Goal: Task Accomplishment & Management: Manage account settings

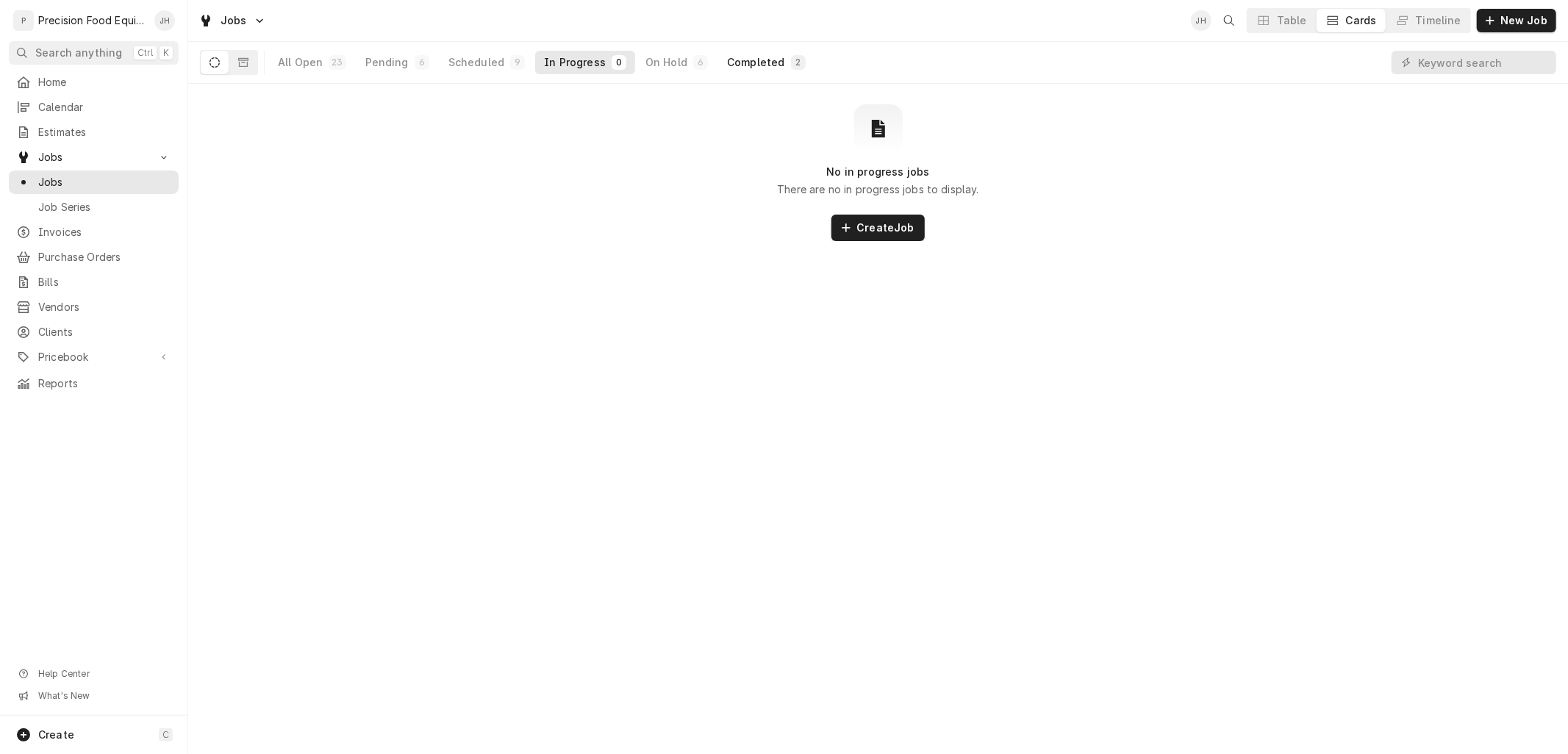
click at [744, 60] on div "Completed" at bounding box center [756, 62] width 58 height 15
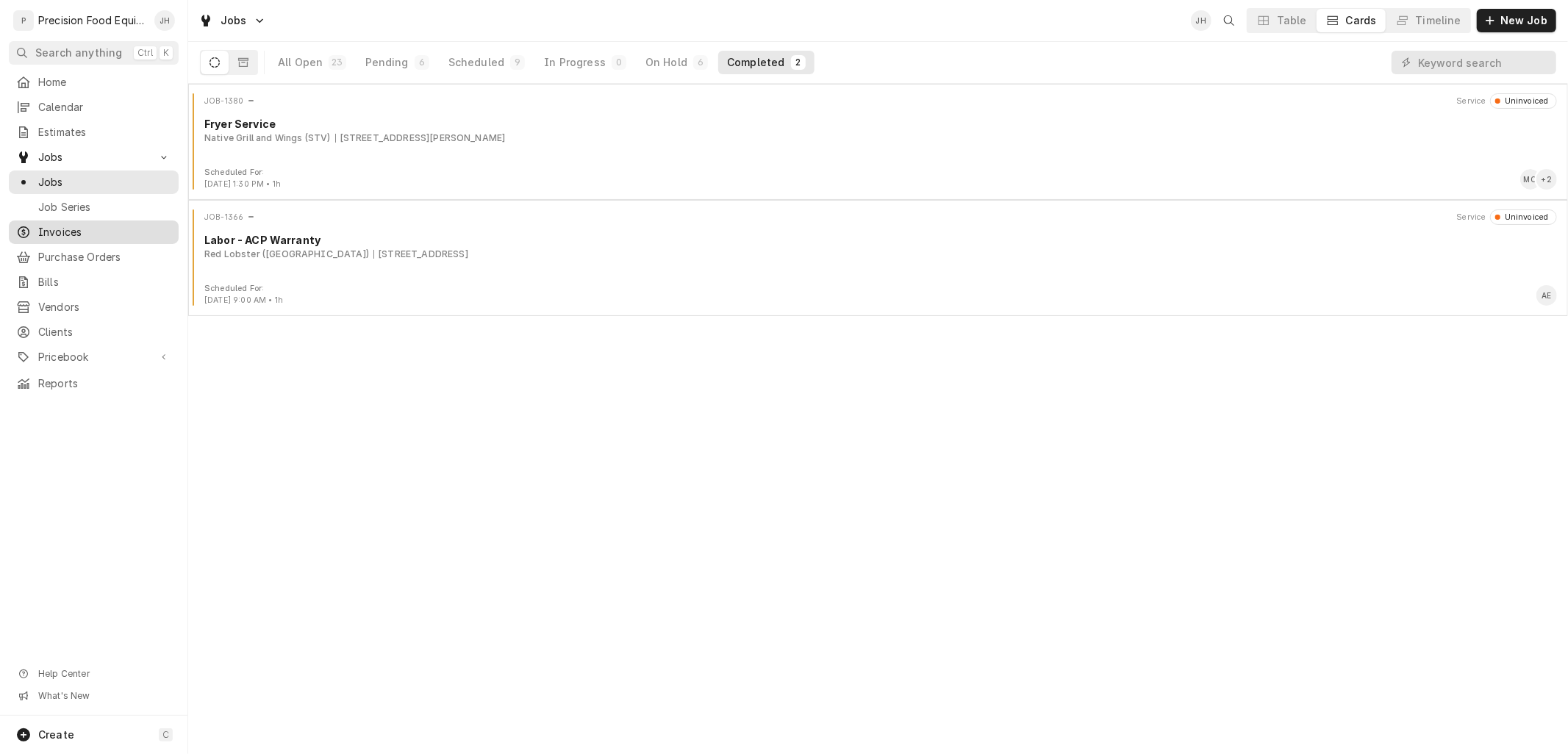
click at [82, 228] on span "Invoices" at bounding box center [104, 232] width 133 height 15
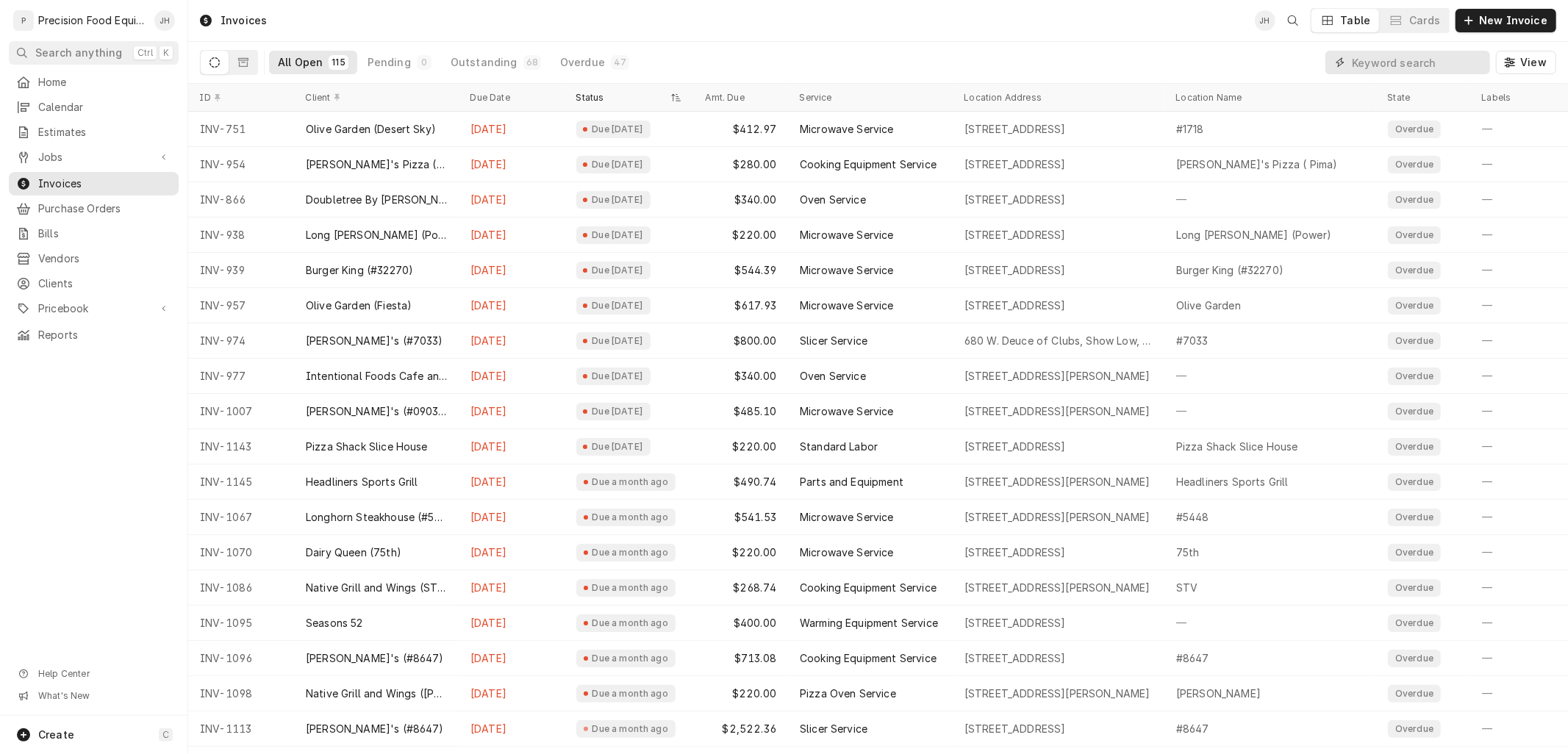
click at [1438, 74] on input "Dynamic Content Wrapper" at bounding box center [1417, 62] width 131 height 23
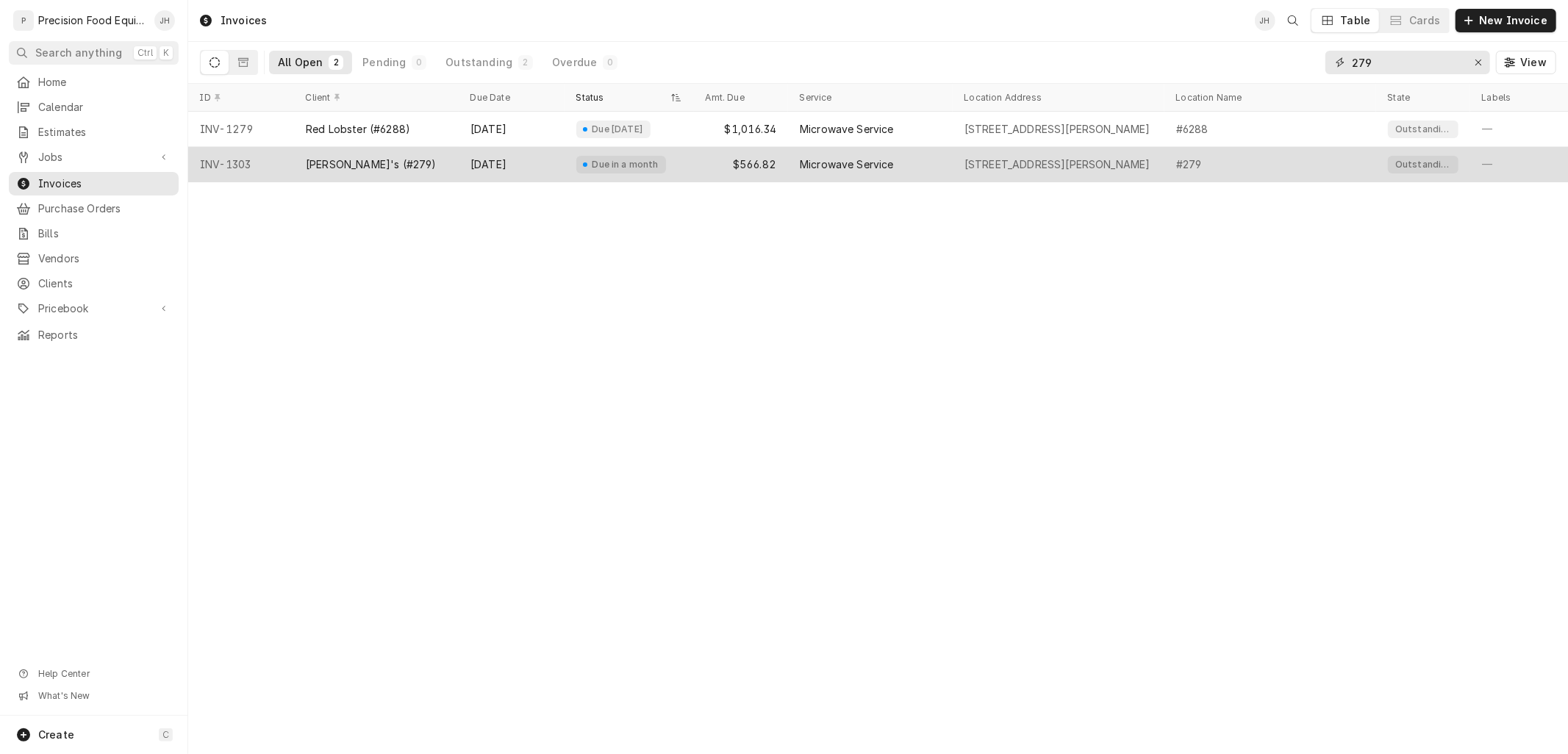
type input "279"
click at [449, 169] on div "[PERSON_NAME]'s (#279)" at bounding box center [376, 164] width 165 height 35
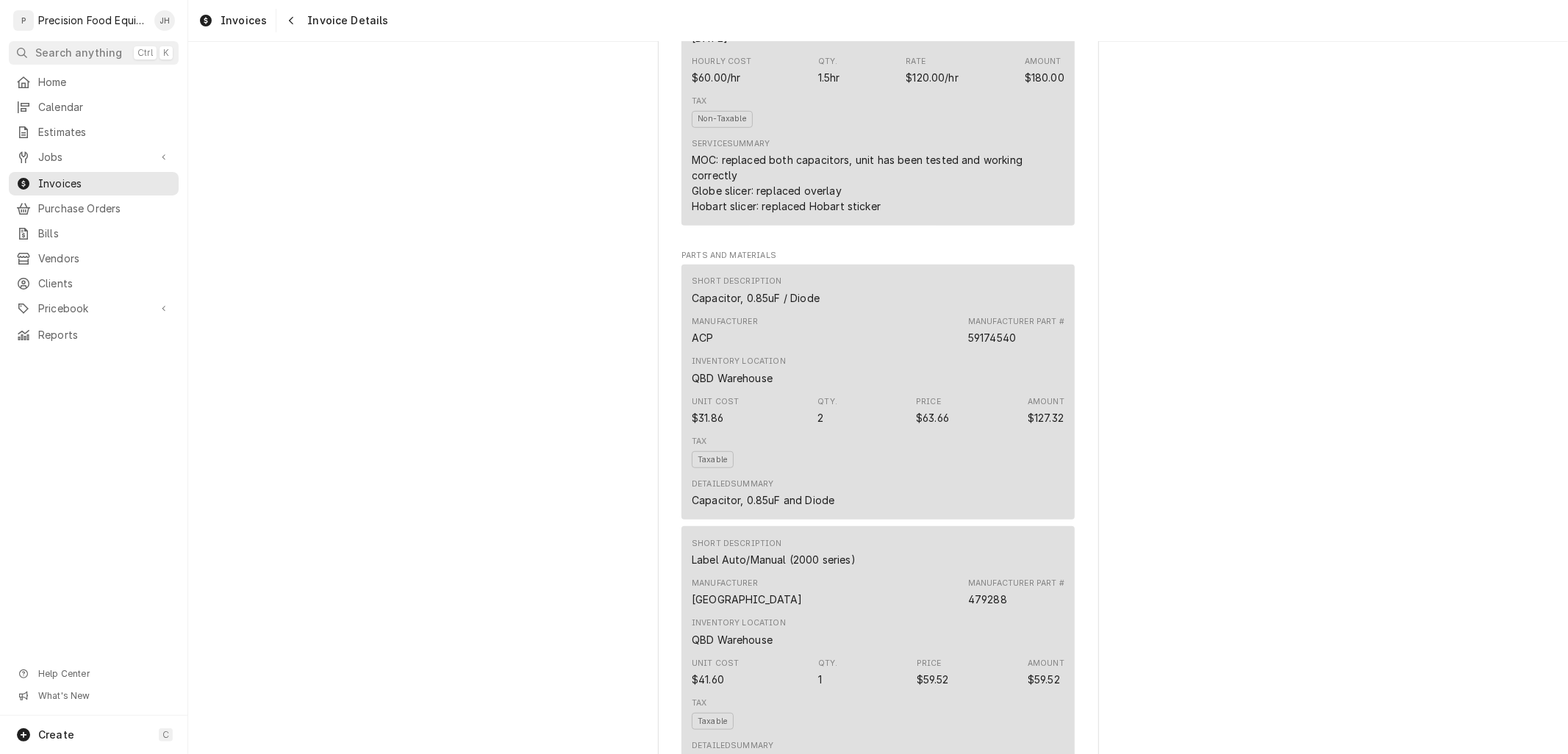
scroll to position [898, 0]
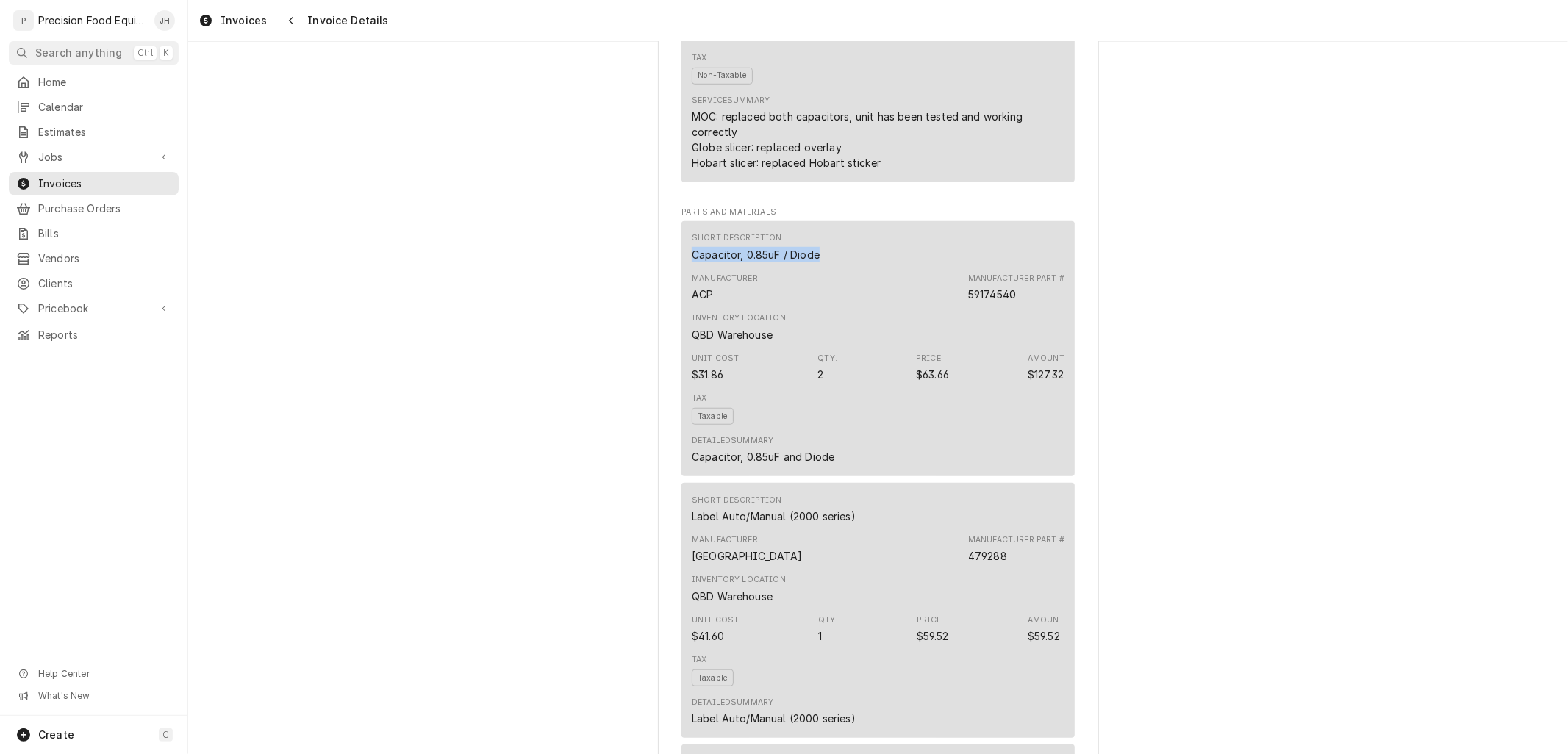
drag, startPoint x: 821, startPoint y: 304, endPoint x: 686, endPoint y: 305, distance: 135.0
click at [692, 267] on div "Short Description Capacitor, 0.85uF / Diode" at bounding box center [878, 246] width 372 height 40
copy div "Capacitor, 0.85uF / Diode"
click at [934, 430] on div "Tax Taxable" at bounding box center [878, 408] width 372 height 43
drag, startPoint x: 945, startPoint y: 421, endPoint x: 912, endPoint y: 423, distance: 33.1
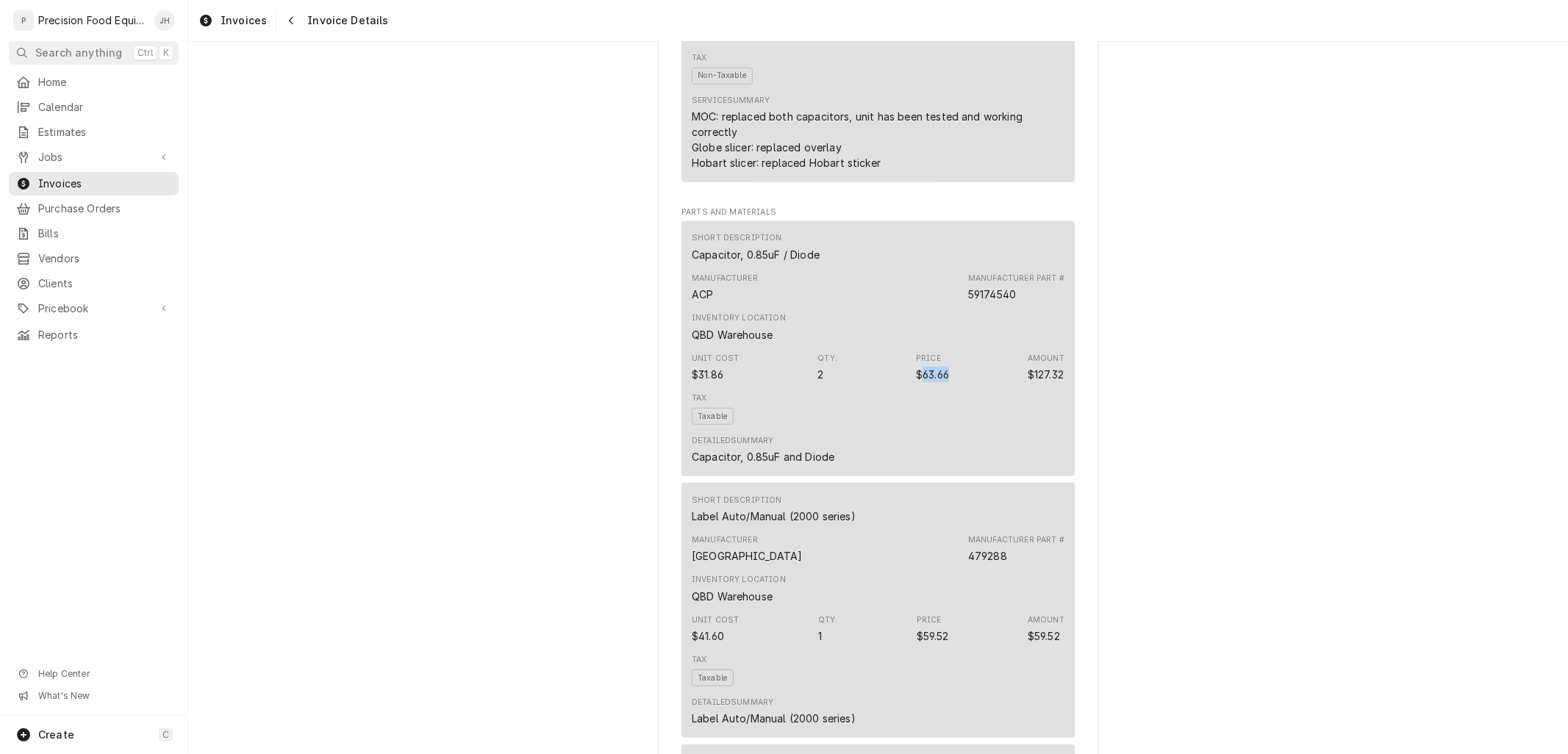
click at [912, 387] on div "Unit Cost $31.86 Qty. 2 Price $63.66 Amount $127.32" at bounding box center [878, 367] width 372 height 40
copy div "63.66"
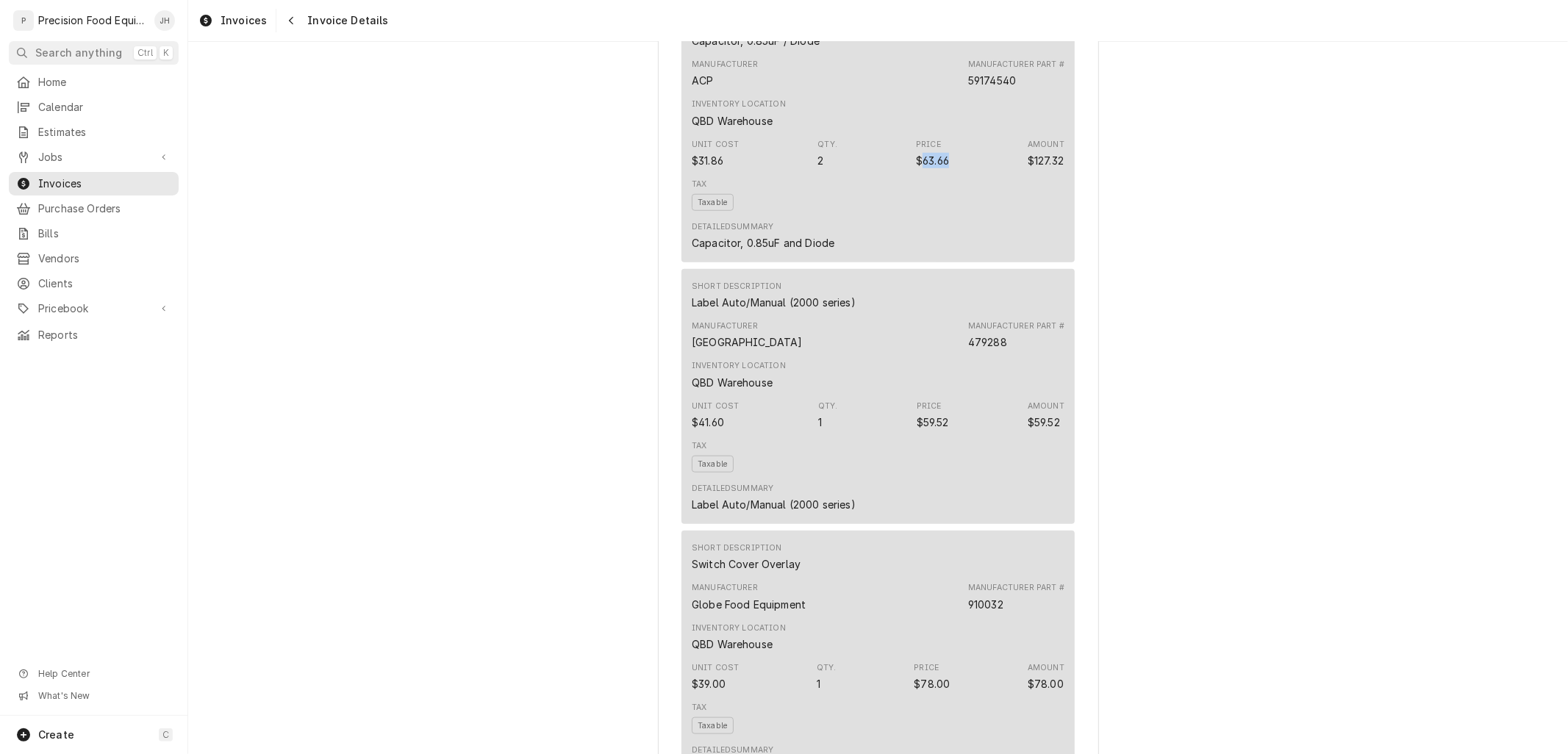
scroll to position [1224, 0]
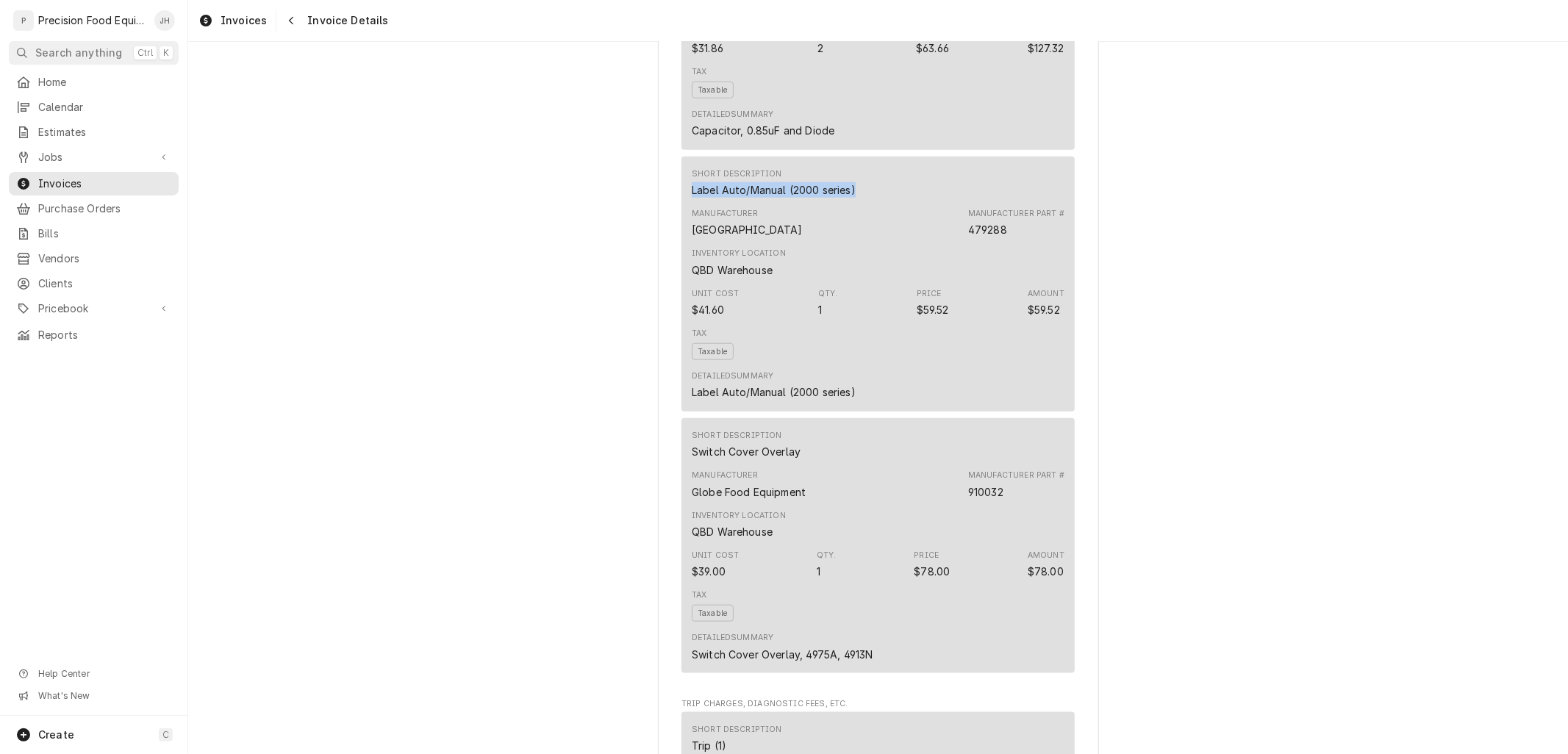
drag, startPoint x: 849, startPoint y: 240, endPoint x: 676, endPoint y: 240, distance: 173.0
click at [681, 240] on div "Short Description Label Auto/Manual (2000 series) Manufacturer Hobart Manufactu…" at bounding box center [878, 284] width 393 height 255
copy div "Label Auto/Manual (2000 series)"
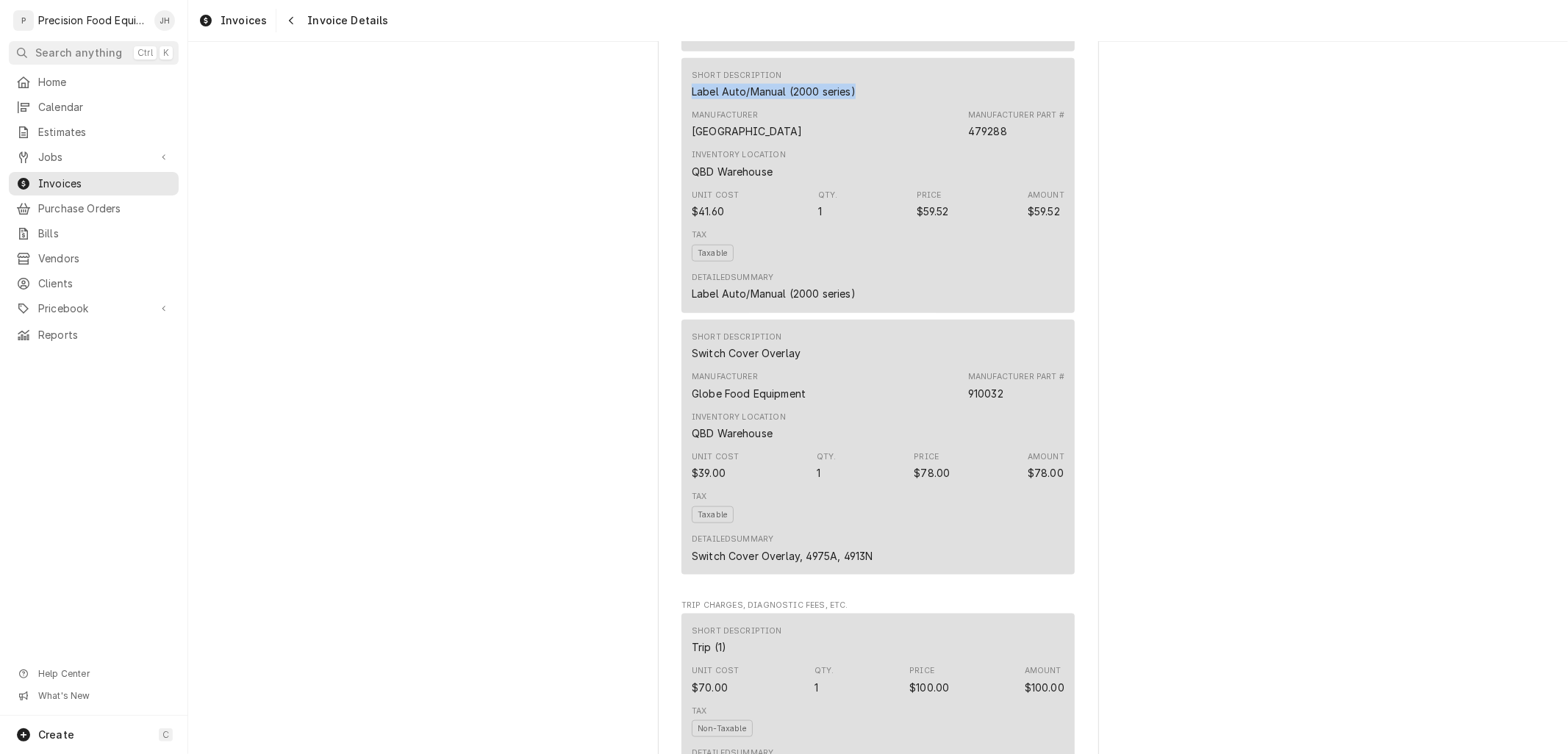
scroll to position [1388, 0]
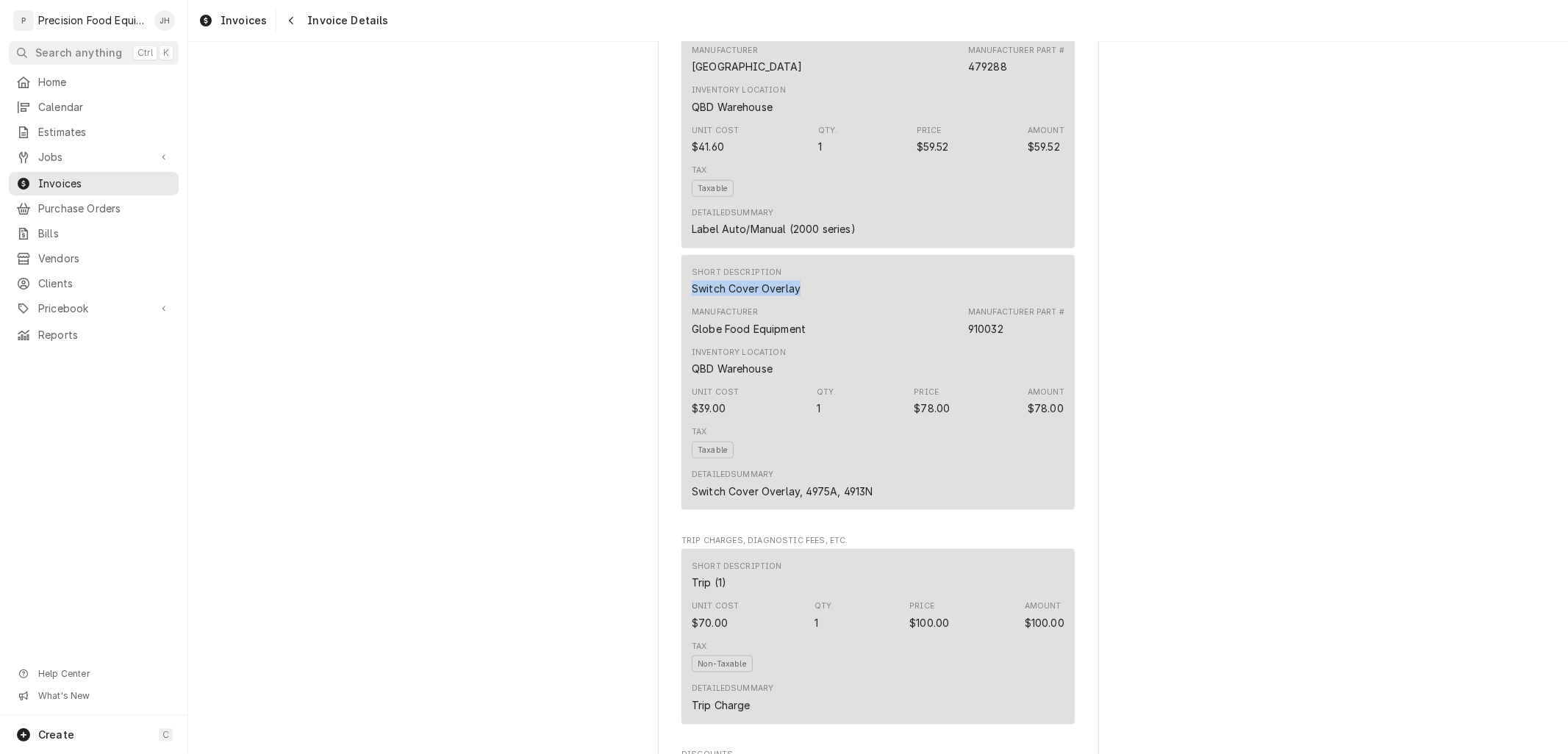
drag, startPoint x: 802, startPoint y: 341, endPoint x: 664, endPoint y: 319, distance: 139.7
click at [662, 320] on div "Sender Precision Food Equipment LLC 15615 E. Appleby Rd Gilbert, AZ 85298 (480)…" at bounding box center [878, 65] width 441 height 2747
drag, startPoint x: 851, startPoint y: 375, endPoint x: 818, endPoint y: 355, distance: 38.6
click at [843, 341] on div "Manufacturer Globe Food Equipment Manufacturer Part # 910032" at bounding box center [878, 321] width 372 height 40
drag, startPoint x: 784, startPoint y: 330, endPoint x: 680, endPoint y: 340, distance: 104.5
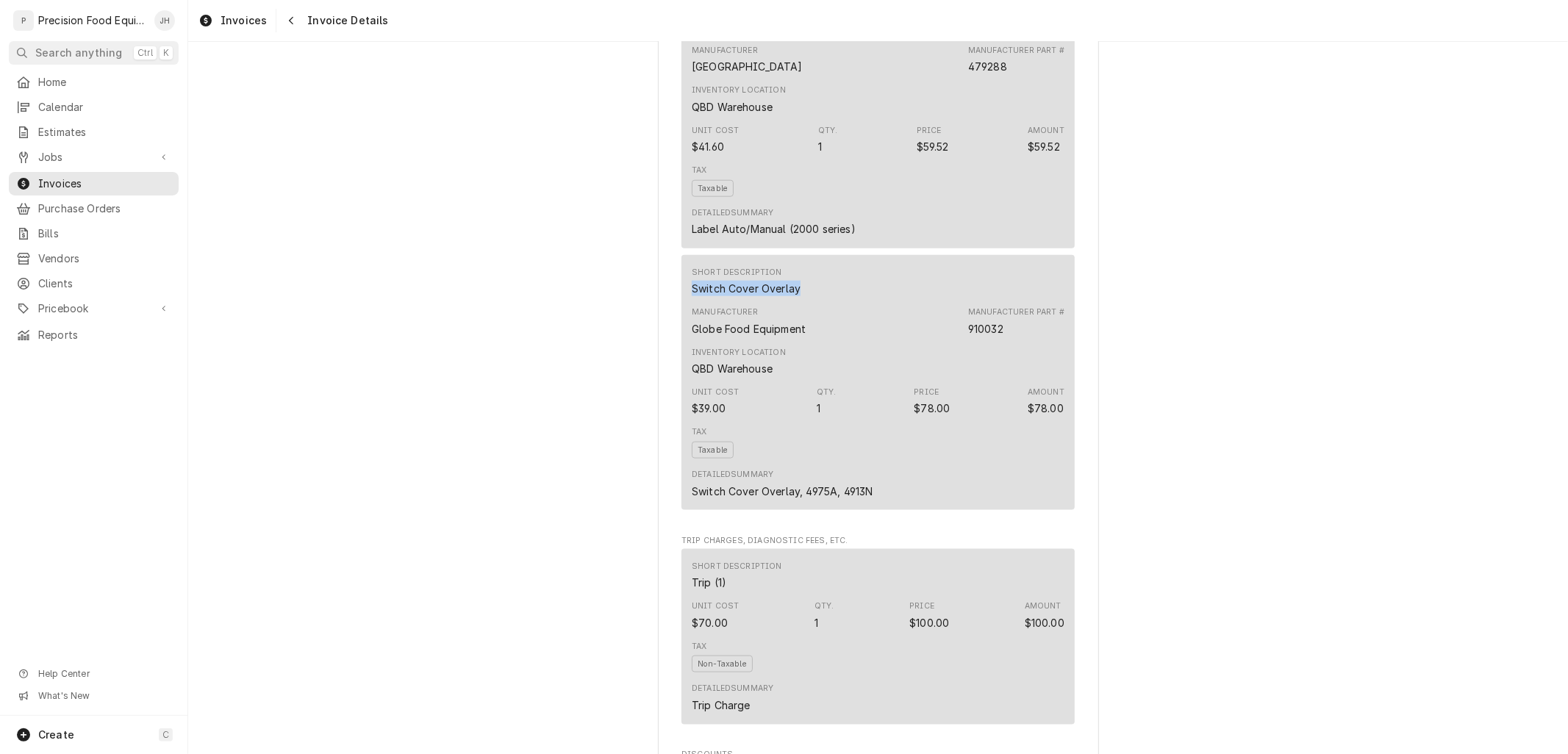
click at [681, 340] on div "Short Description Switch Cover Overlay Manufacturer Globe Food Equipment Manufa…" at bounding box center [878, 382] width 393 height 255
copy div "Switch Cover Overlay"
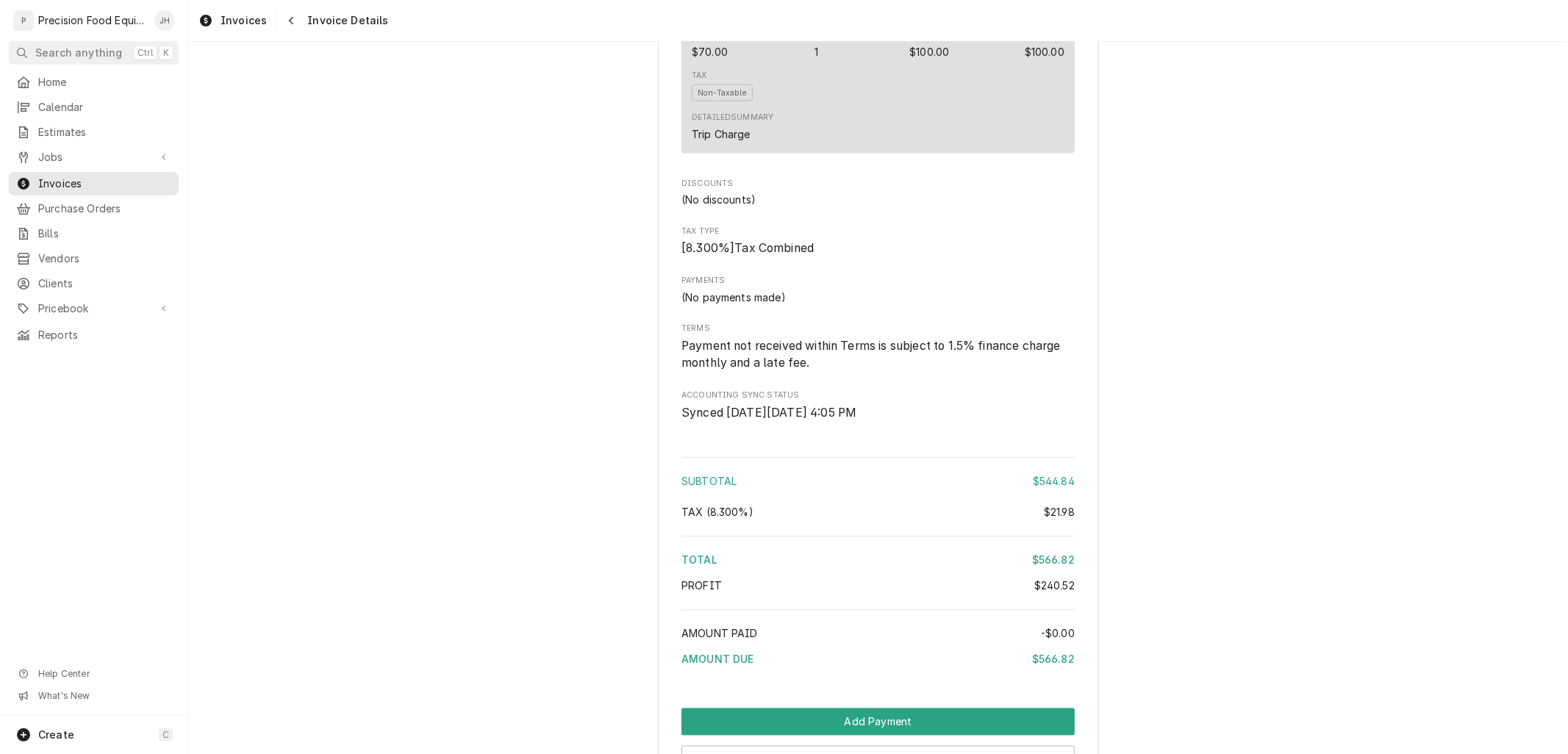
scroll to position [1960, 0]
drag, startPoint x: 1066, startPoint y: 553, endPoint x: 1042, endPoint y: 557, distance: 24.3
click at [1044, 519] on div "$21.98" at bounding box center [1060, 512] width 31 height 16
copy div "21.98"
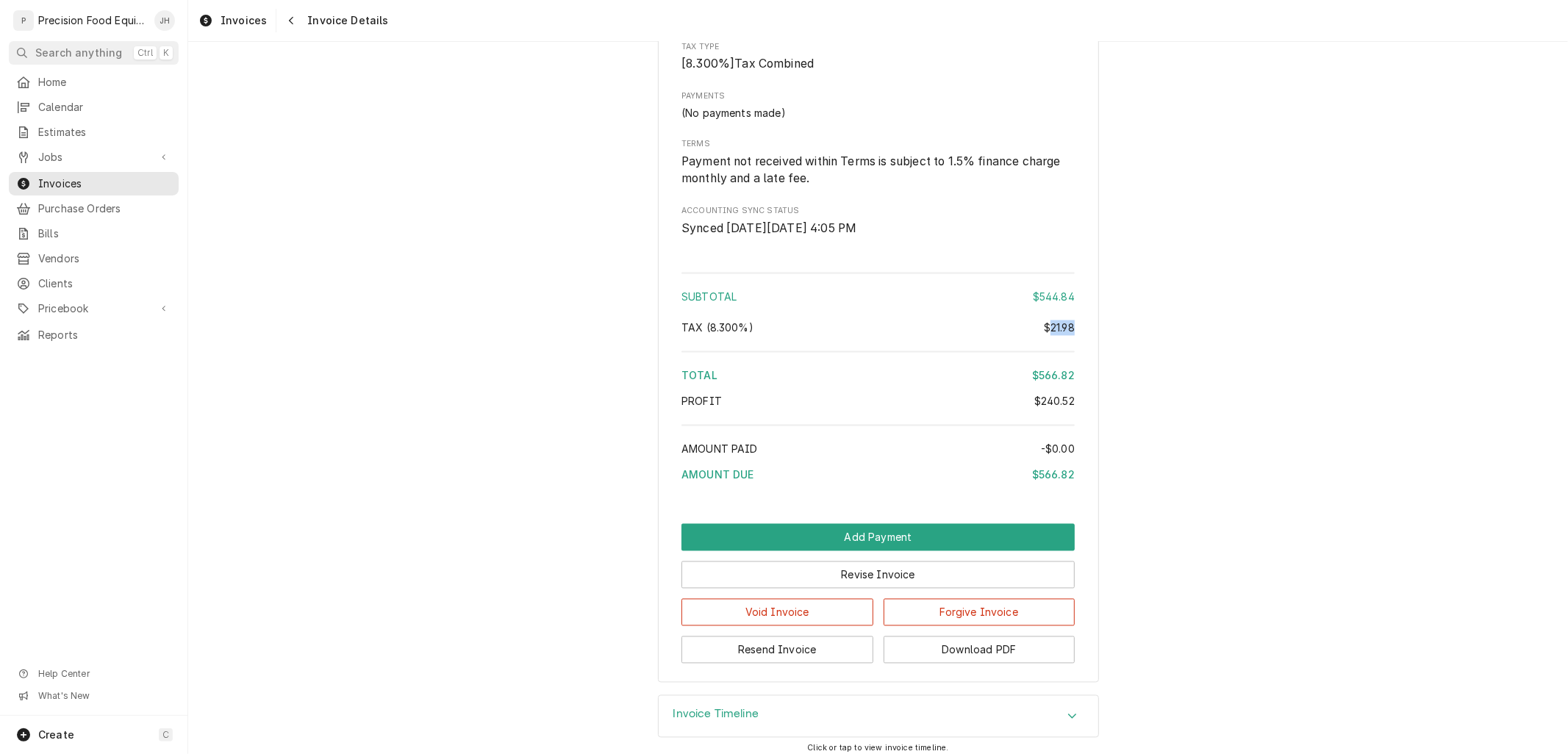
scroll to position [2197, 0]
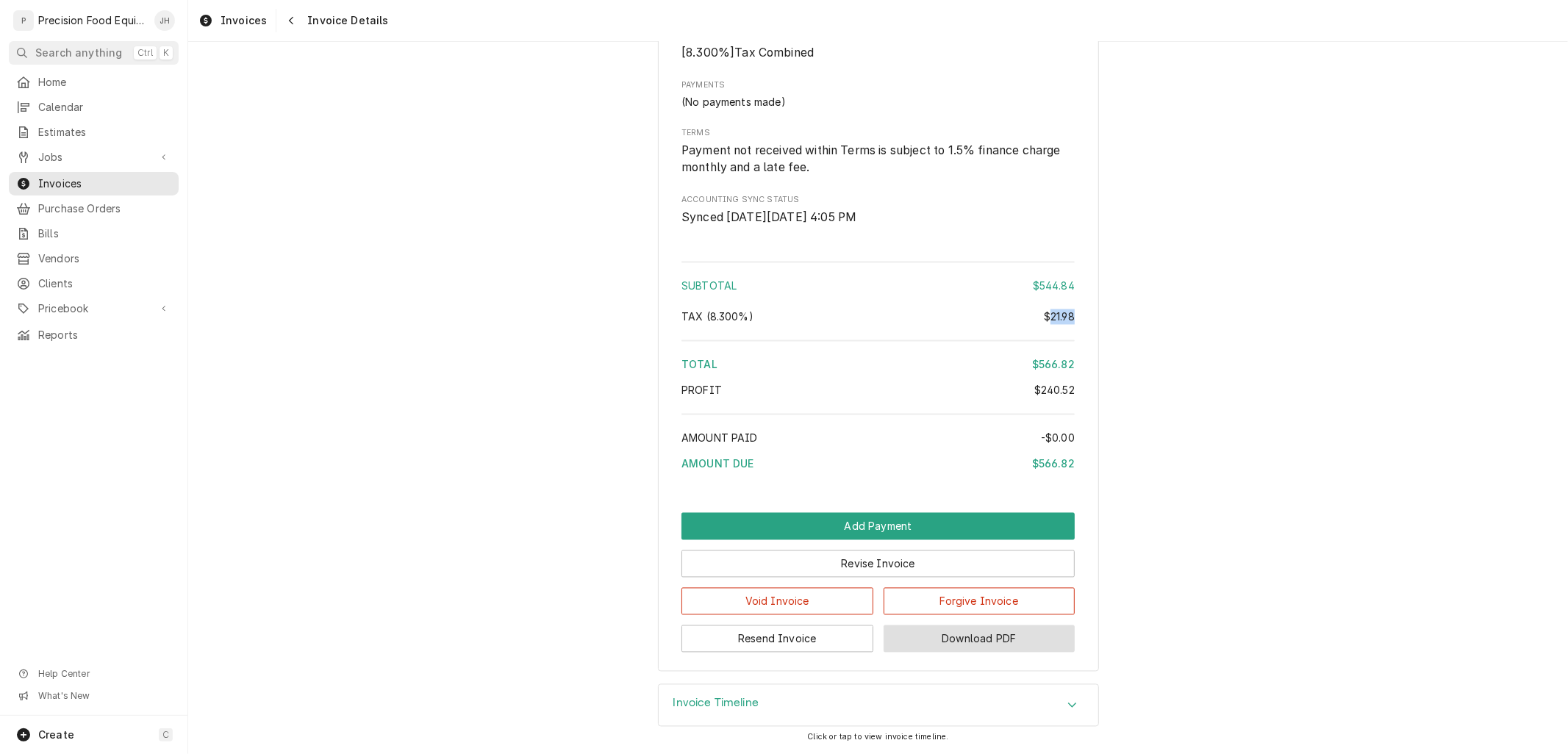
click at [1002, 630] on button "Download PDF" at bounding box center [979, 639] width 192 height 27
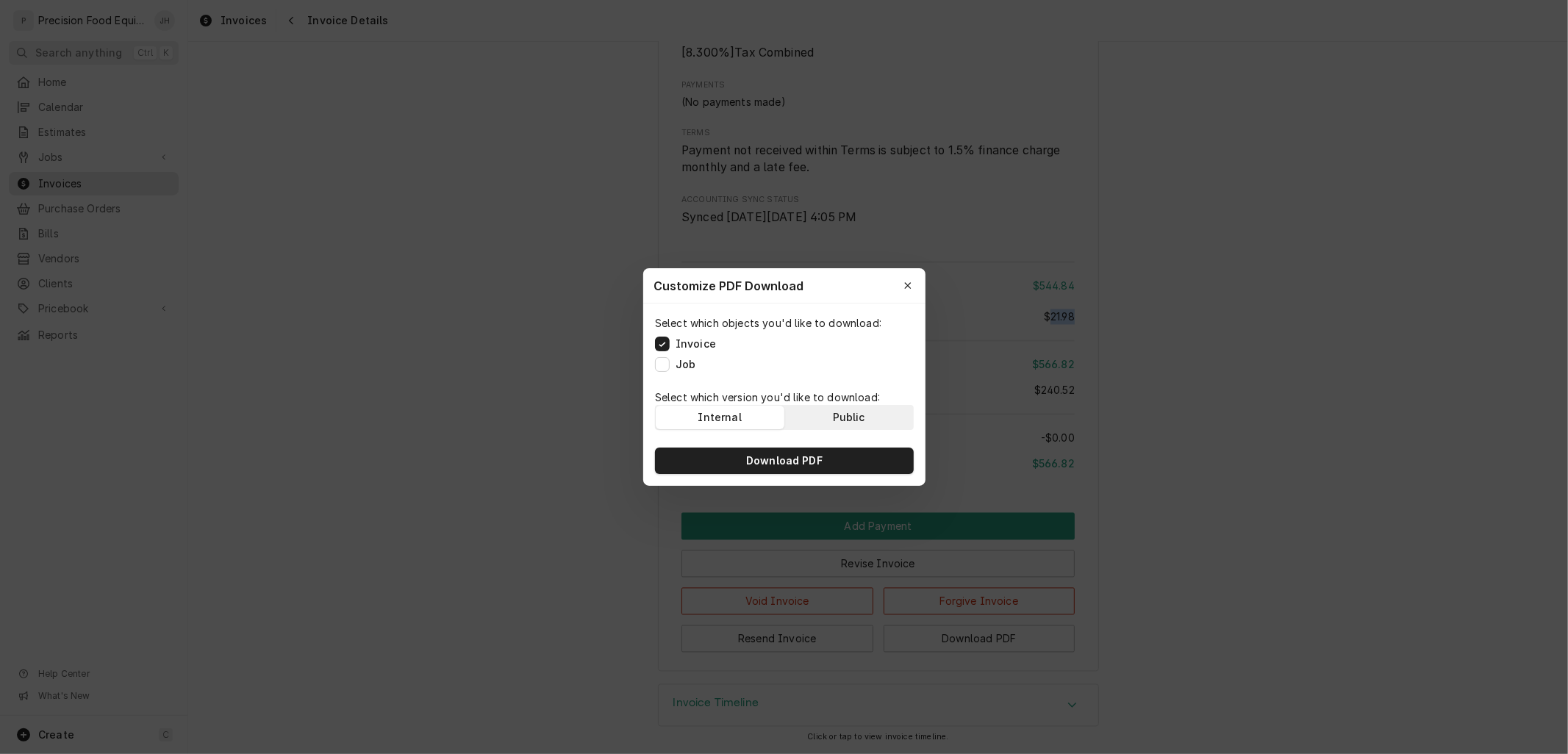
click at [826, 413] on button "Public" at bounding box center [848, 417] width 128 height 23
click at [818, 456] on span "Download PDF" at bounding box center [784, 460] width 82 height 15
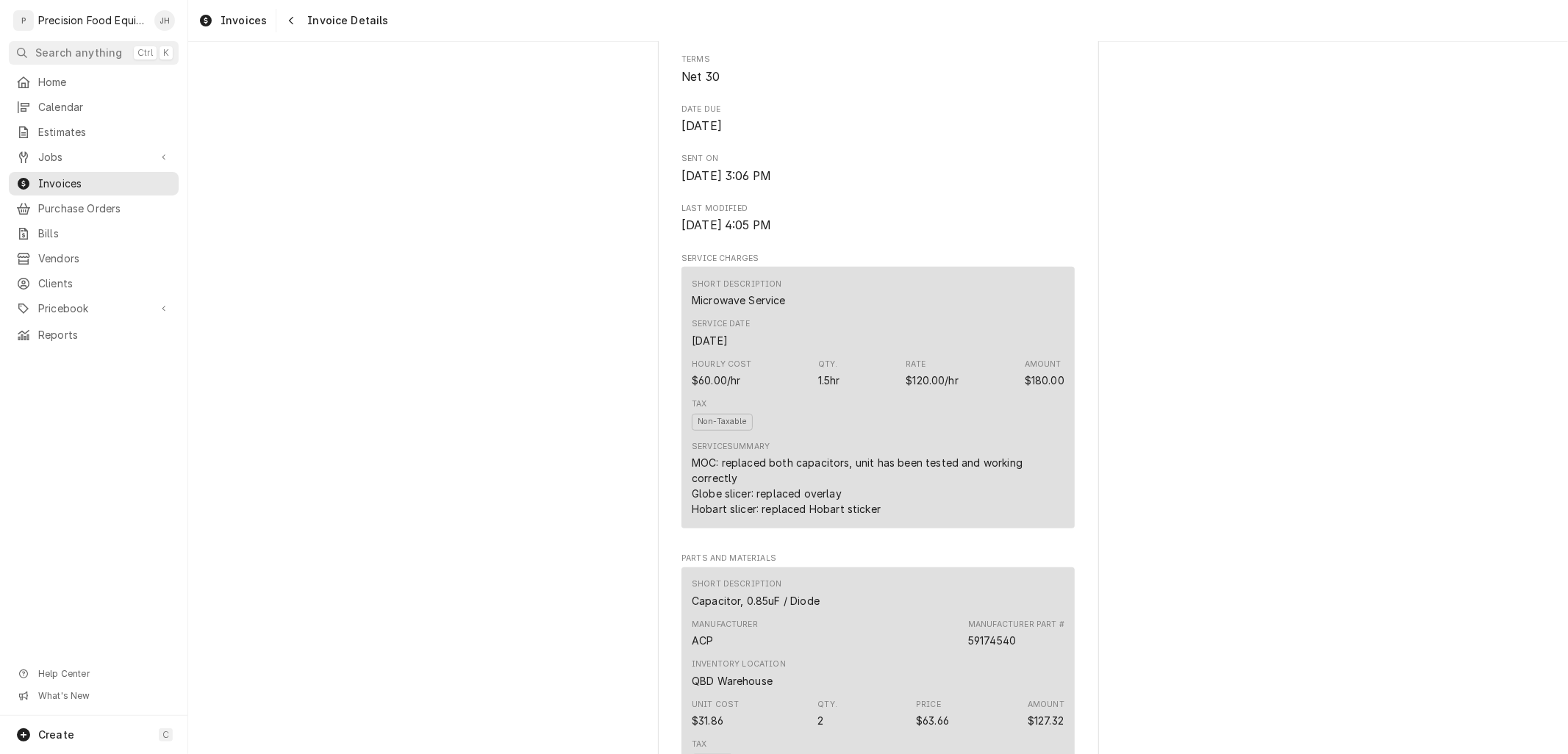
scroll to position [155, 0]
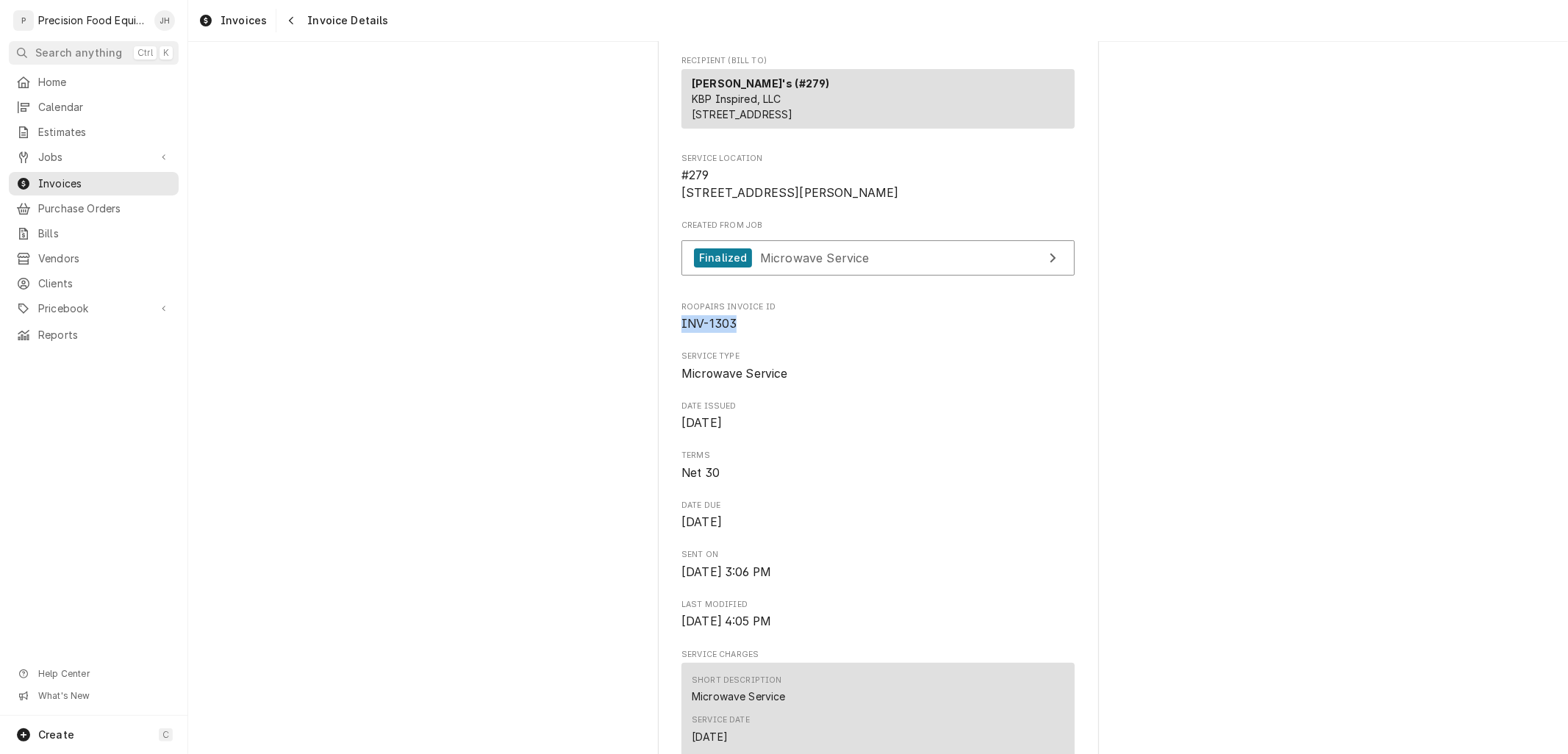
drag, startPoint x: 740, startPoint y: 376, endPoint x: 658, endPoint y: 381, distance: 82.2
copy span "INV-1303"
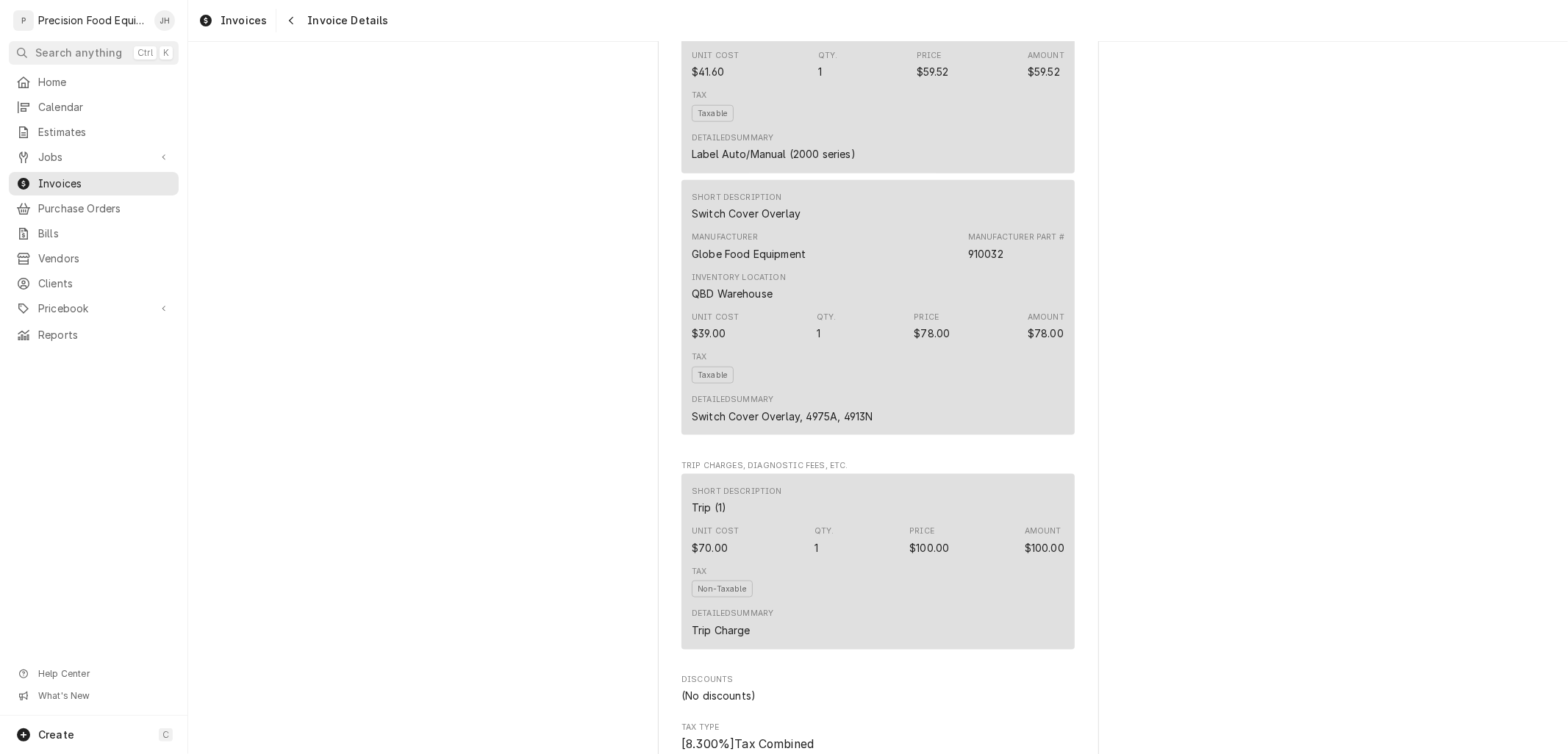
scroll to position [2197, 0]
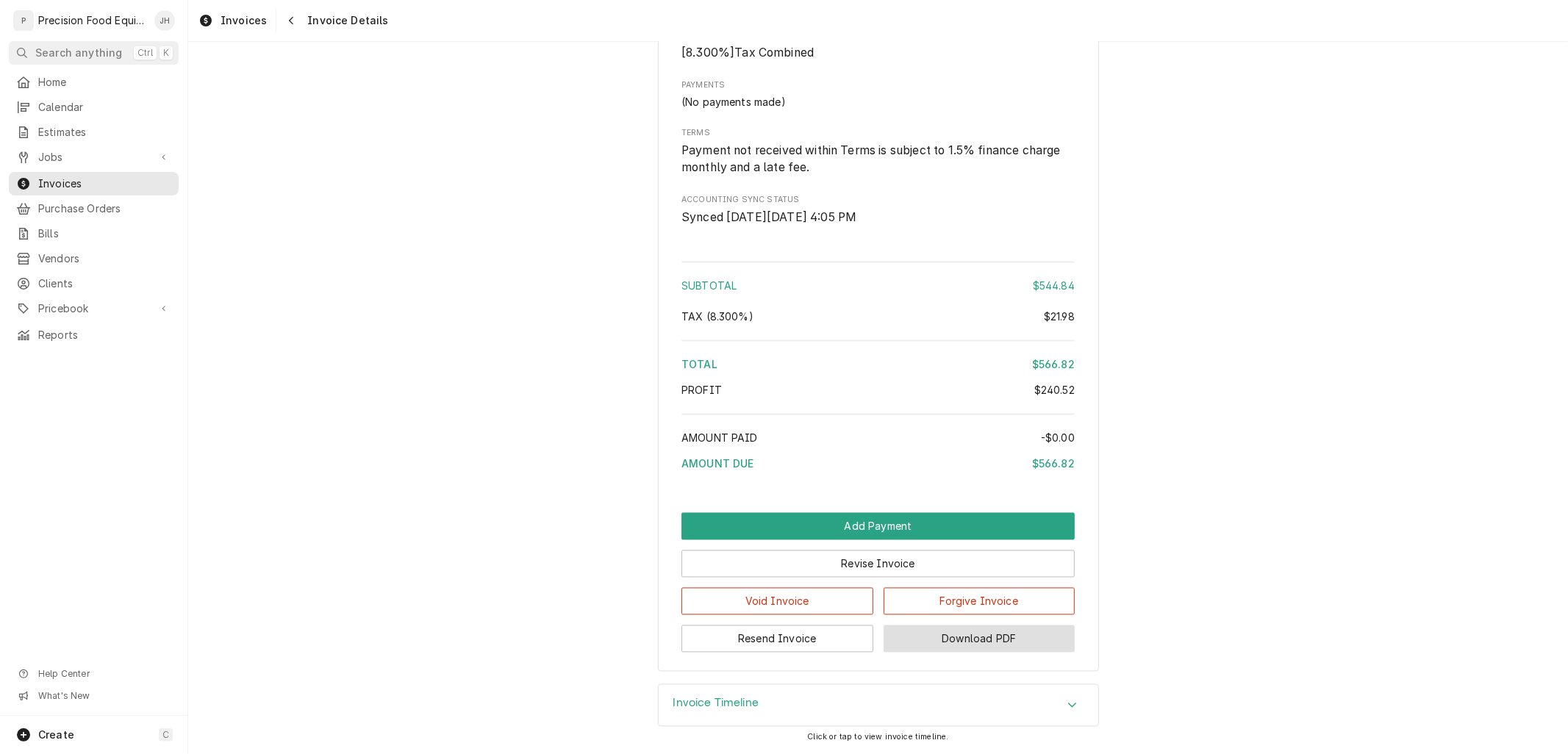
click at [905, 634] on button "Download PDF" at bounding box center [979, 639] width 192 height 27
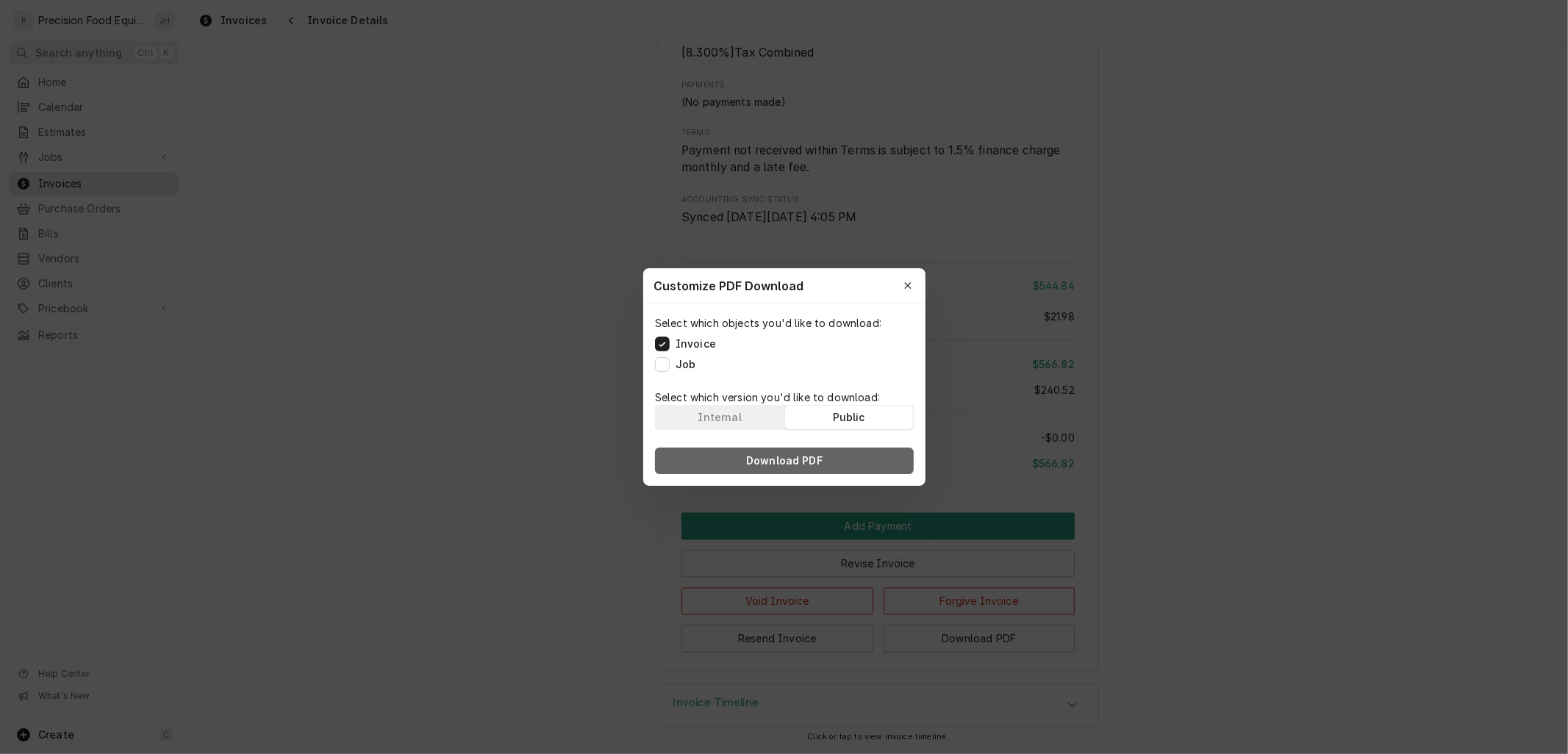
click at [883, 454] on button "Download PDF" at bounding box center [784, 461] width 259 height 26
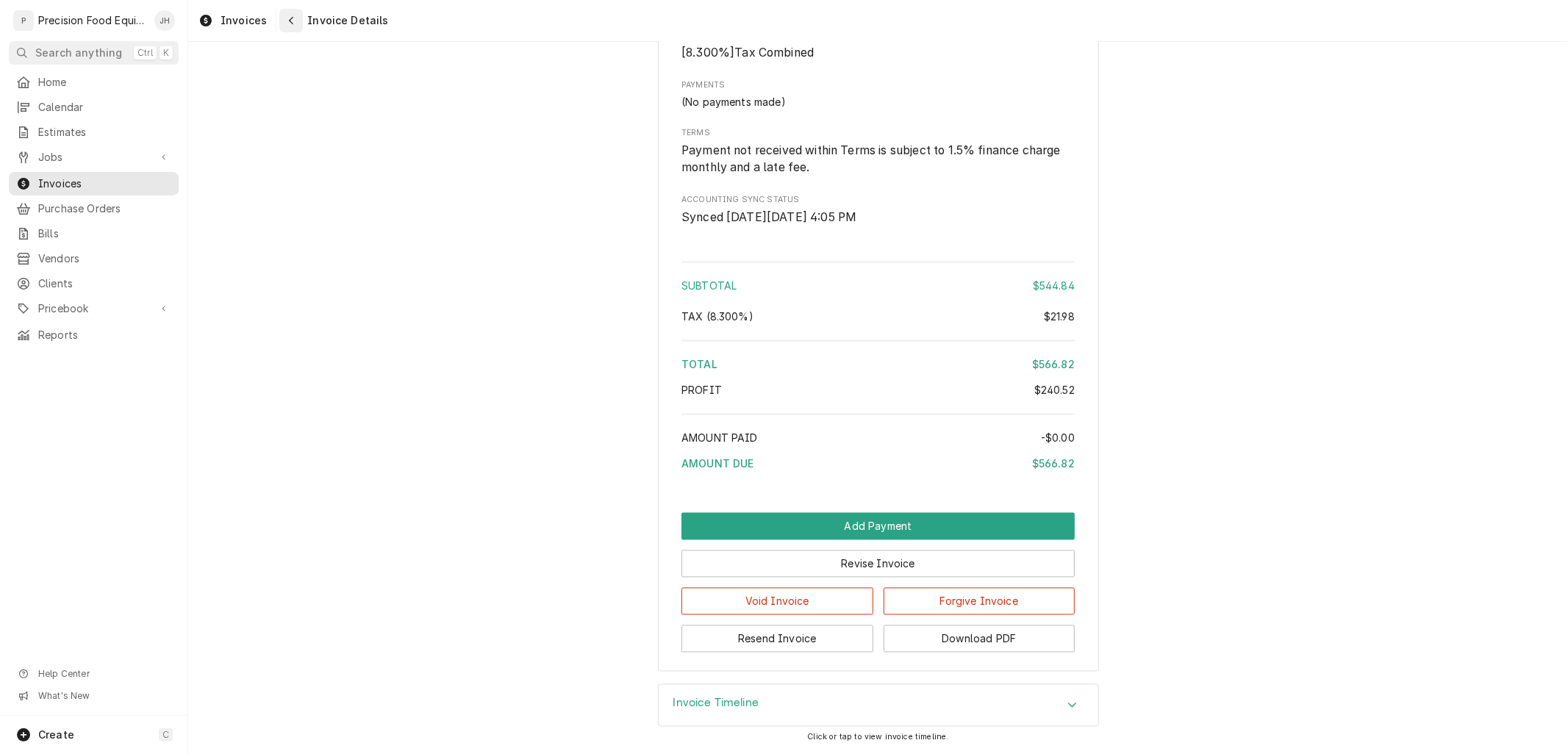
click at [292, 28] on button "Navigate back" at bounding box center [291, 20] width 23 height 23
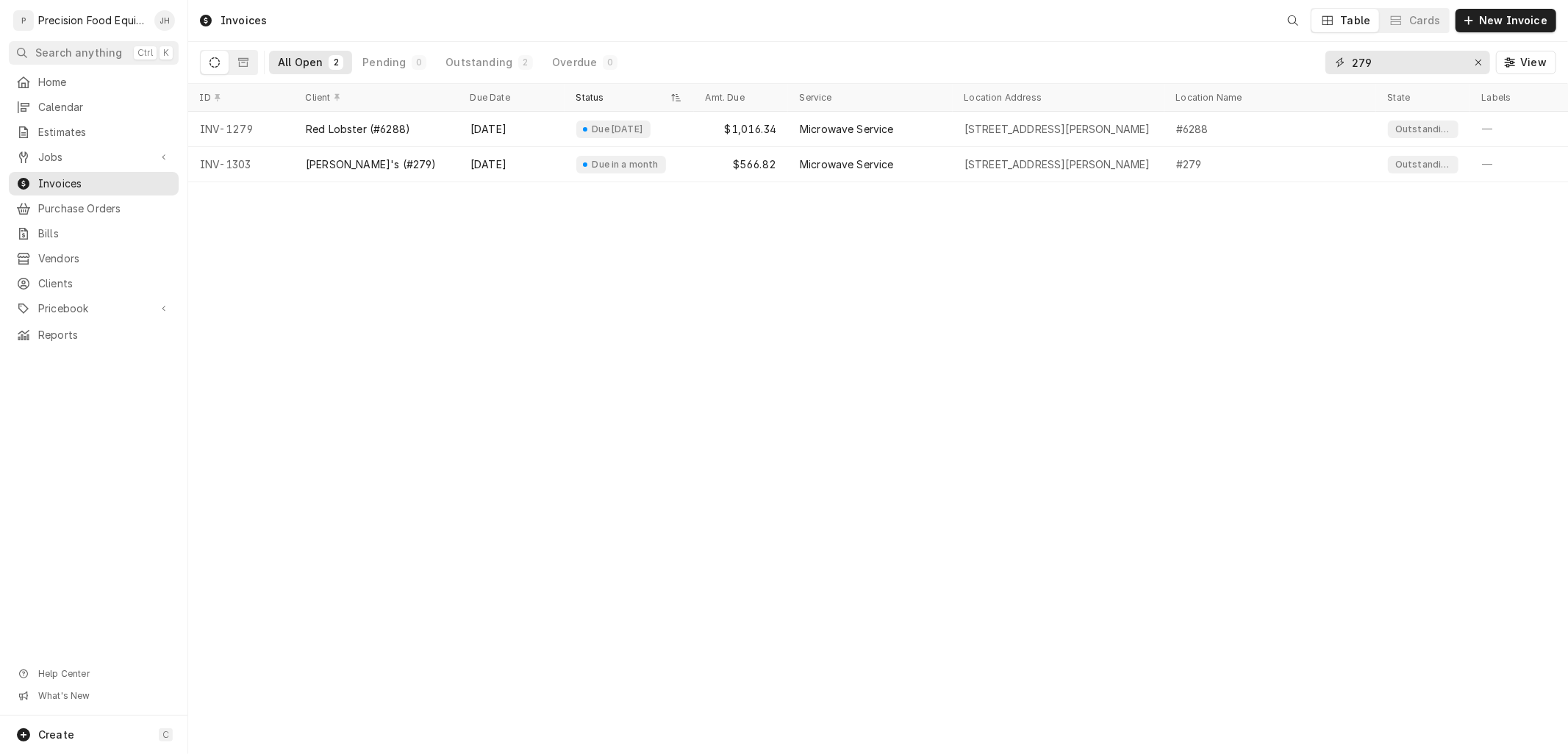
drag, startPoint x: 1387, startPoint y: 64, endPoint x: 1309, endPoint y: 69, distance: 78.2
click at [1309, 69] on div "All Open 2 Pending 0 Outstanding 2 Overdue 0 279 View" at bounding box center [878, 62] width 1356 height 41
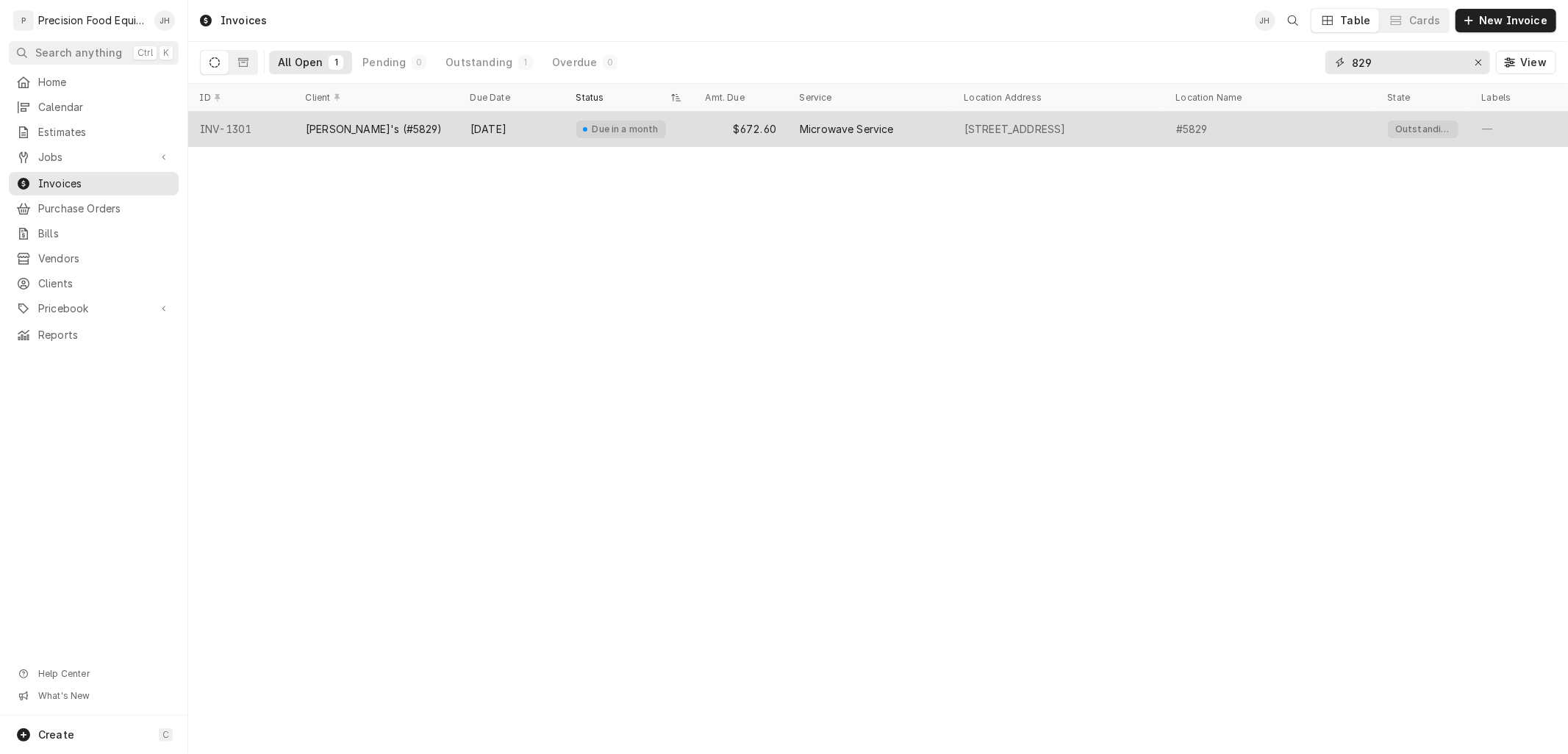
type input "829"
click at [456, 126] on div "[PERSON_NAME]'s (#5829)" at bounding box center [376, 129] width 165 height 35
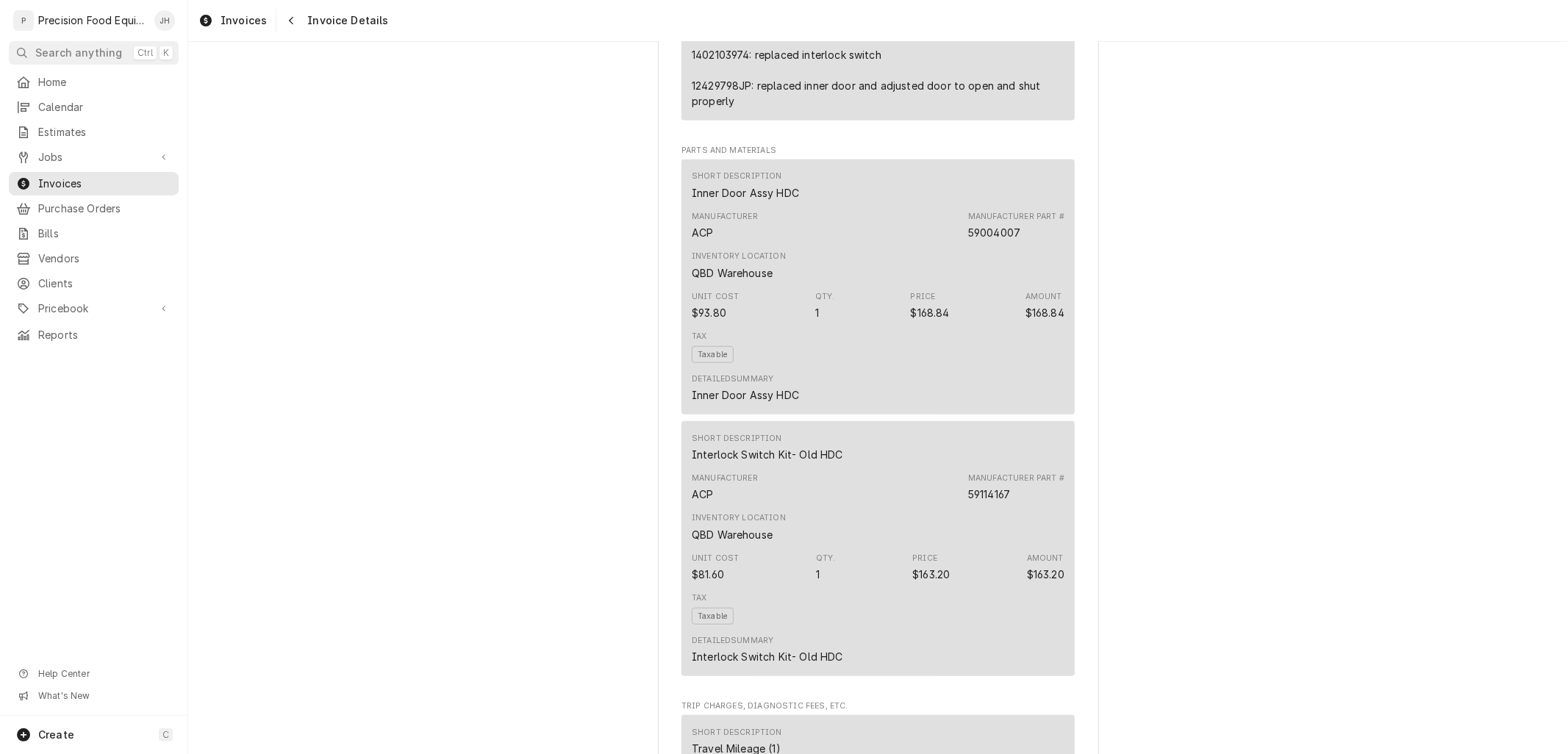
scroll to position [1224, 0]
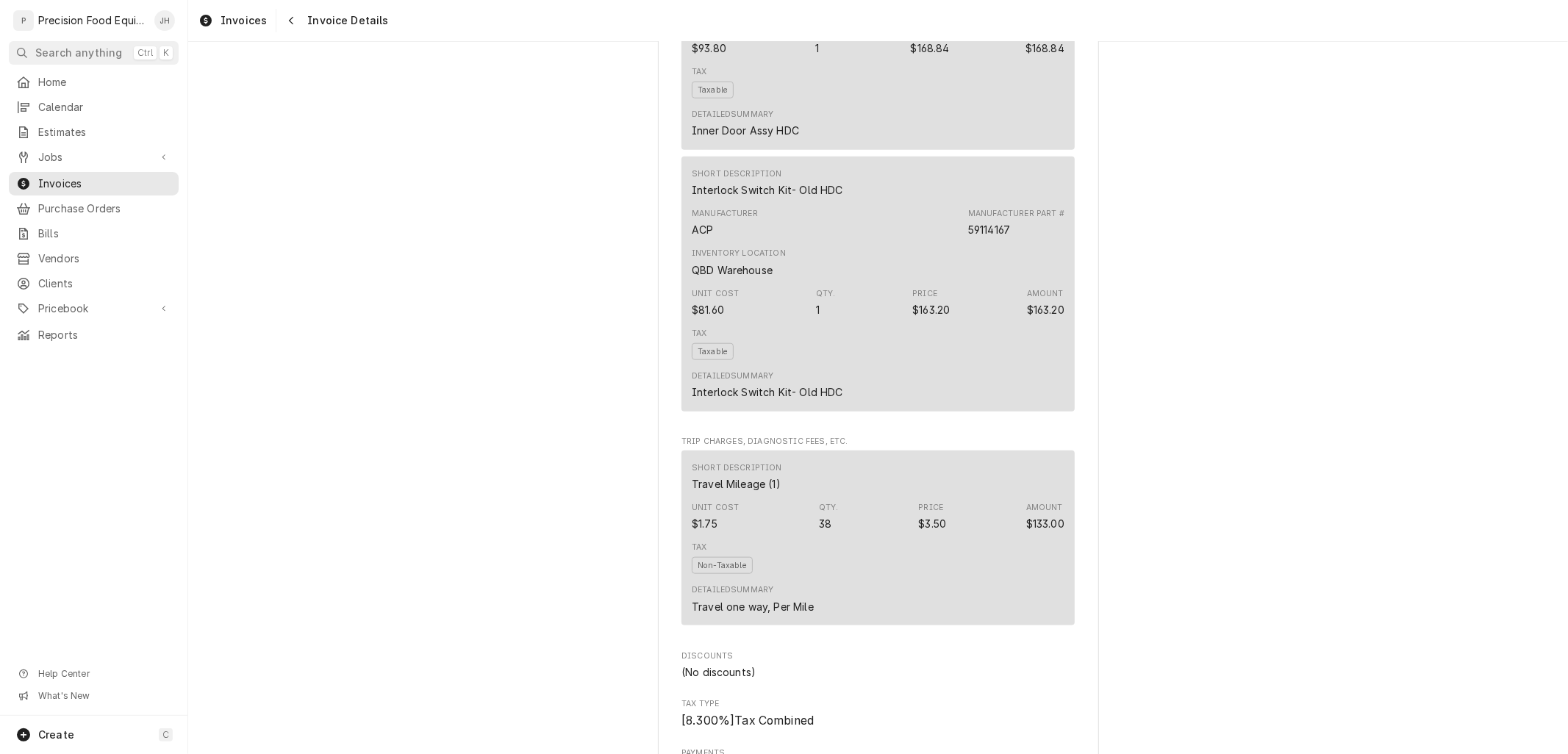
click at [1056, 532] on div "$133.00" at bounding box center [1045, 524] width 38 height 16
drag, startPoint x: 961, startPoint y: 559, endPoint x: 912, endPoint y: 568, distance: 49.8
click at [912, 536] on div "Unit Cost $1.75 Qty. 38 Price $3.50 Amount $133.00" at bounding box center [878, 516] width 372 height 40
copy div "3.50"
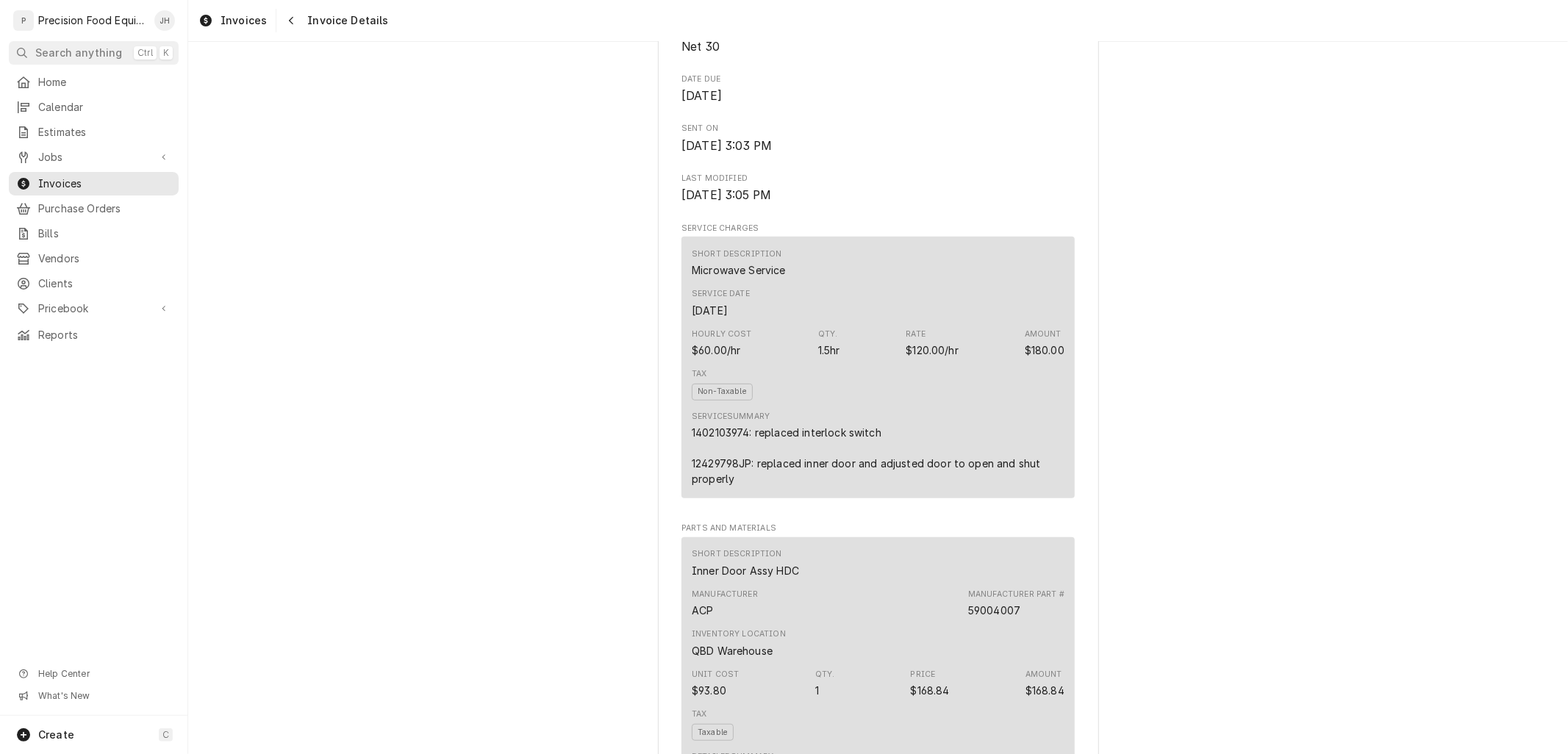
scroll to position [816, 0]
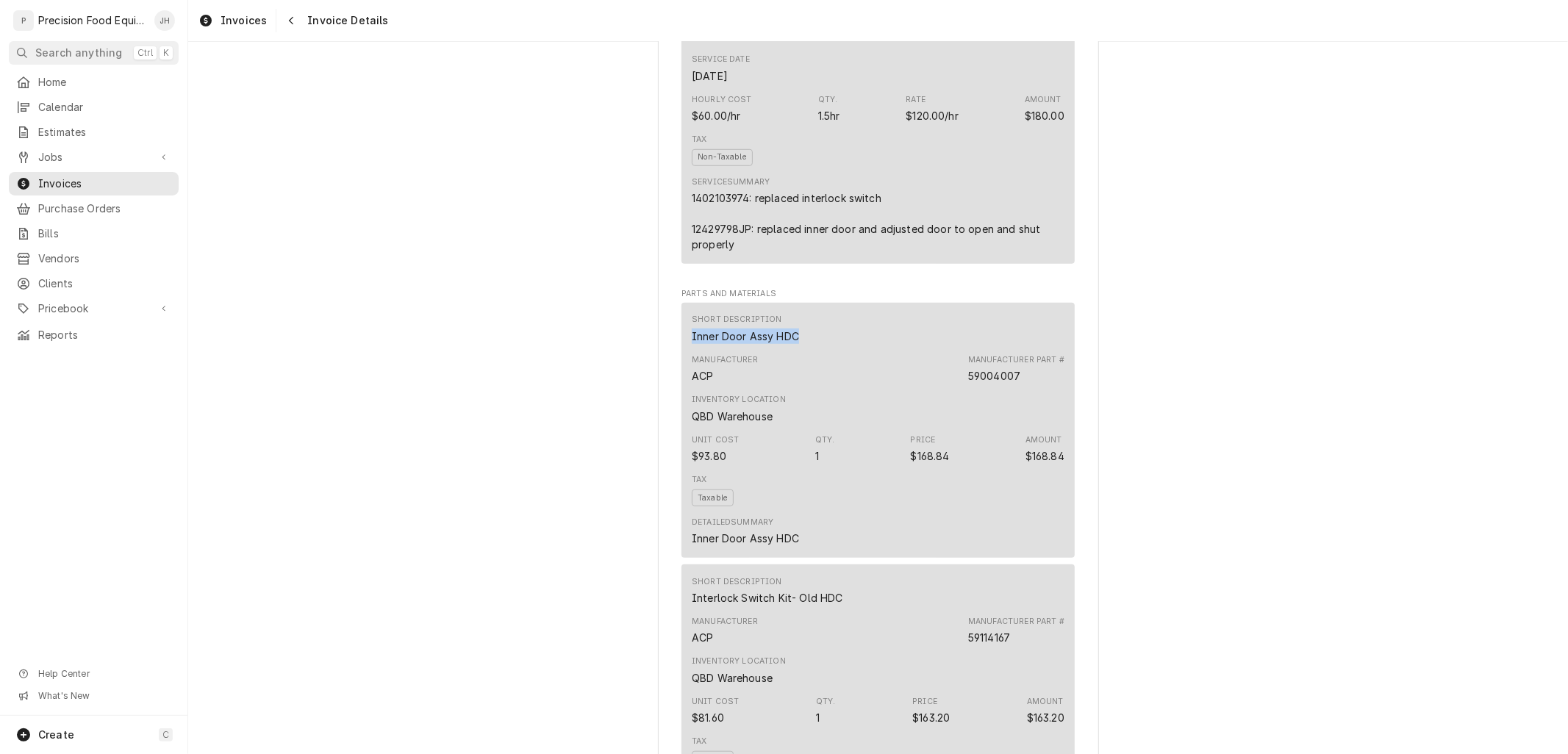
drag, startPoint x: 813, startPoint y: 386, endPoint x: 679, endPoint y: 381, distance: 134.1
click at [681, 381] on div "Short Description Inner Door Assy HDC Manufacturer ACP Manufacturer Part # 5900…" at bounding box center [878, 431] width 393 height 255
copy div "Inner Door Assy HDC"
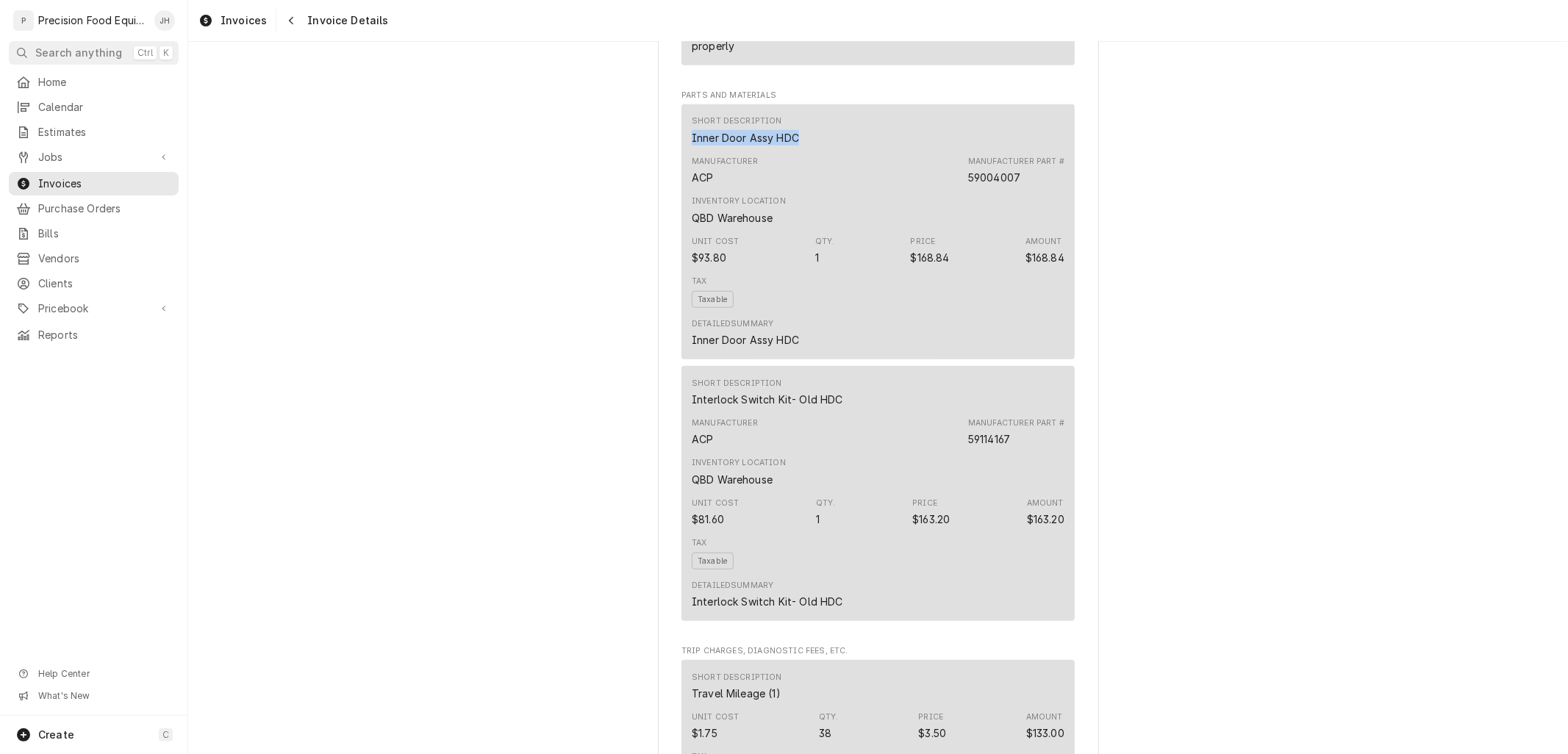
scroll to position [1061, 0]
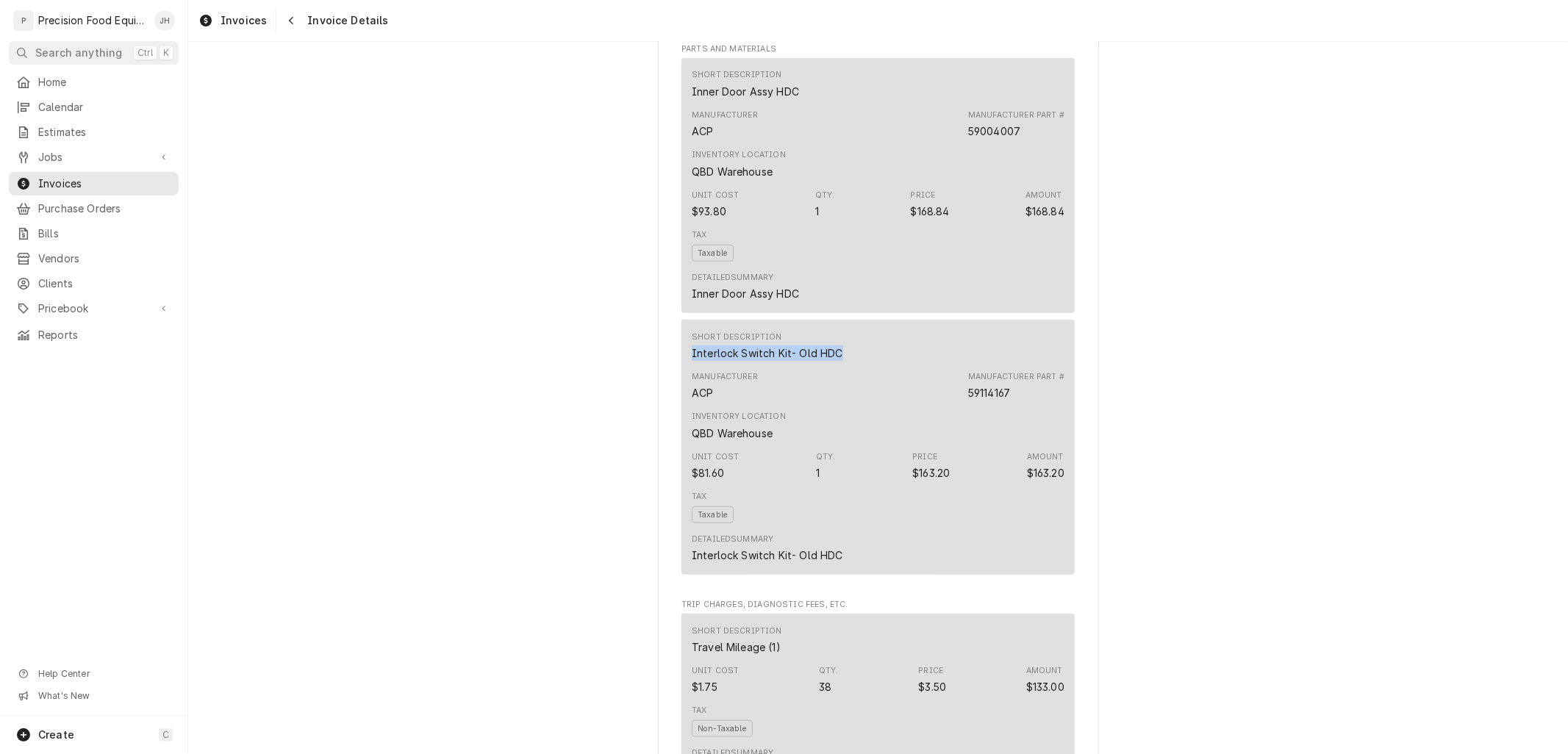
drag, startPoint x: 836, startPoint y: 392, endPoint x: 672, endPoint y: 403, distance: 164.4
click at [672, 403] on div "Sender Precision Food Equipment LLC 15615 E. Appleby Rd Gilbert, AZ 85298 (480)…" at bounding box center [878, 260] width 441 height 2486
copy div "Interlock Switch Kit- Old HDC"
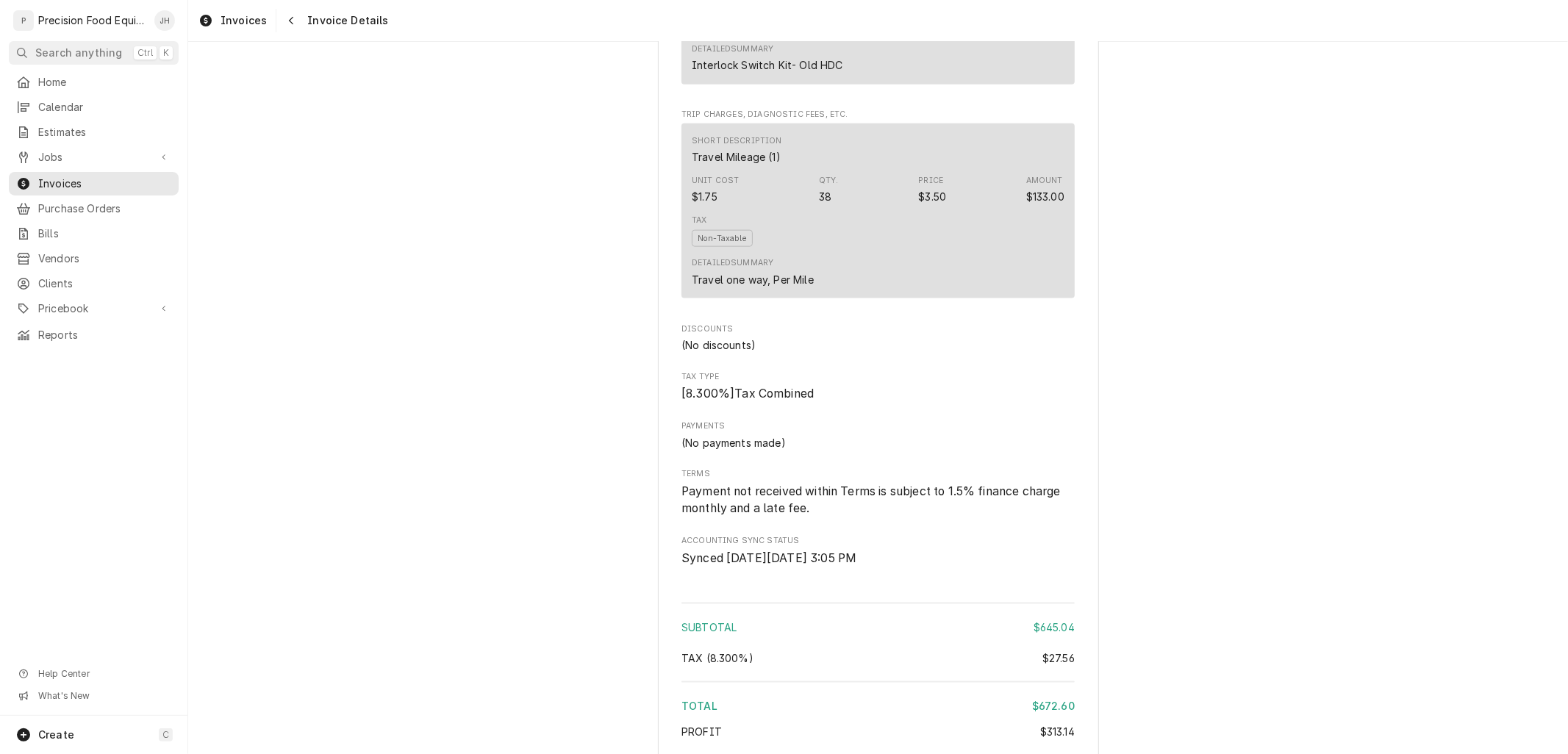
scroll to position [1796, 0]
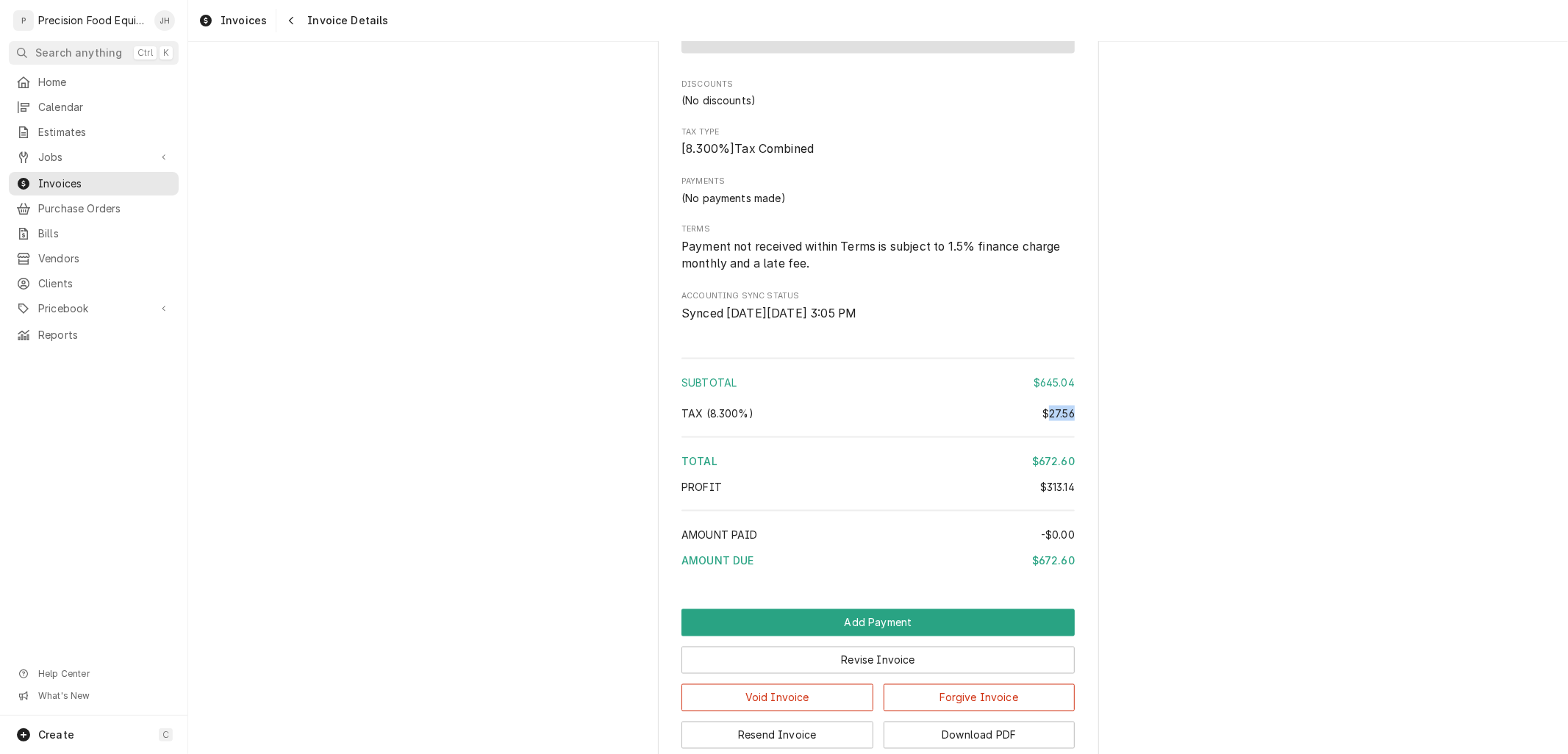
drag, startPoint x: 1070, startPoint y: 458, endPoint x: 1042, endPoint y: 458, distance: 28.0
copy div "27.56"
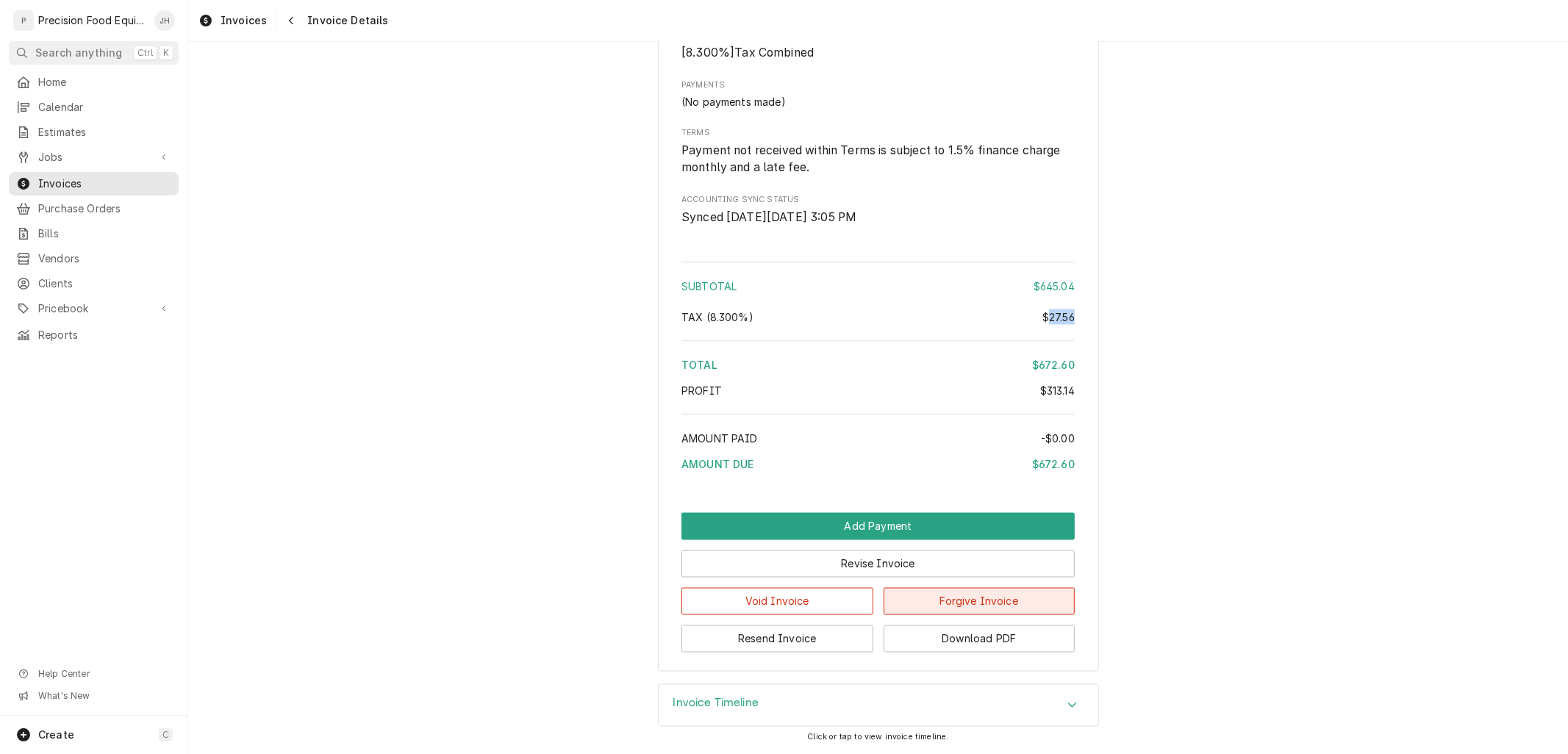
scroll to position [1936, 0]
click at [976, 632] on button "Download PDF" at bounding box center [979, 639] width 192 height 27
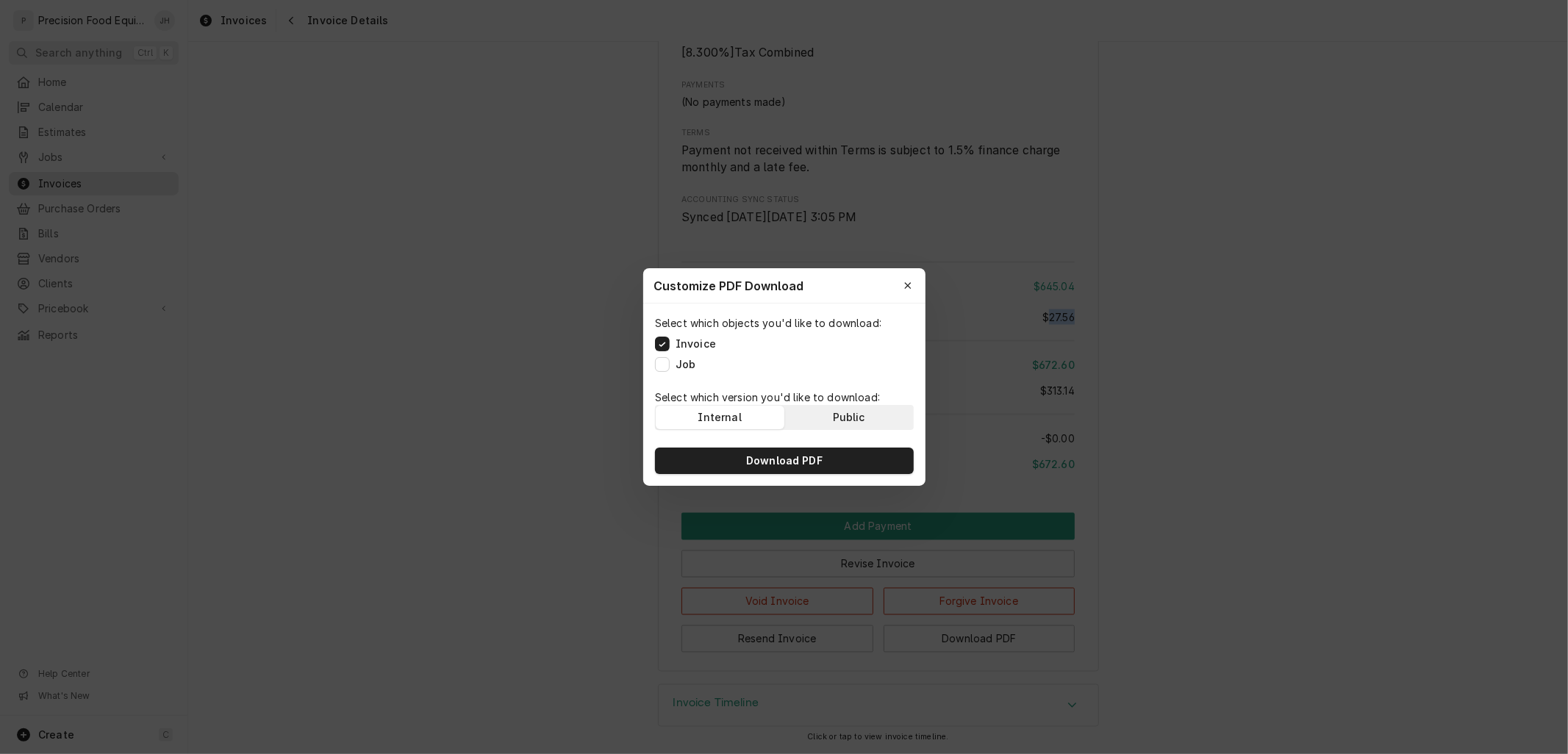
click at [845, 406] on button "Public" at bounding box center [848, 417] width 128 height 23
click at [836, 459] on button "Download PDF" at bounding box center [784, 461] width 259 height 26
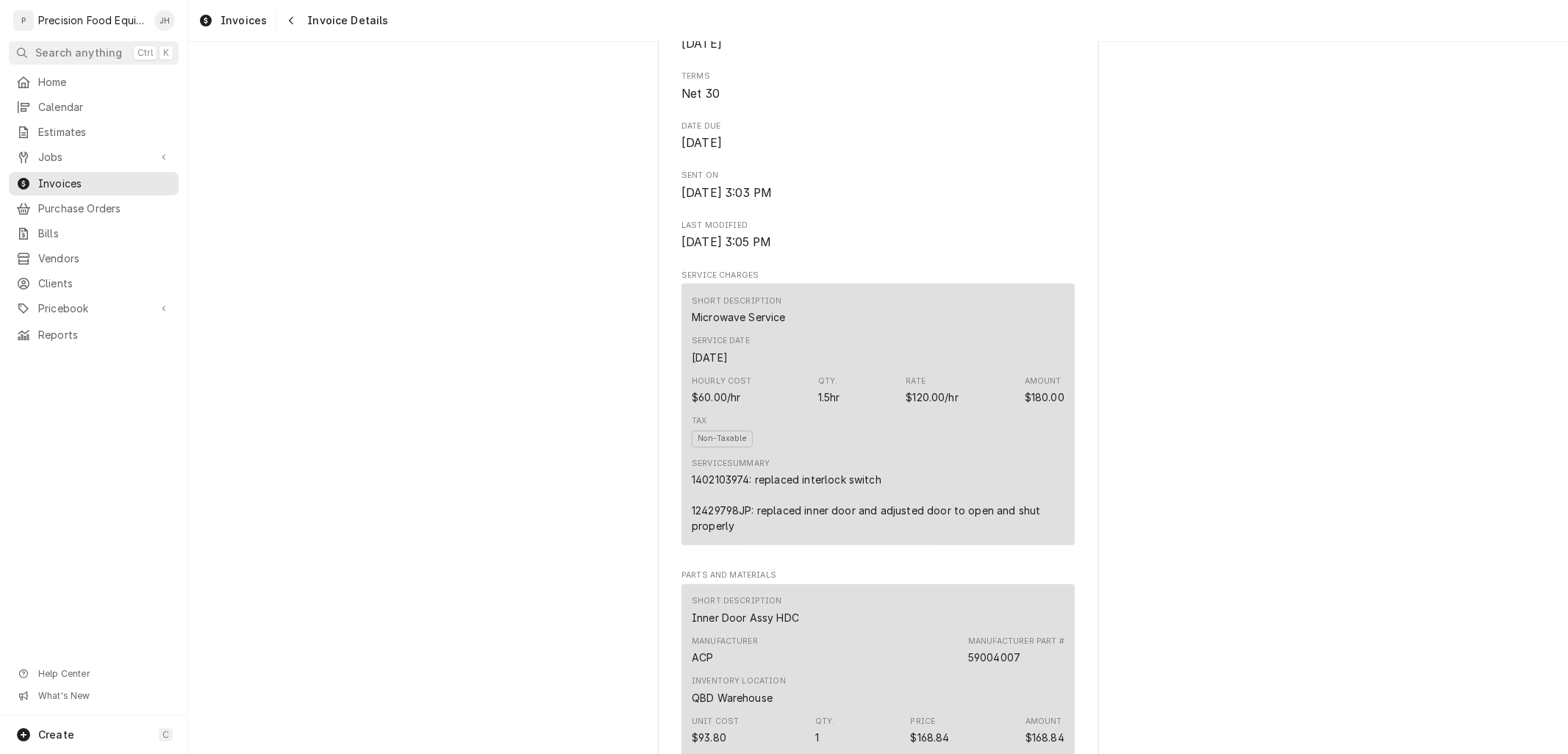
scroll to position [385, 0]
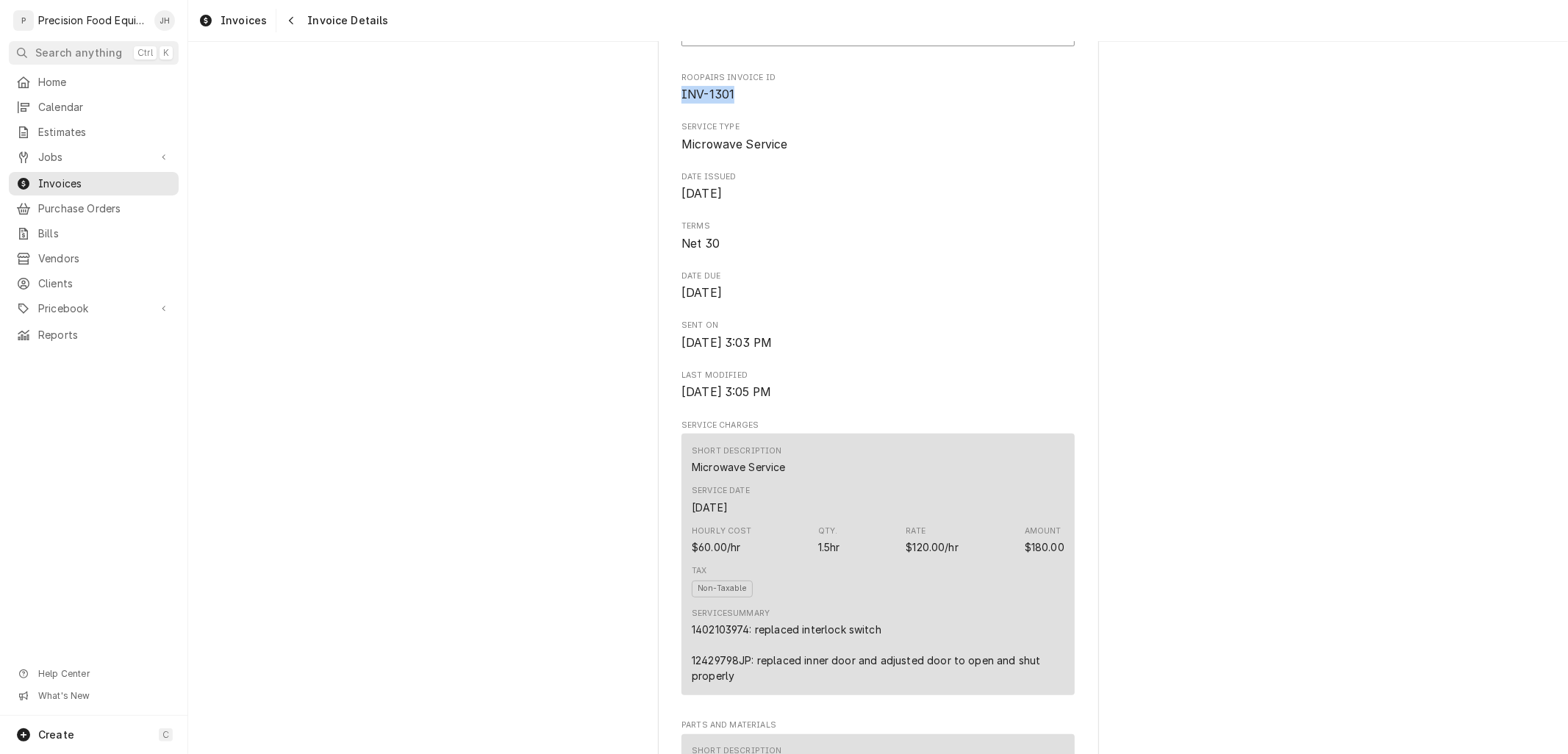
drag, startPoint x: 735, startPoint y: 141, endPoint x: 671, endPoint y: 152, distance: 64.9
copy span "INV-1301"
click at [289, 28] on button "Navigate back" at bounding box center [291, 20] width 23 height 23
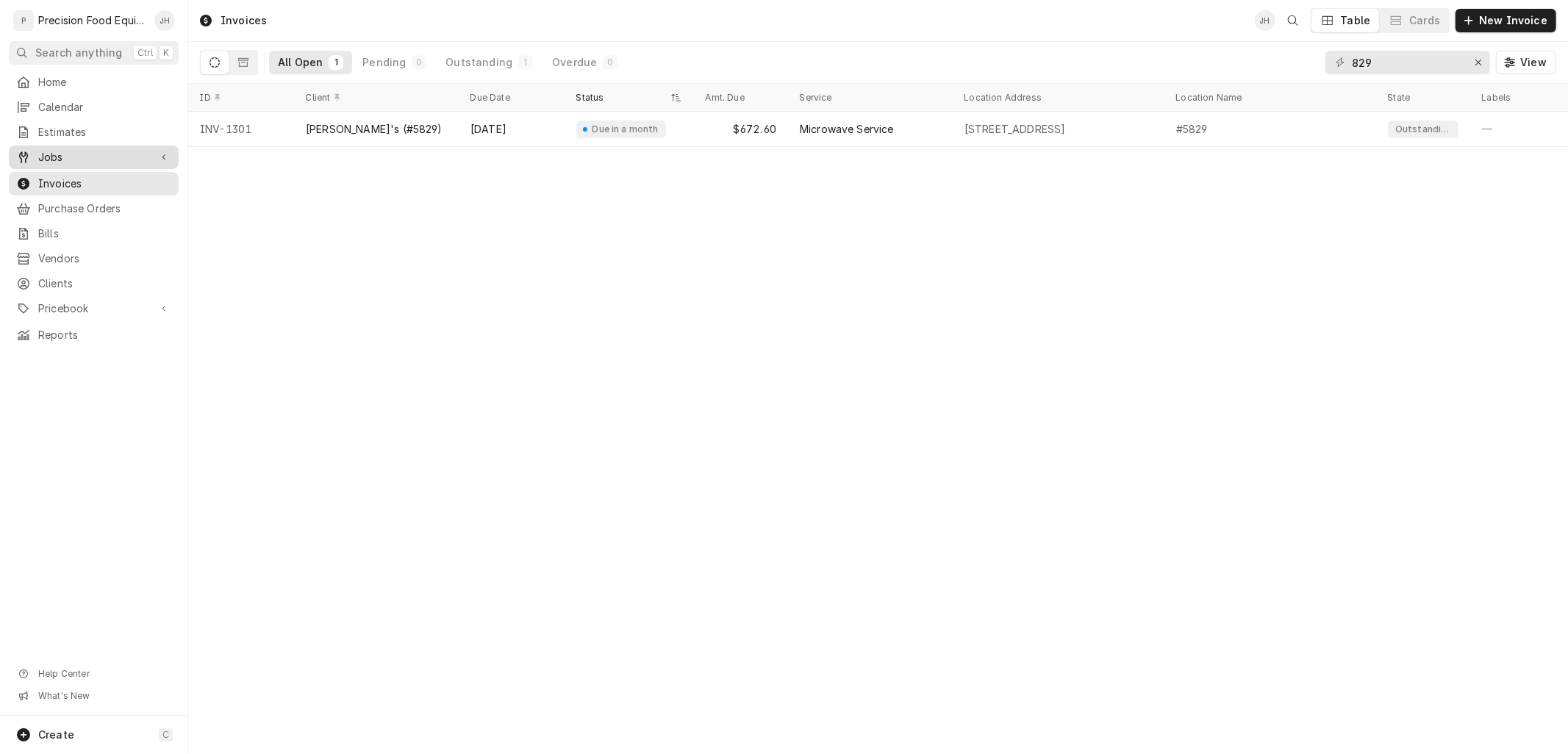
click at [72, 159] on span "Jobs" at bounding box center [93, 157] width 111 height 15
click at [68, 194] on link "Jobs" at bounding box center [93, 182] width 169 height 23
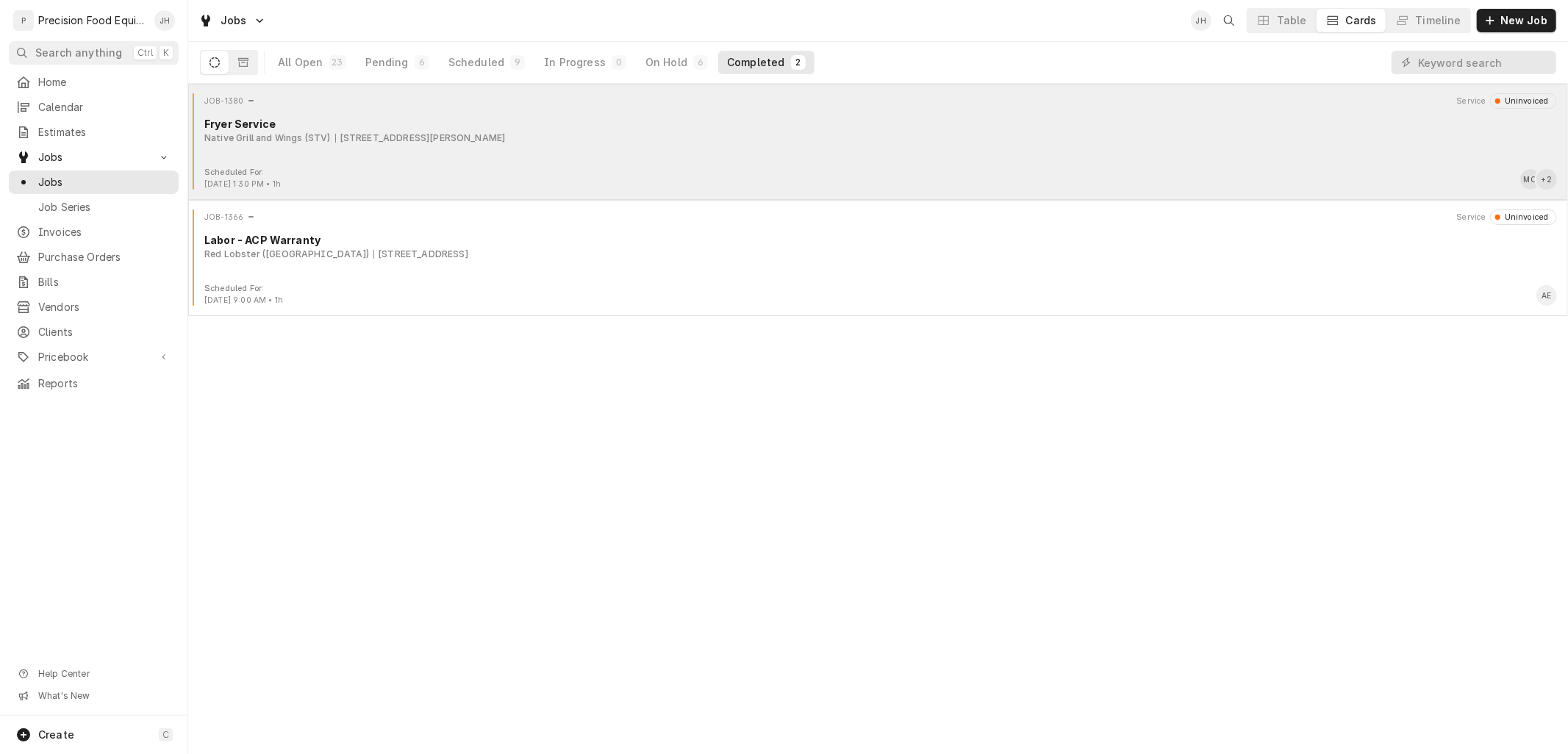
click at [438, 168] on div "Scheduled For: Aug 20th, 2025 - 1:30 PM • 1h MC + 2" at bounding box center [878, 179] width 1368 height 23
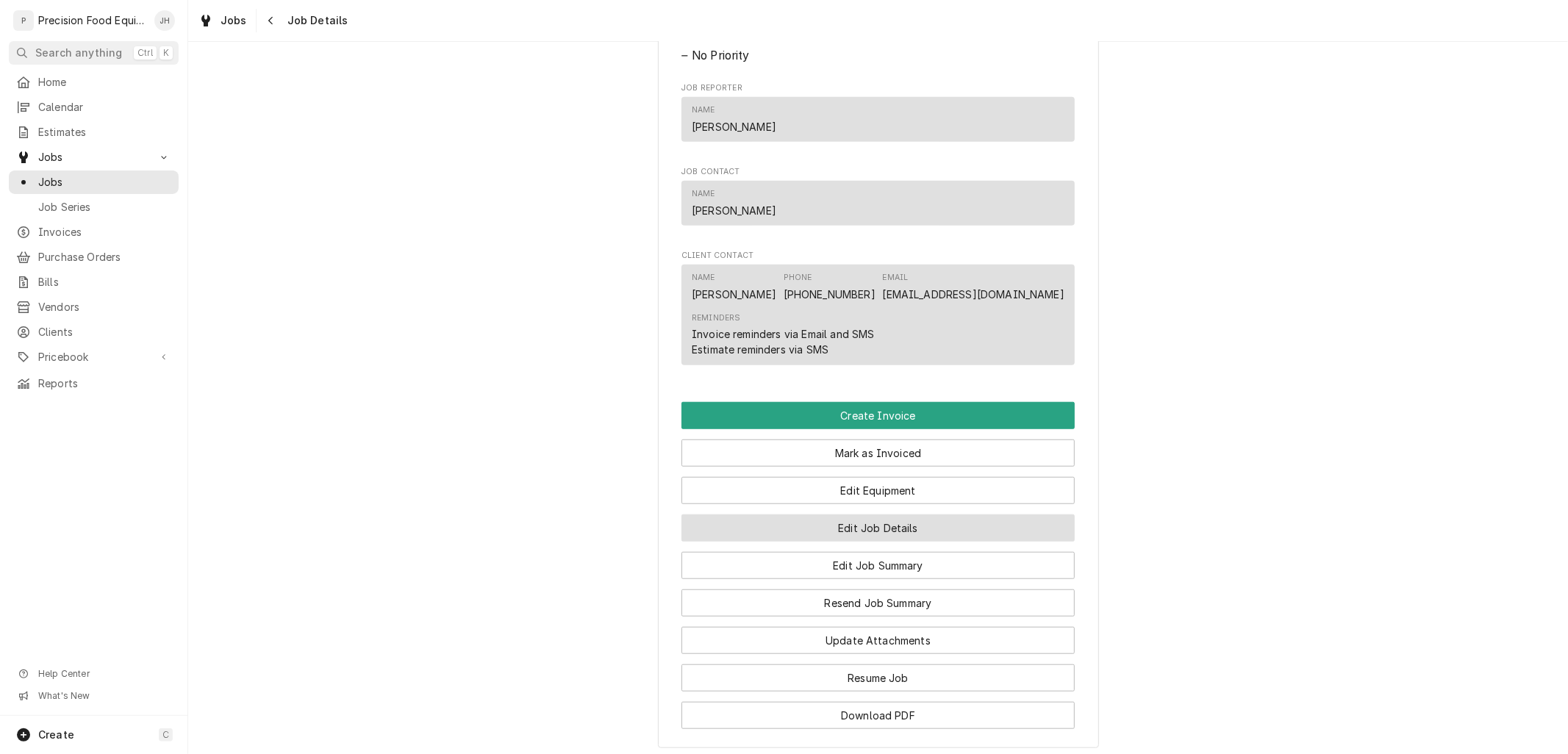
scroll to position [898, 0]
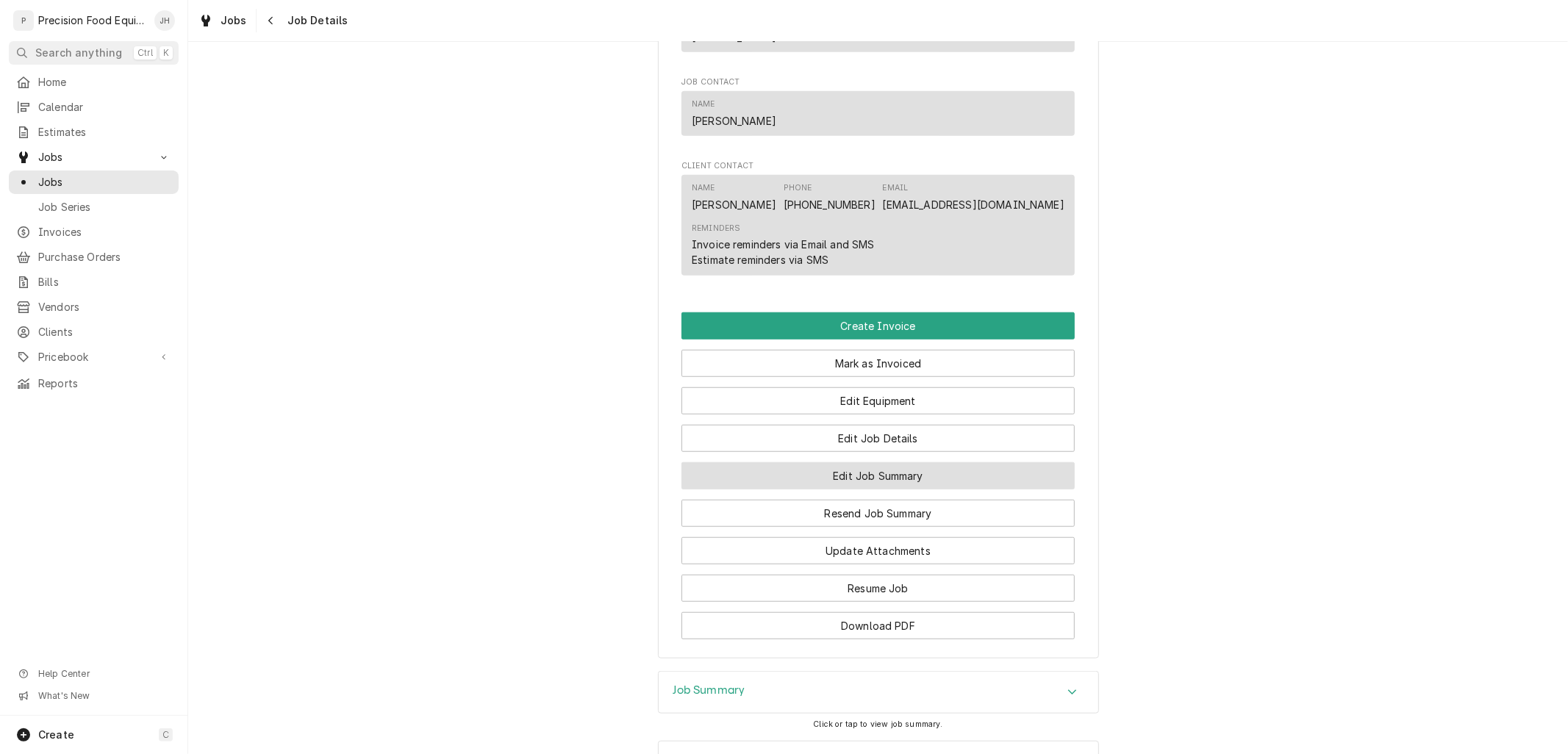
click at [912, 476] on button "Edit Job Summary" at bounding box center [878, 476] width 393 height 27
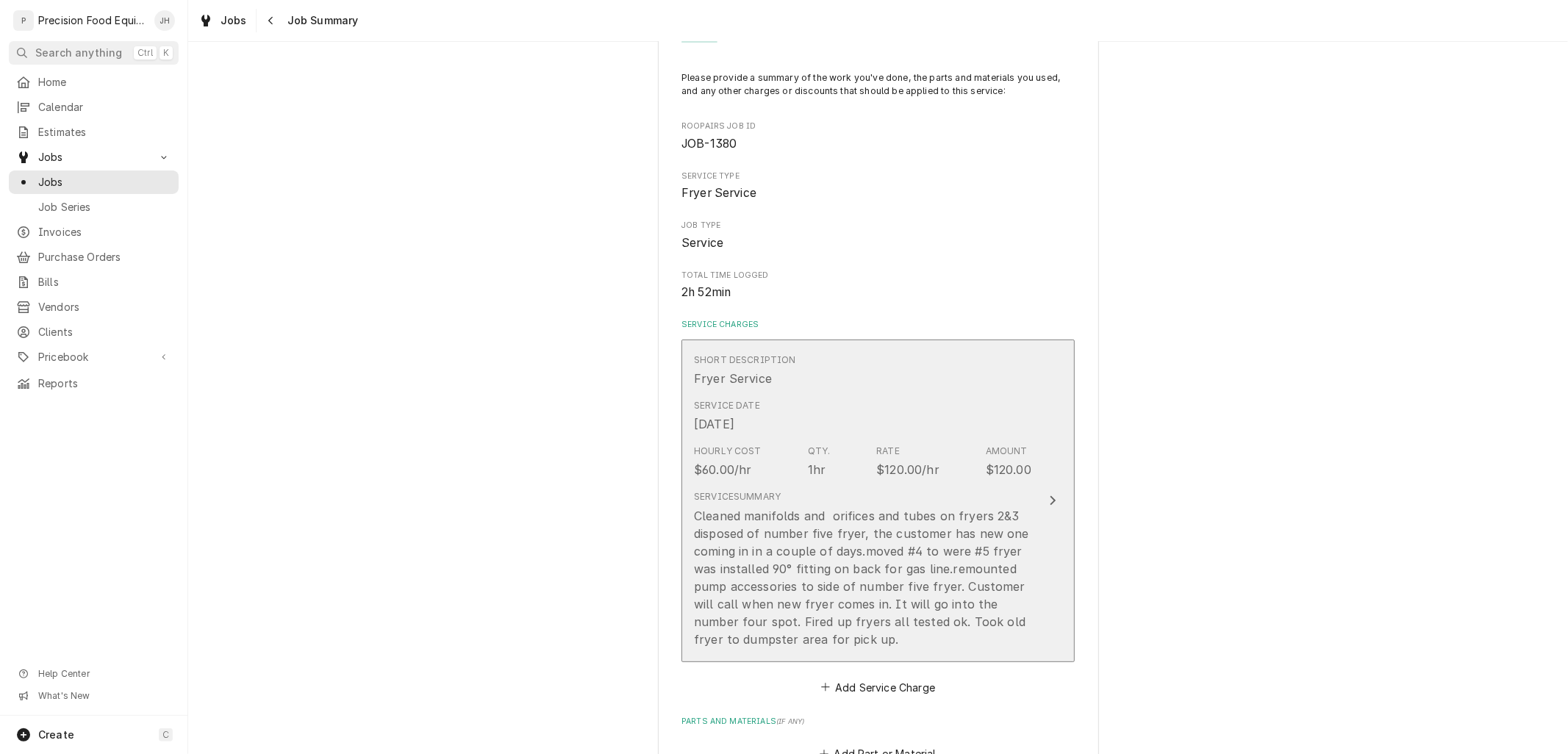
scroll to position [82, 0]
click at [965, 556] on div "Cleaned manifolds and orifices and tubes on fryers 2&3 disposed of number five …" at bounding box center [863, 577] width 337 height 141
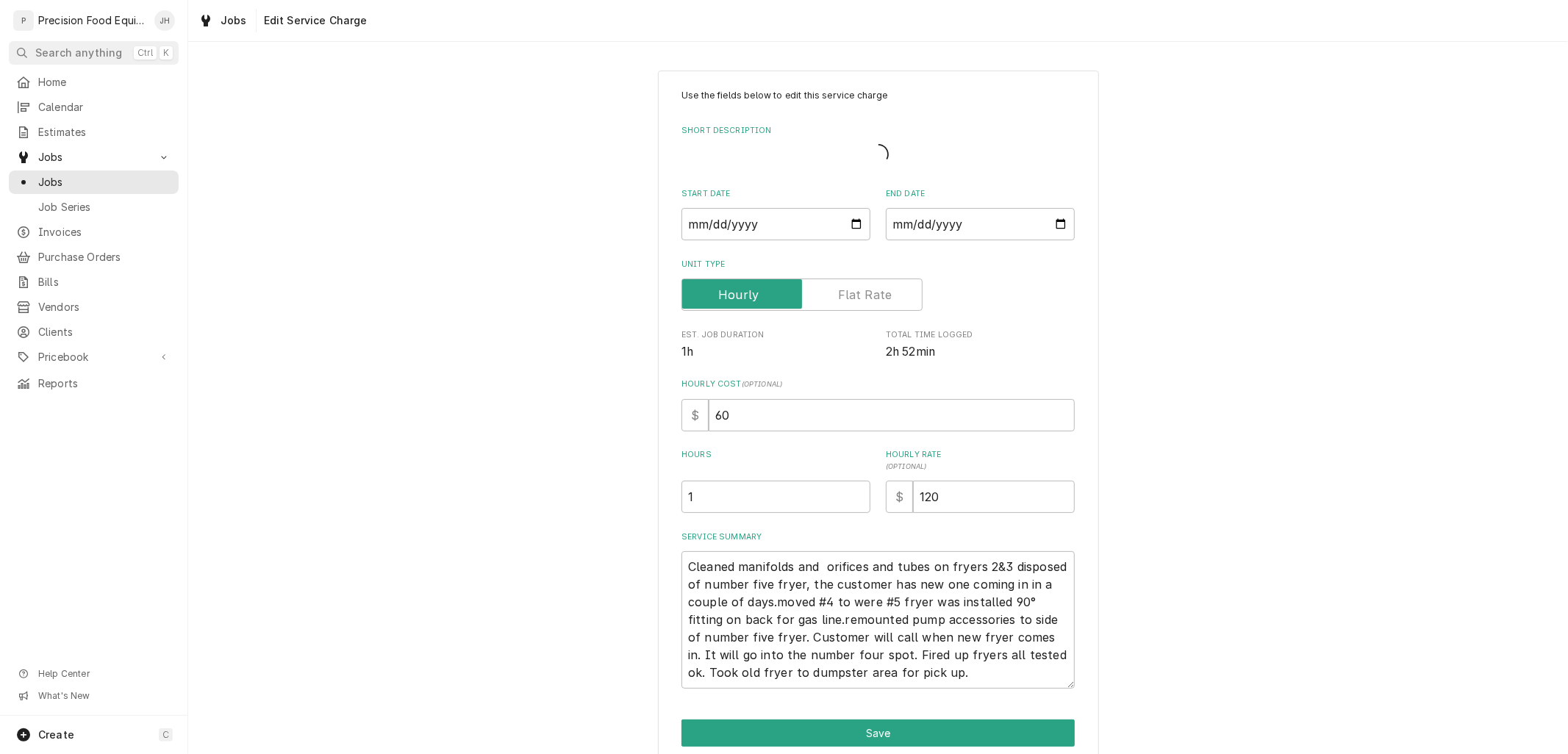
type textarea "x"
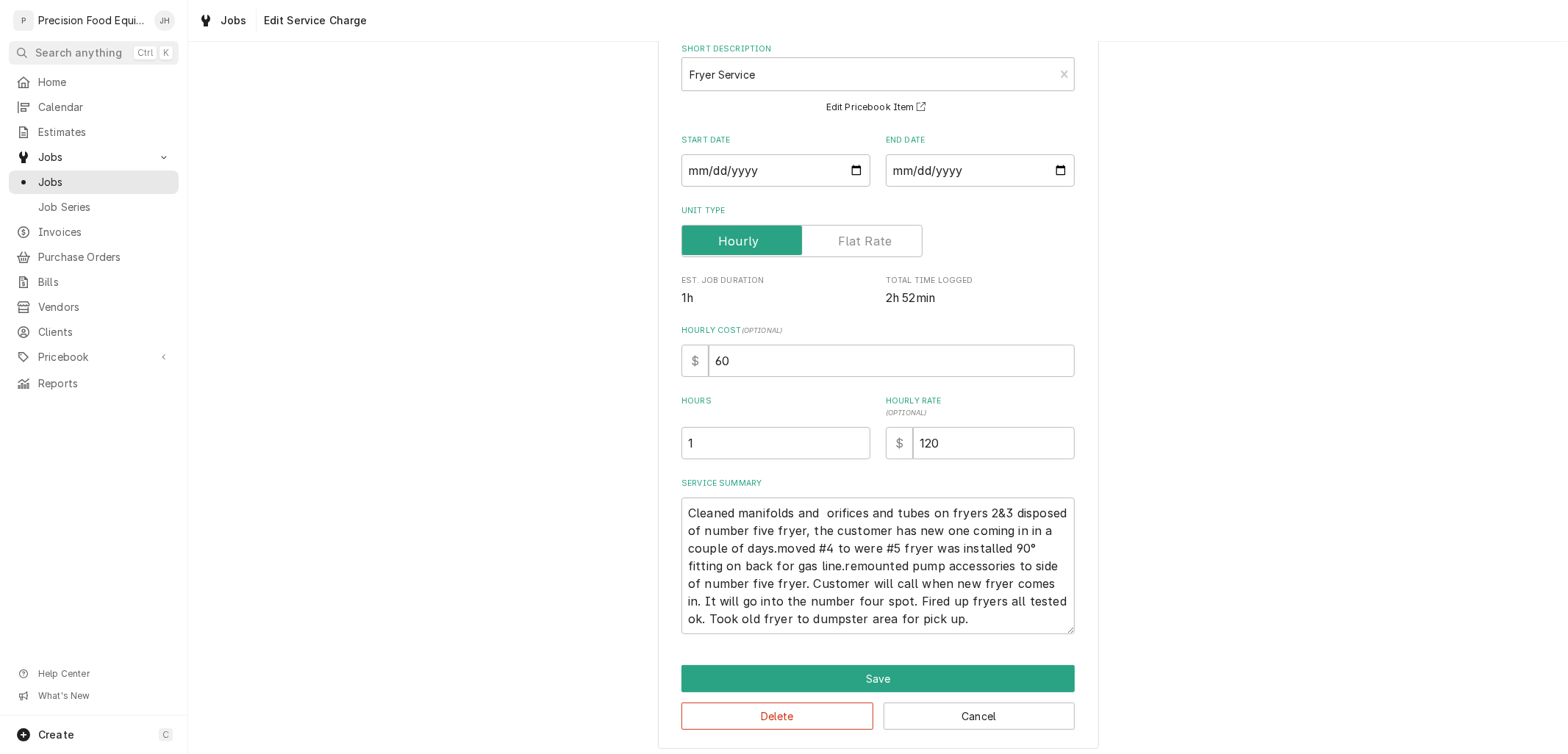
scroll to position [89, 0]
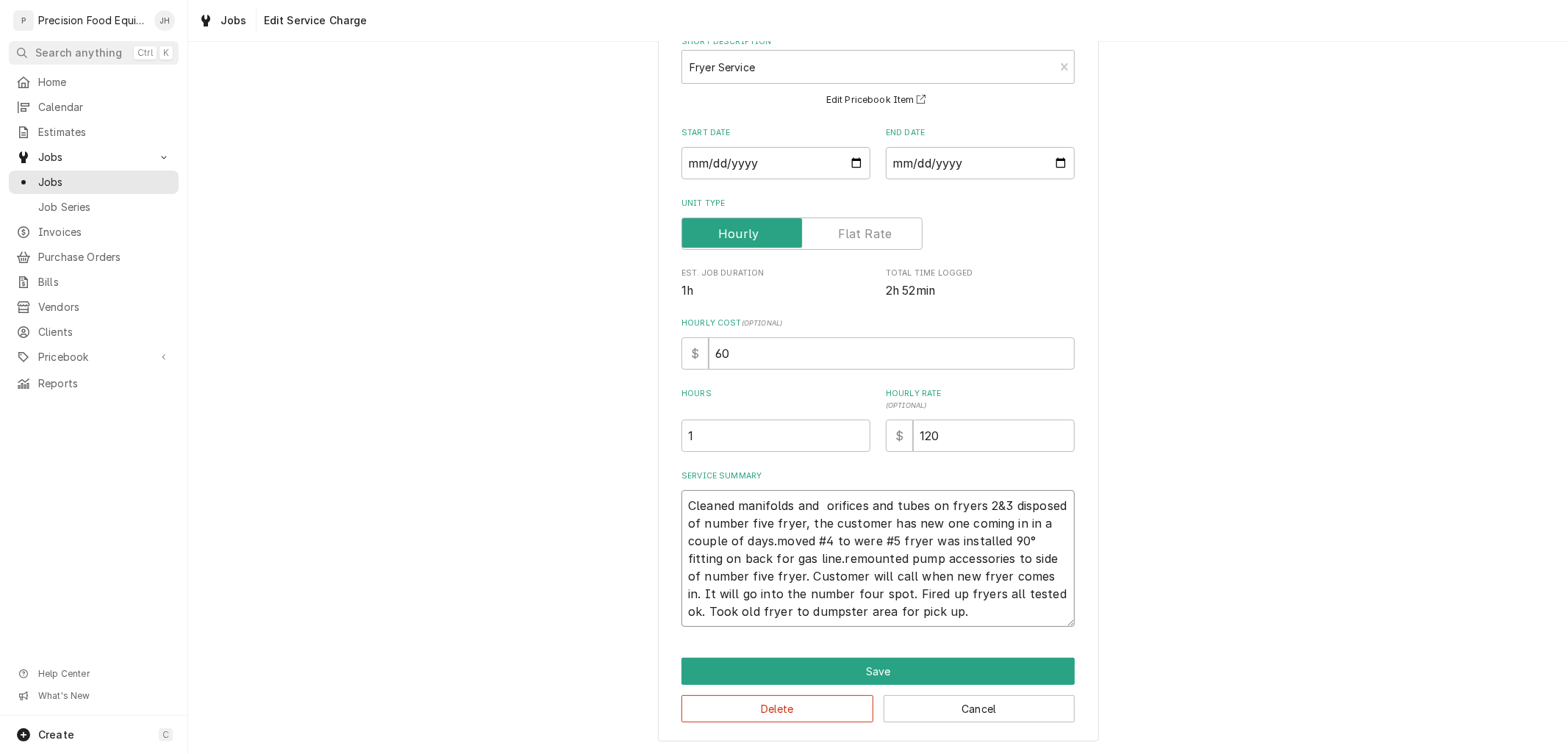
click at [963, 577] on textarea "Cleaned manifolds and orifices and tubes on fryers 2&3 disposed of number five …" at bounding box center [878, 559] width 393 height 137
click at [836, 595] on textarea "Cleaned manifolds and orifices and tubes on fryers 2&3 disposed of number five …" at bounding box center [878, 559] width 393 height 137
click at [846, 601] on textarea "Cleaned manifolds and orifices and tubes on fryers 2&3 disposed of number five …" at bounding box center [878, 559] width 393 height 137
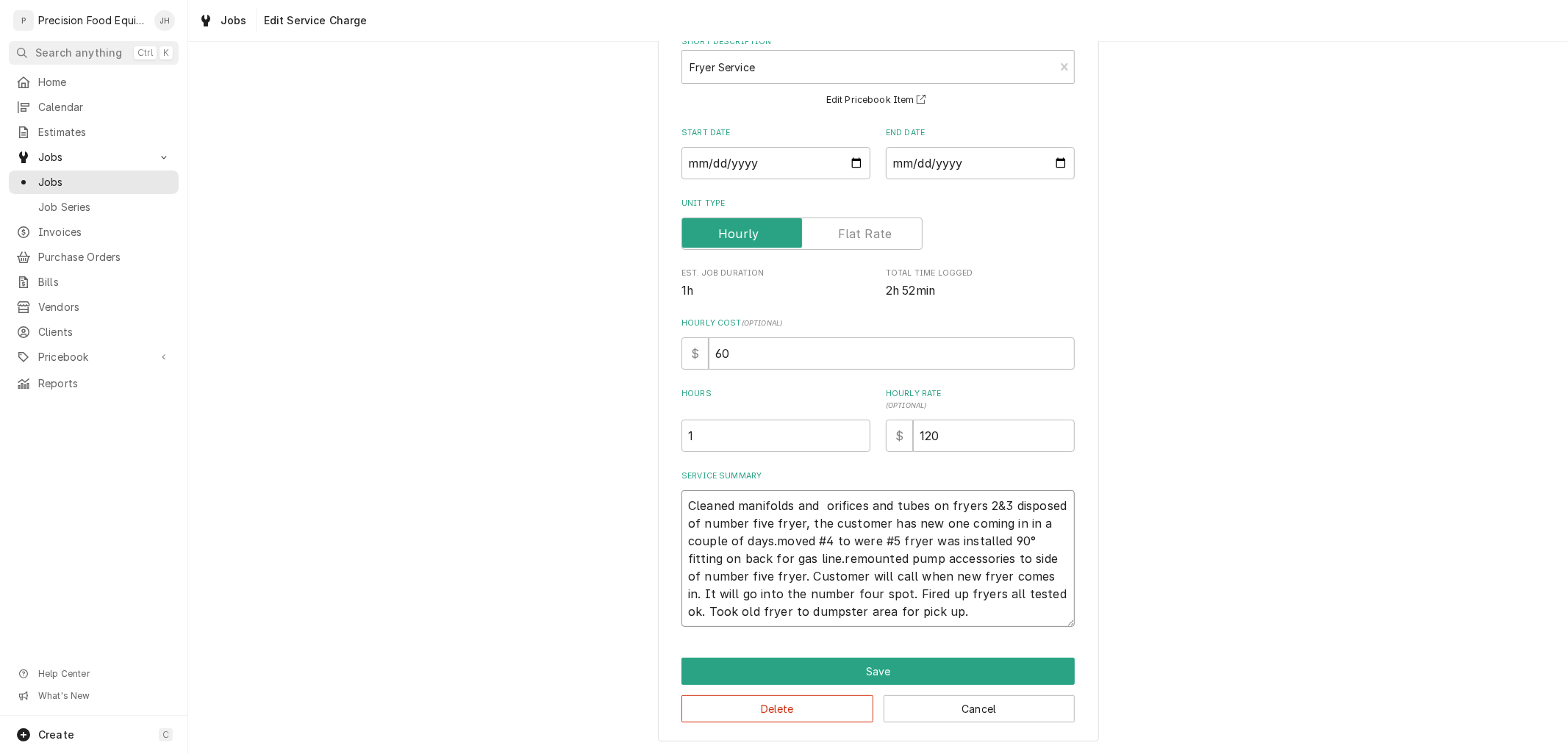
click at [849, 544] on textarea "Cleaned manifolds and orifices and tubes on fryers 2&3 disposed of number five …" at bounding box center [878, 559] width 393 height 137
type textarea "Cleaned manifolds and orifices and tubes on fryers 2&3 disposed of number five …"
type textarea "x"
type textarea "Cleaned manifolds and orifices and tubes on fryers 2&3 disposed of number five …"
type textarea "x"
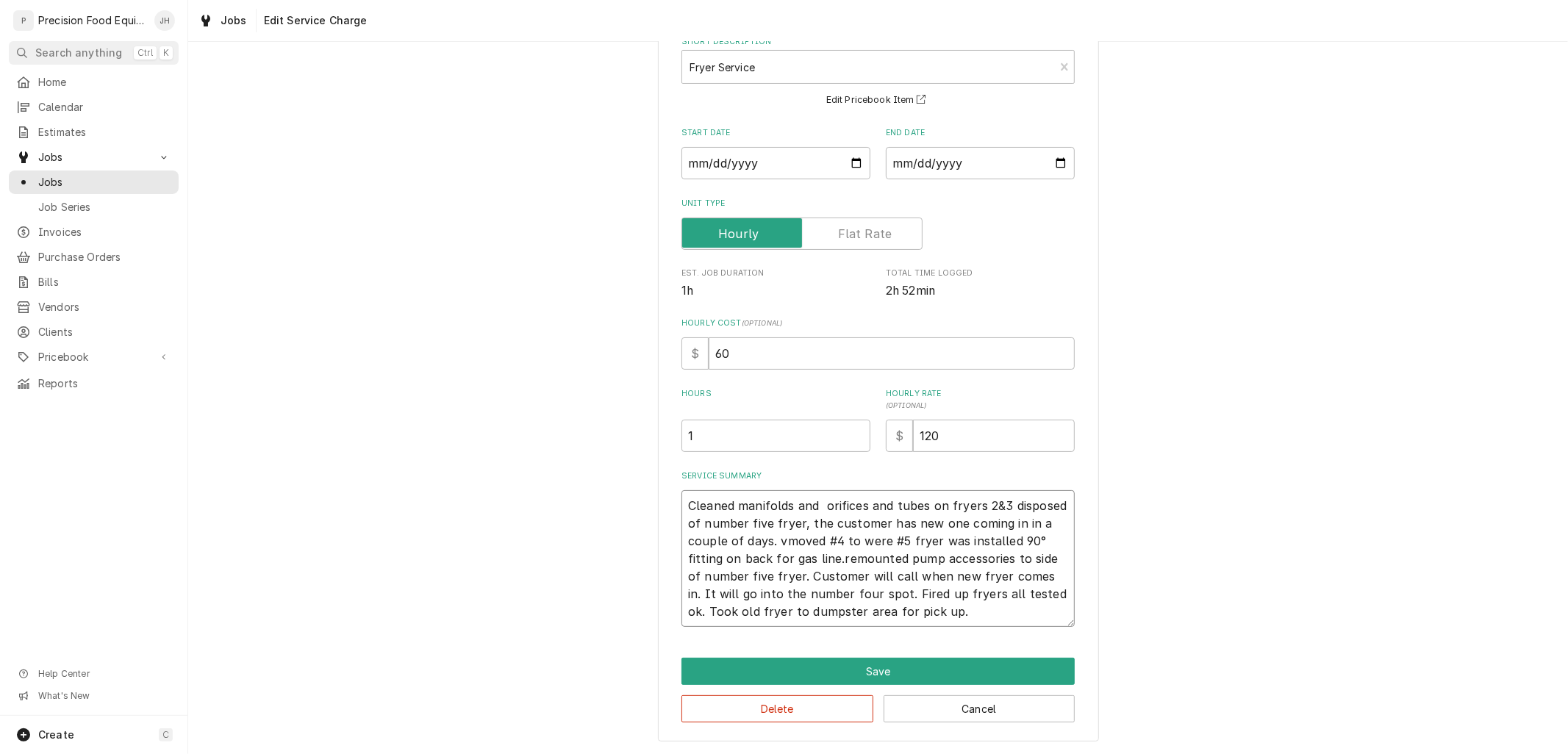
type textarea "Cleaned manifolds and orifices and tubes on fryers 2&3 disposed of number five …"
click at [864, 539] on textarea "Cleaned manifolds and orifices and tubes on fryers 2&3 disposed of number five …" at bounding box center [878, 559] width 393 height 137
type textarea "x"
type textarea "Cleaned manifolds and orifices and tubes on fryers 2&3 disposed of number five …"
type textarea "x"
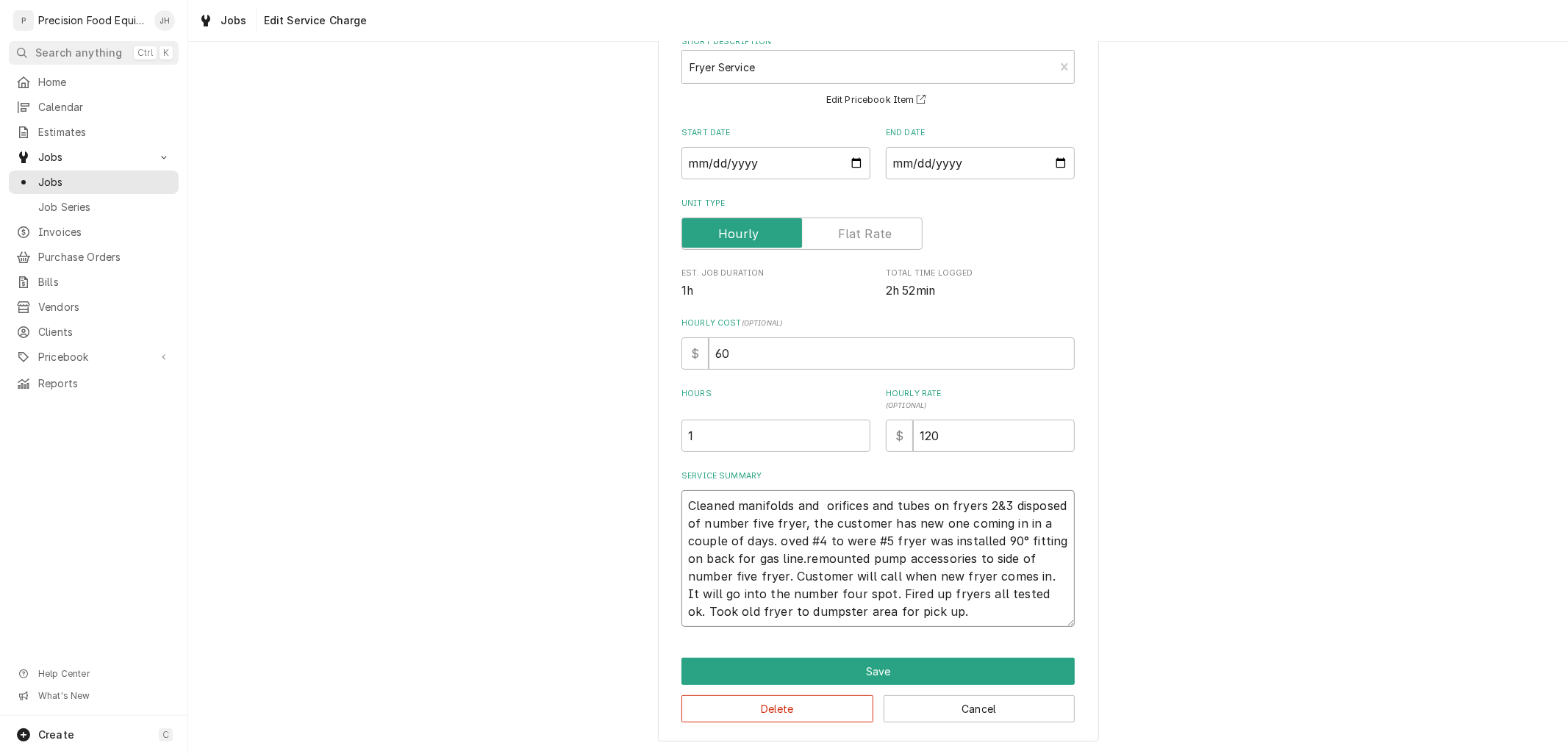
type textarea "Cleaned manifolds and orifices and tubes on fryers 2&3 disposed of number five …"
click at [917, 561] on textarea "Cleaned manifolds and orifices and tubes on fryers 2&3 disposed of number five …" at bounding box center [878, 559] width 393 height 137
click at [908, 557] on textarea "Cleaned manifolds and orifices and tubes on fryers 2&3 disposed of number five …" at bounding box center [878, 559] width 393 height 137
type textarea "x"
type textarea "Cleaned manifolds and orifices and tubes on fryers 2&3 disposed of number five …"
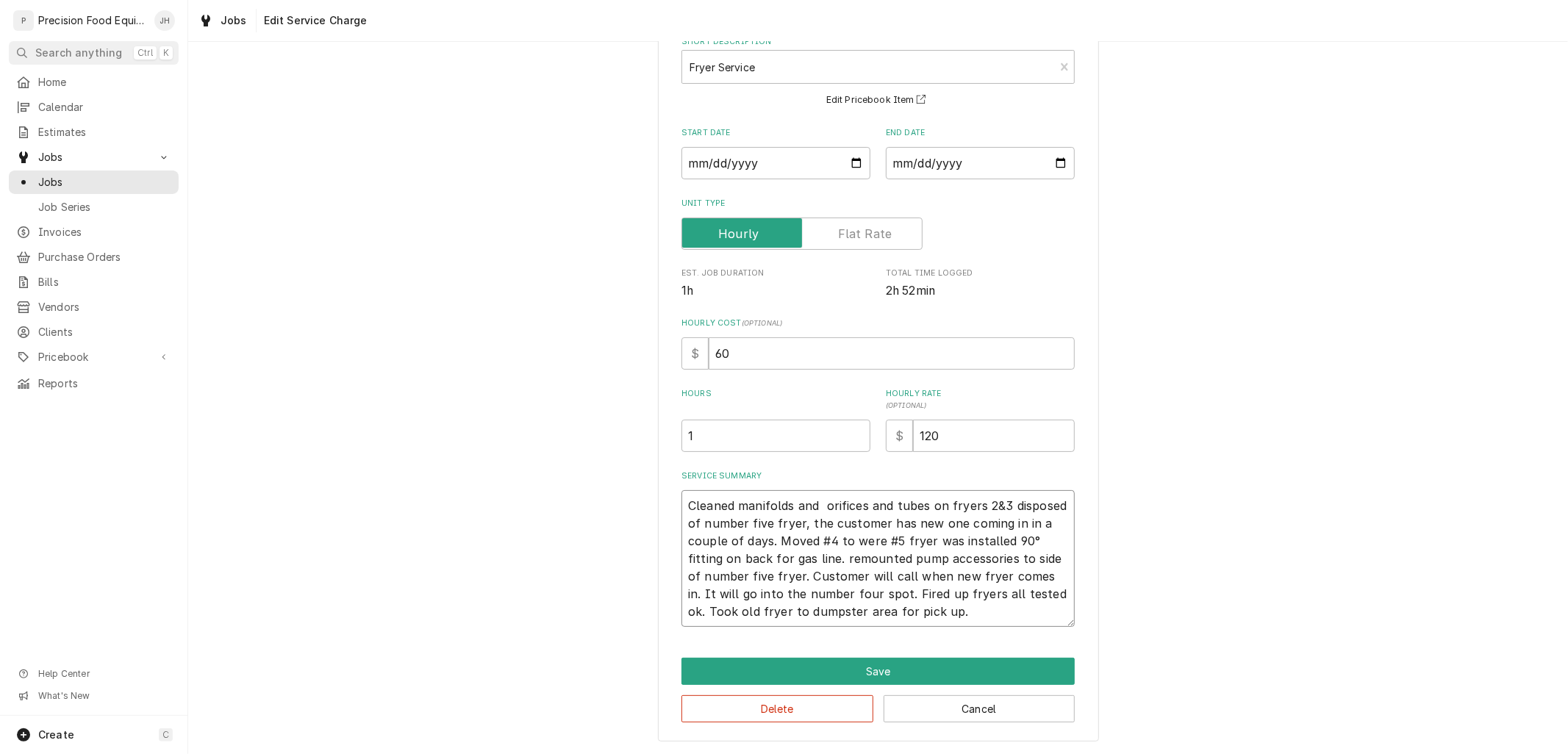
click at [913, 557] on textarea "Cleaned manifolds and orifices and tubes on fryers 2&3 disposed of number five …" at bounding box center [878, 559] width 393 height 137
type textarea "x"
type textarea "Cleaned manifolds and orifices and tubes on fryers 2&3 disposed of number five …"
type textarea "x"
click at [920, 559] on textarea "Cleaned manifolds and orifices and tubes on fryers 2&3 disposed of number five …" at bounding box center [878, 559] width 393 height 137
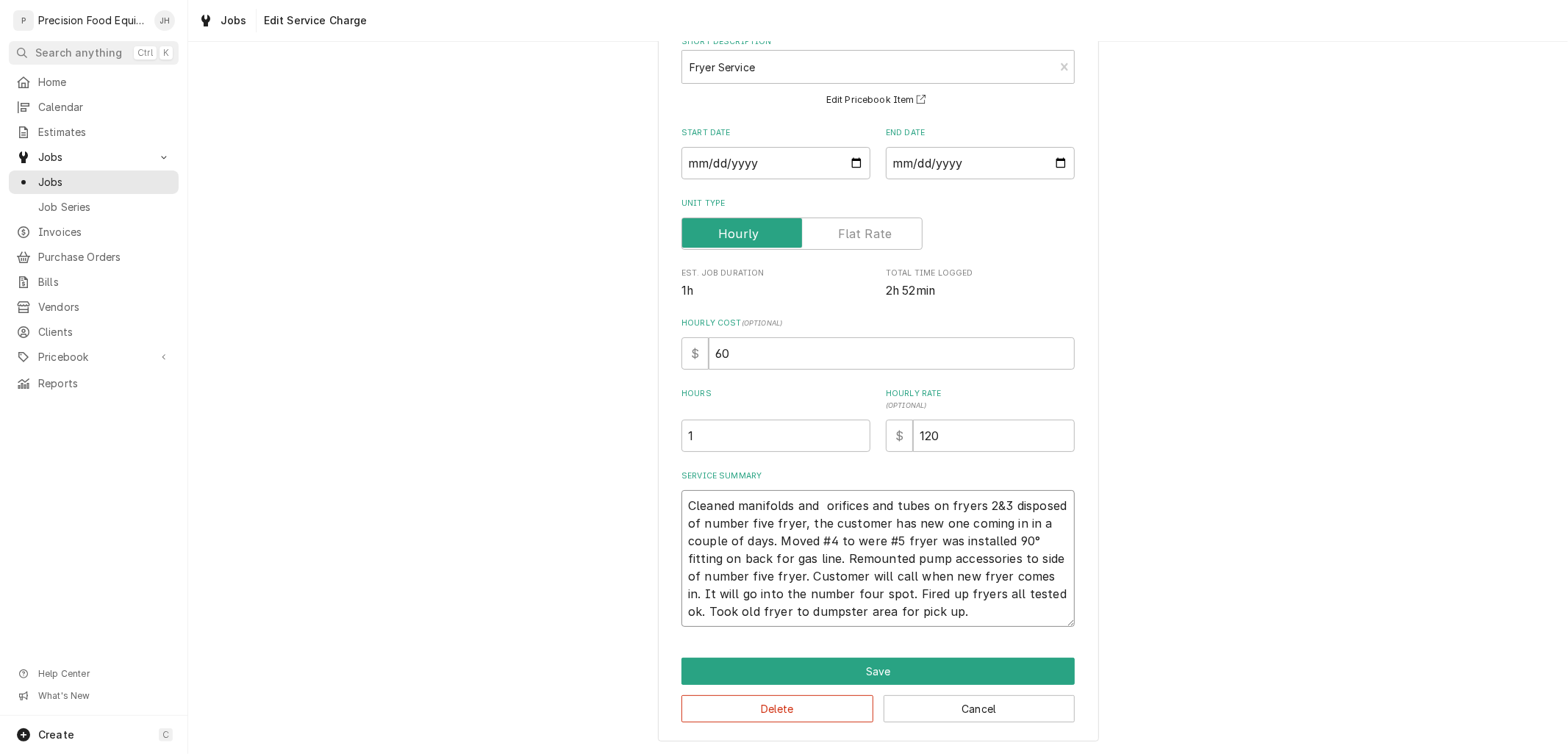
click at [972, 605] on textarea "Cleaned manifolds and orifices and tubes on fryers 2&3 disposed of number five …" at bounding box center [878, 559] width 393 height 137
click at [789, 613] on textarea "Cleaned manifolds and orifices and tubes on fryers 2&3 disposed of number five …" at bounding box center [878, 559] width 393 height 137
type textarea "Cleaned manifolds and orifices and tubes on fryers 2&3 disposed of number five …"
click at [965, 677] on button "Save" at bounding box center [878, 671] width 393 height 27
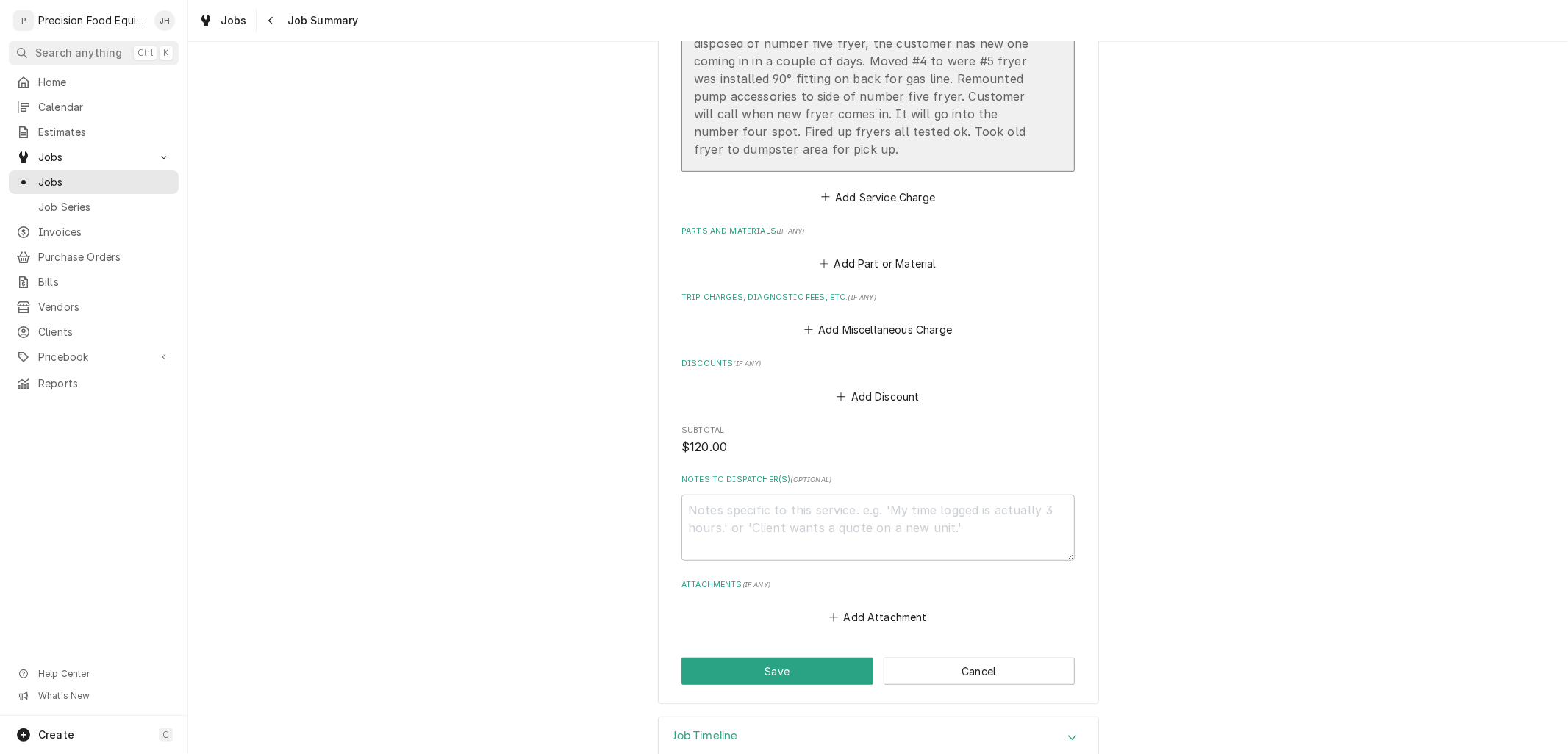
scroll to position [602, 0]
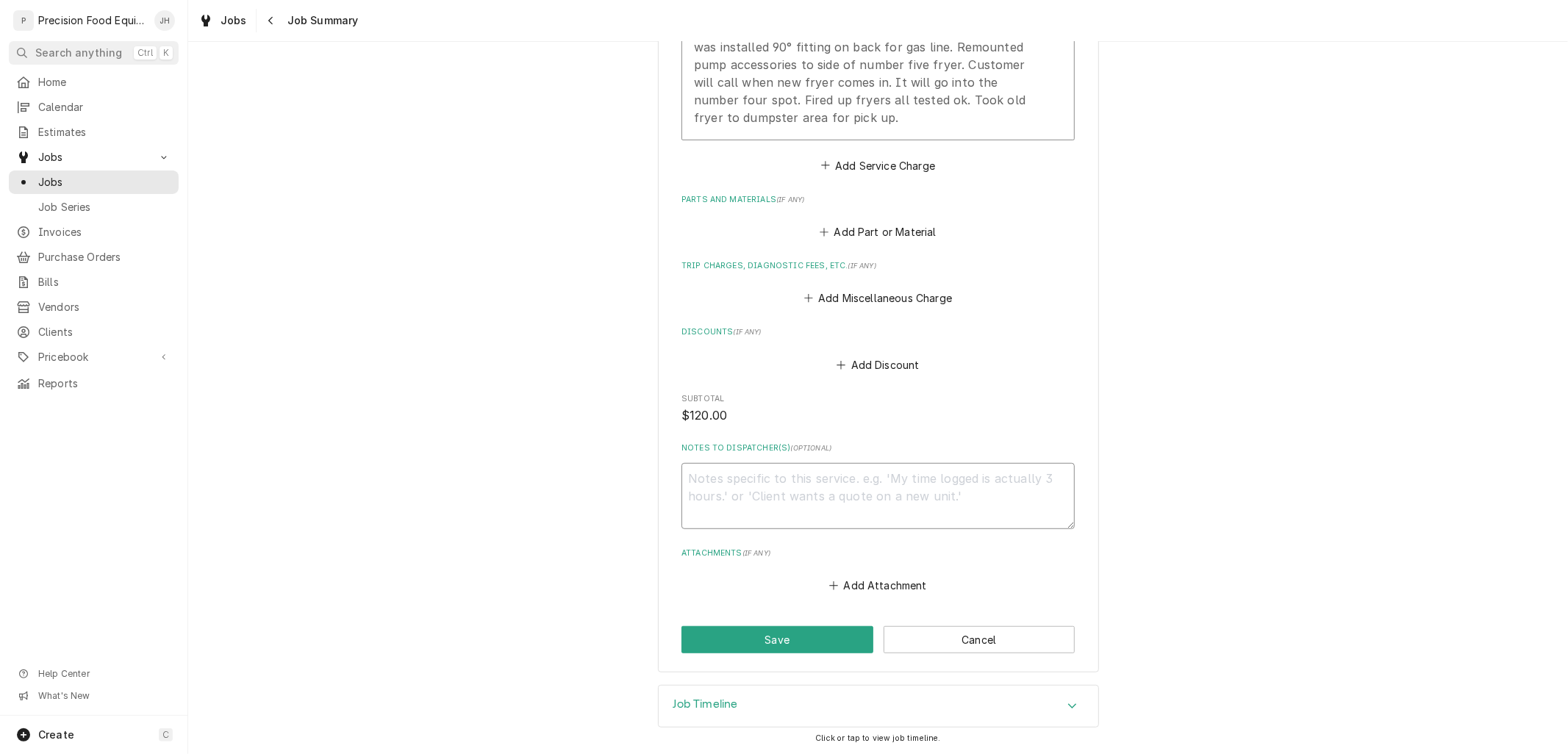
click at [897, 482] on textarea "Notes to Dispatcher(s) ( optional )" at bounding box center [878, 496] width 393 height 66
type textarea "x"
type textarea "I"
type textarea "x"
type textarea "I"
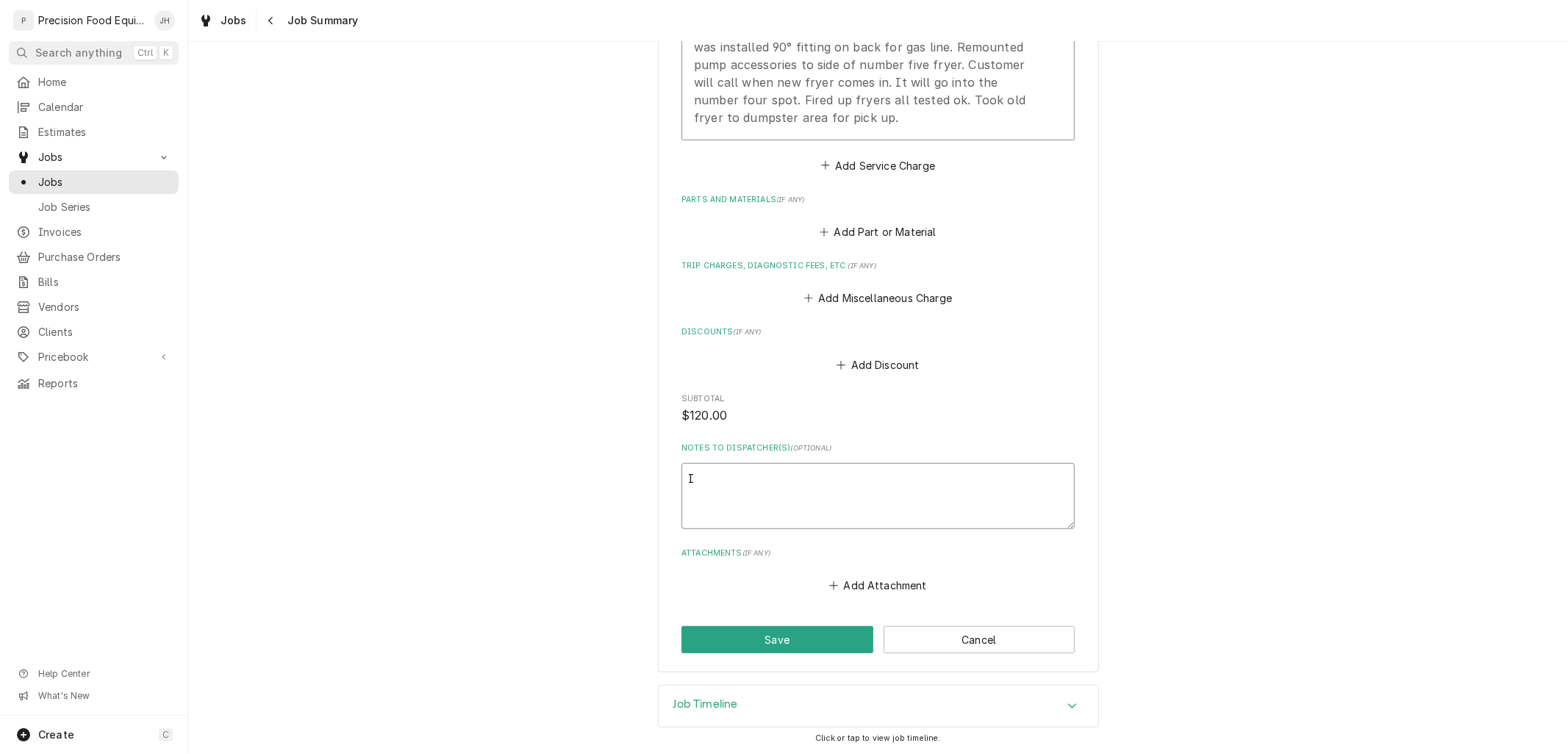
type textarea "x"
type textarea "I d"
type textarea "x"
type textarea "I di"
type textarea "x"
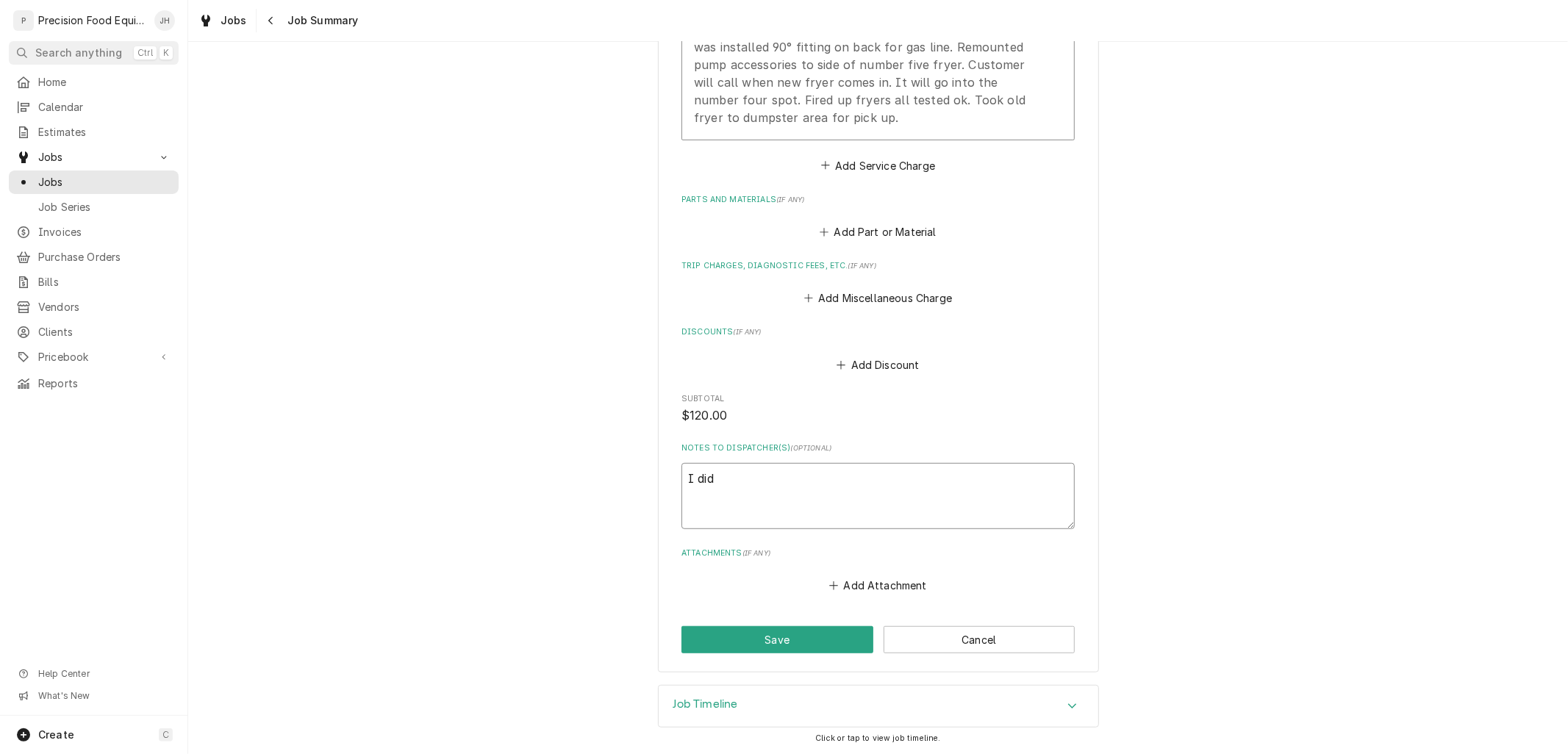
type textarea "I did"
type textarea "x"
type textarea "I did n"
type textarea "x"
type textarea "I did no"
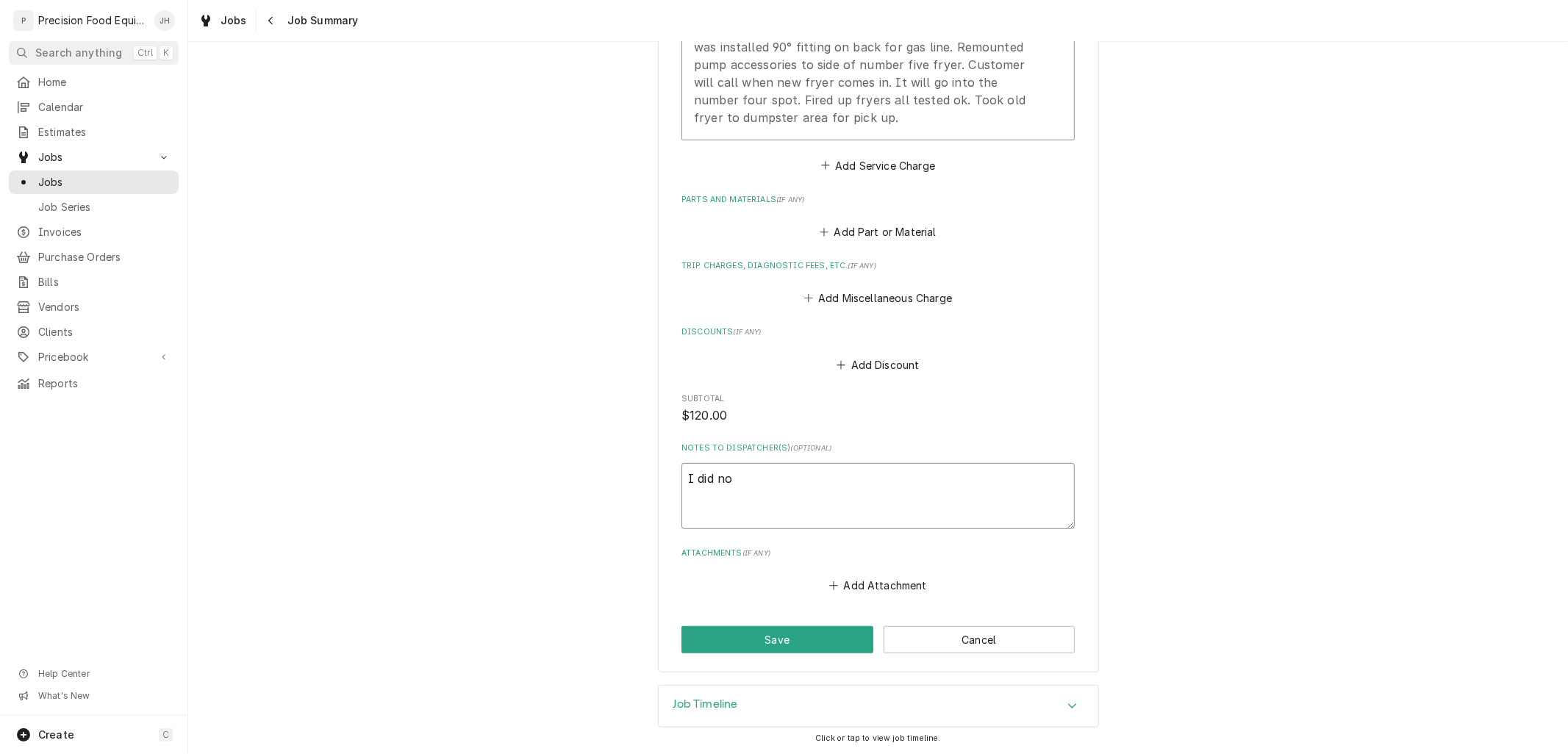
type textarea "x"
type textarea "I did not"
type textarea "x"
type textarea "I did not"
type textarea "x"
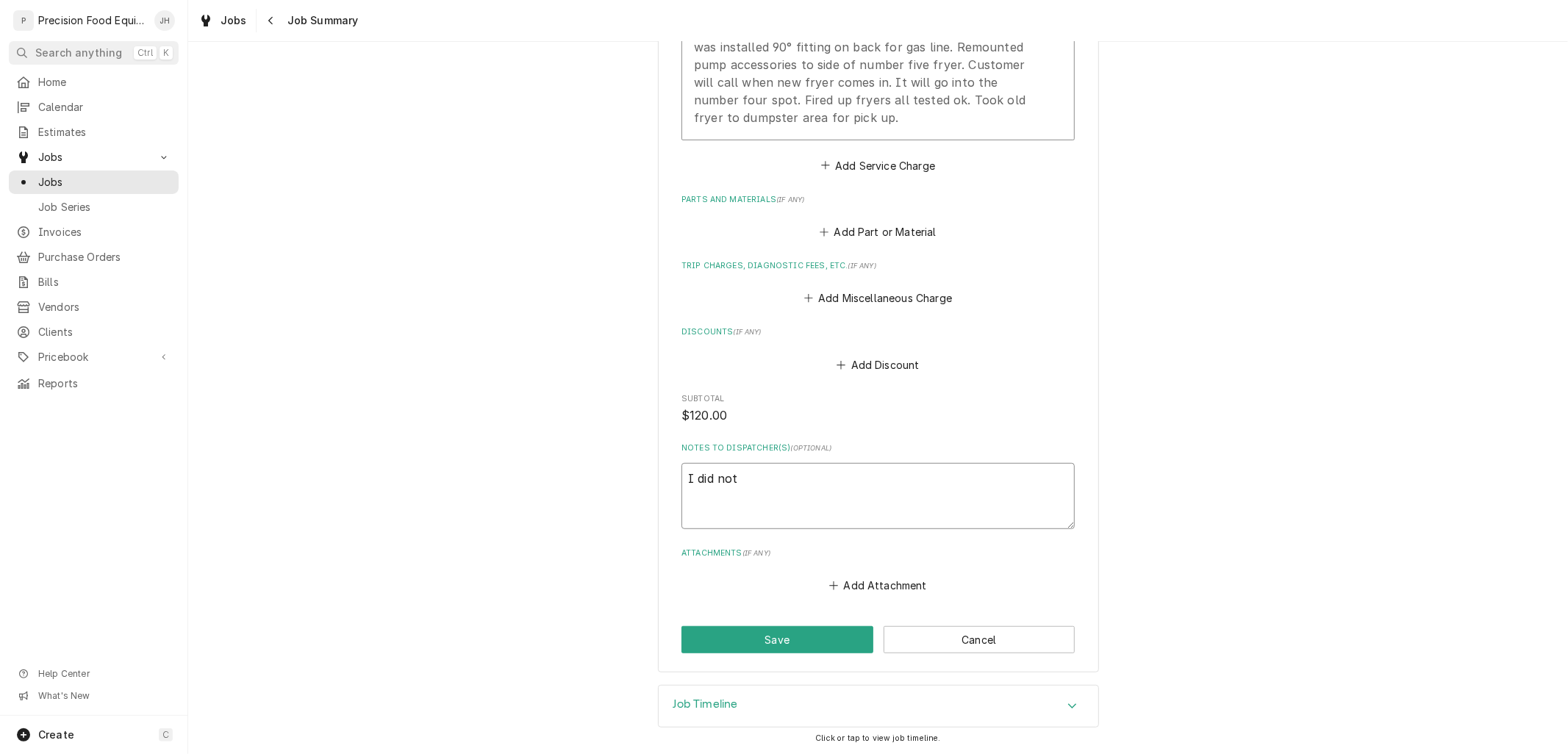
type textarea "I did not a"
type textarea "x"
type textarea "I did not ad"
type textarea "x"
type textarea "I did not adj"
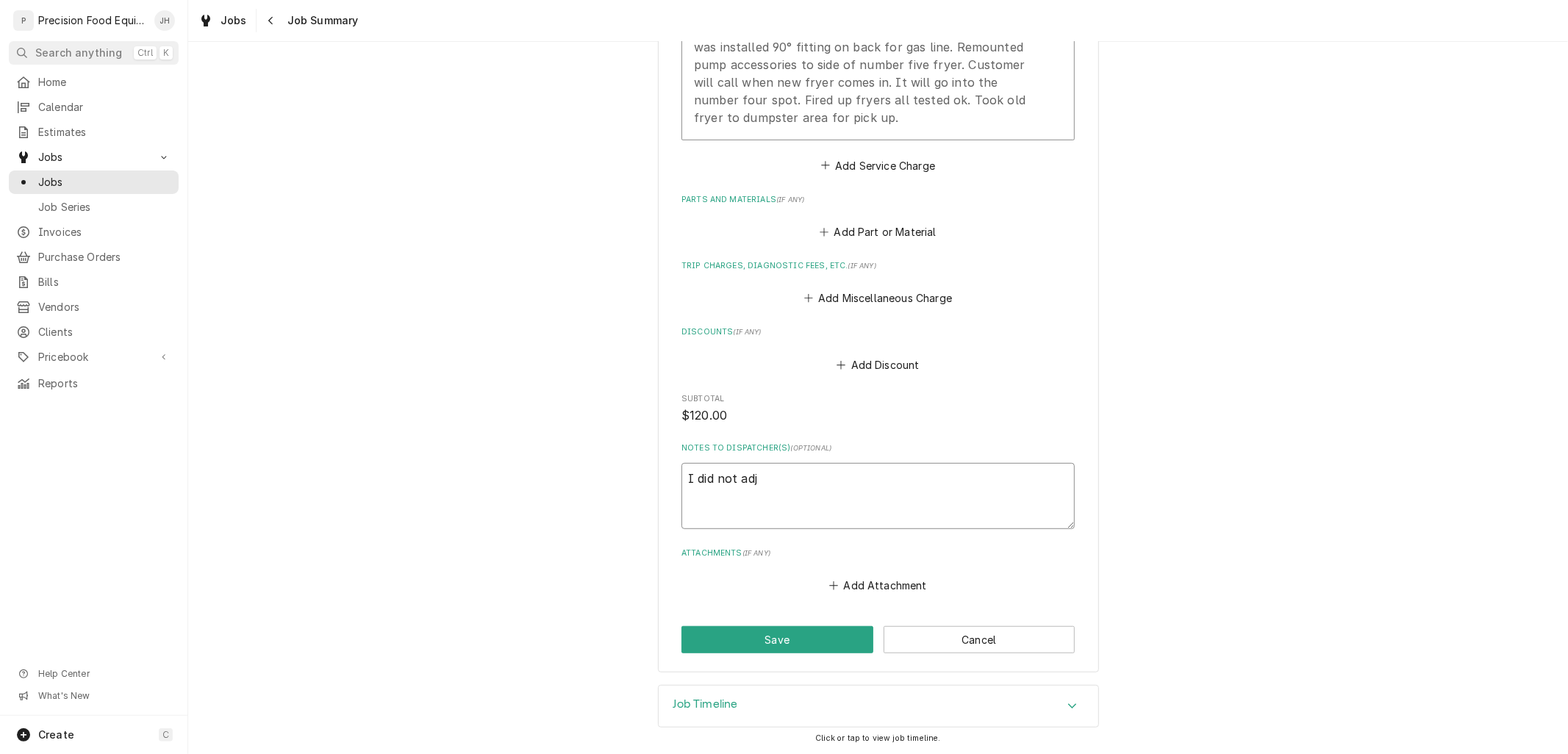
type textarea "x"
type textarea "I did not adju"
type textarea "x"
type textarea "I did not adjus"
type textarea "x"
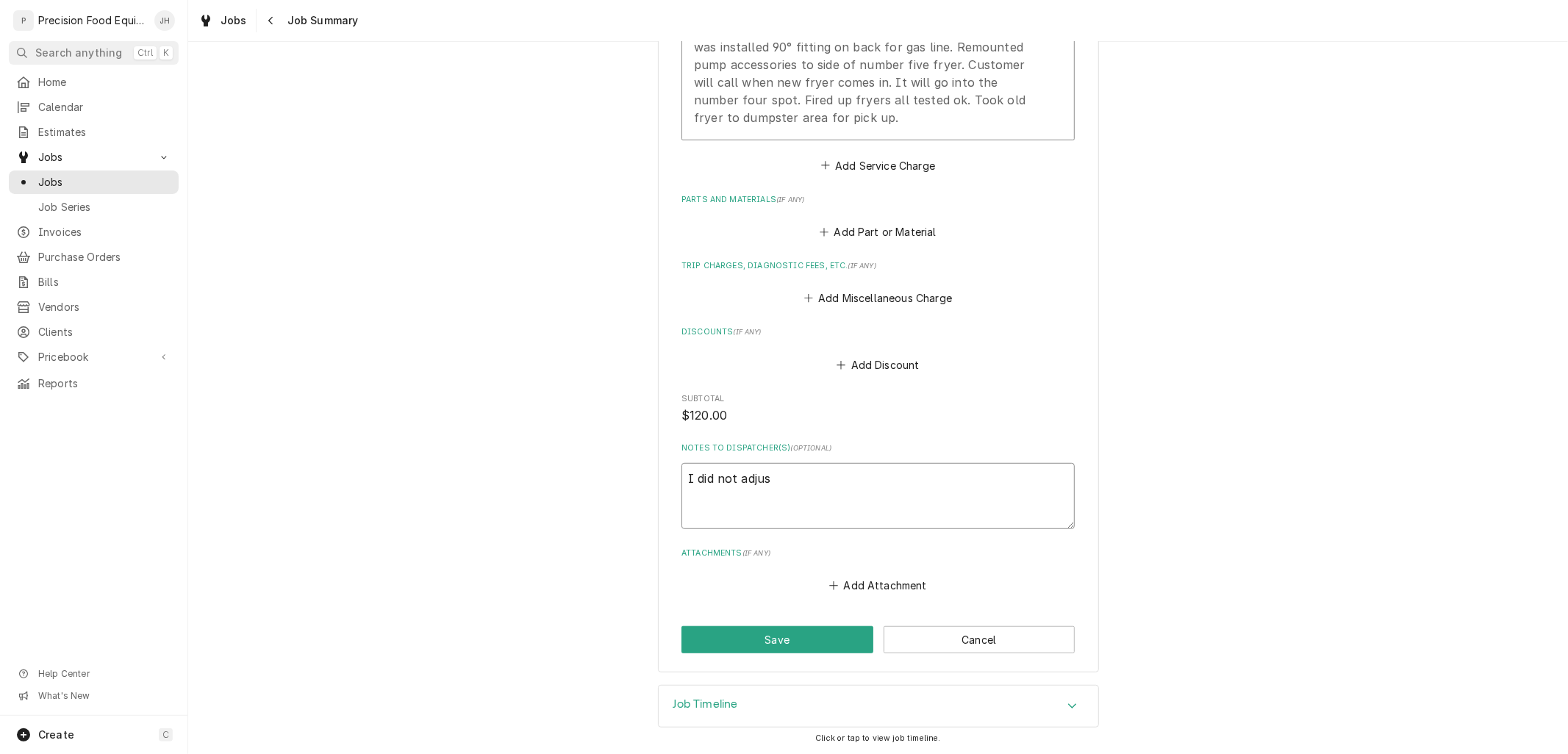
type textarea "I did not adjust"
type textarea "x"
type textarea "I did not adjust"
type textarea "x"
type textarea "I did not adjust ti"
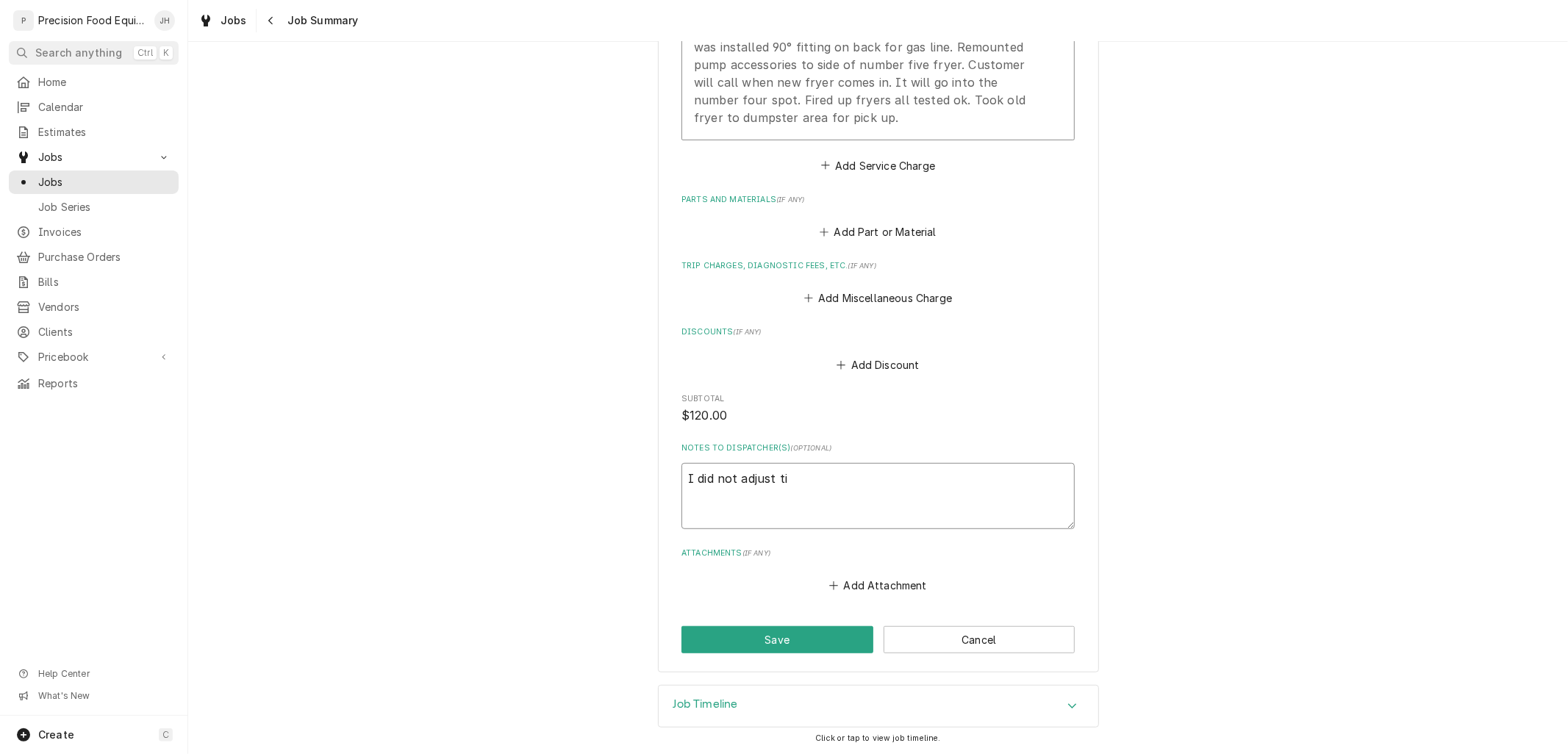
type textarea "x"
type textarea "I did not adjust tim"
type textarea "x"
type textarea "I did not adjust time"
type textarea "x"
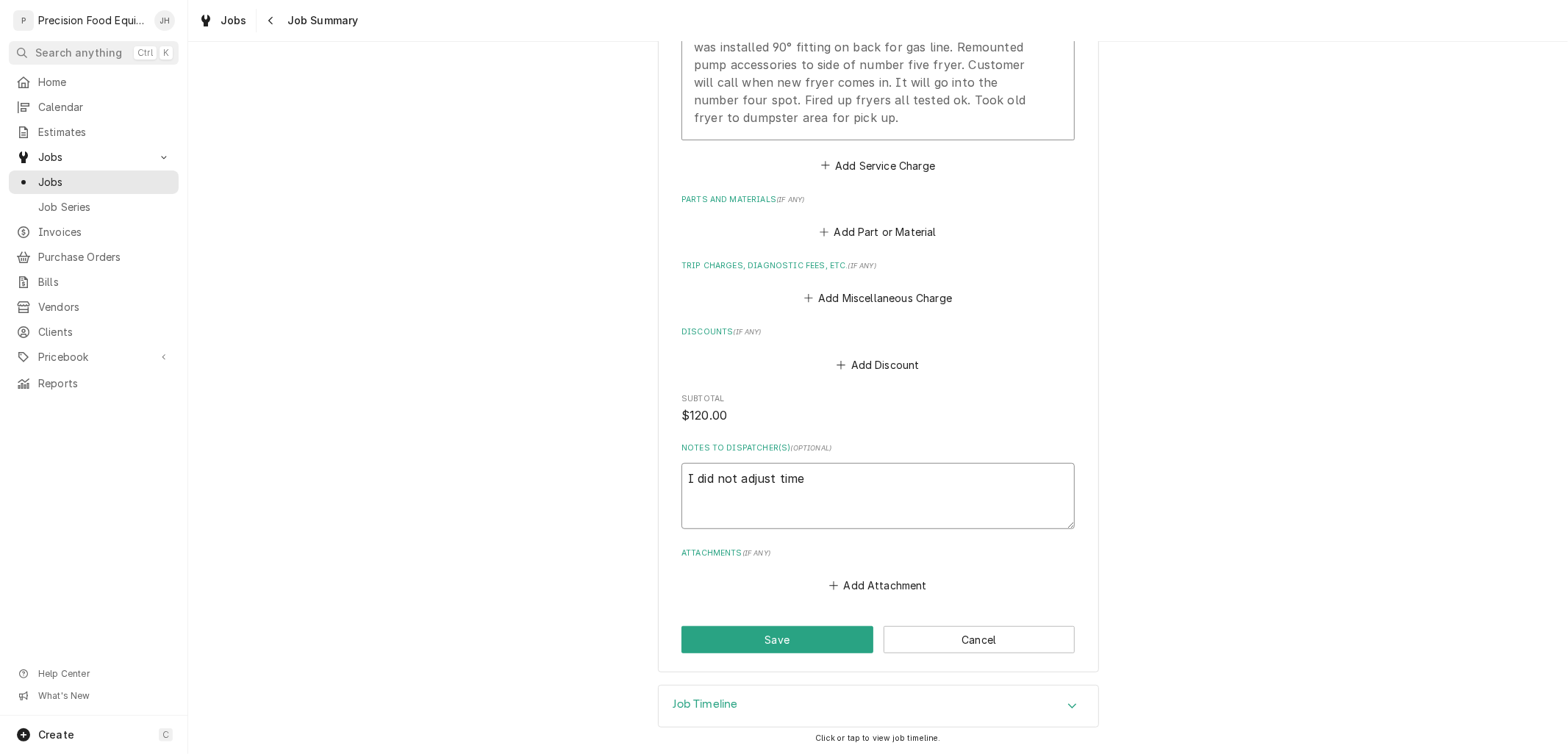
type textarea "I did not adjust time o"
type textarea "x"
type textarea "I did not adjust time on"
type textarea "x"
type textarea "I did not adjust time on"
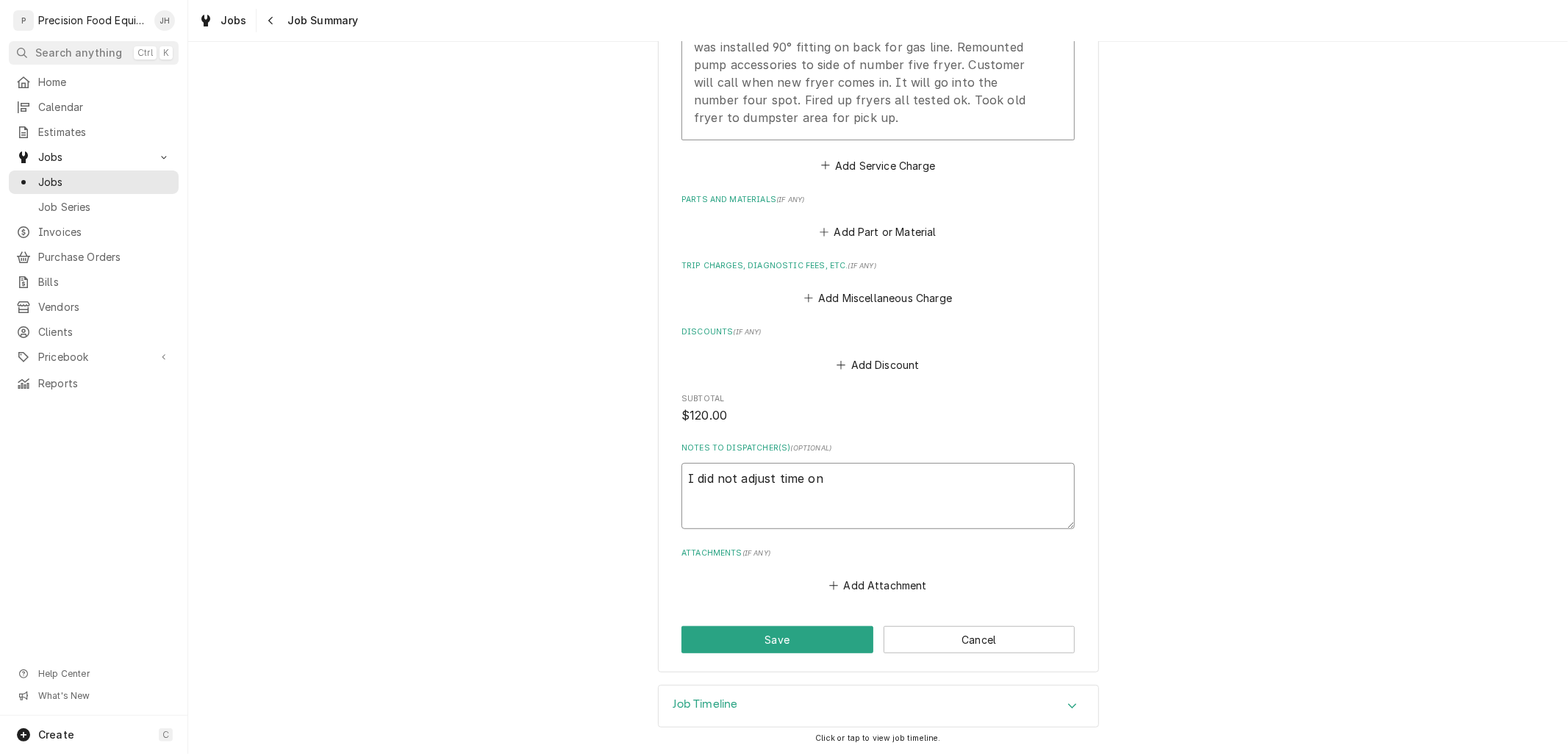
type textarea "x"
type textarea "I did not adjust time on t"
type textarea "x"
type textarea "I did not adjust time on th"
type textarea "x"
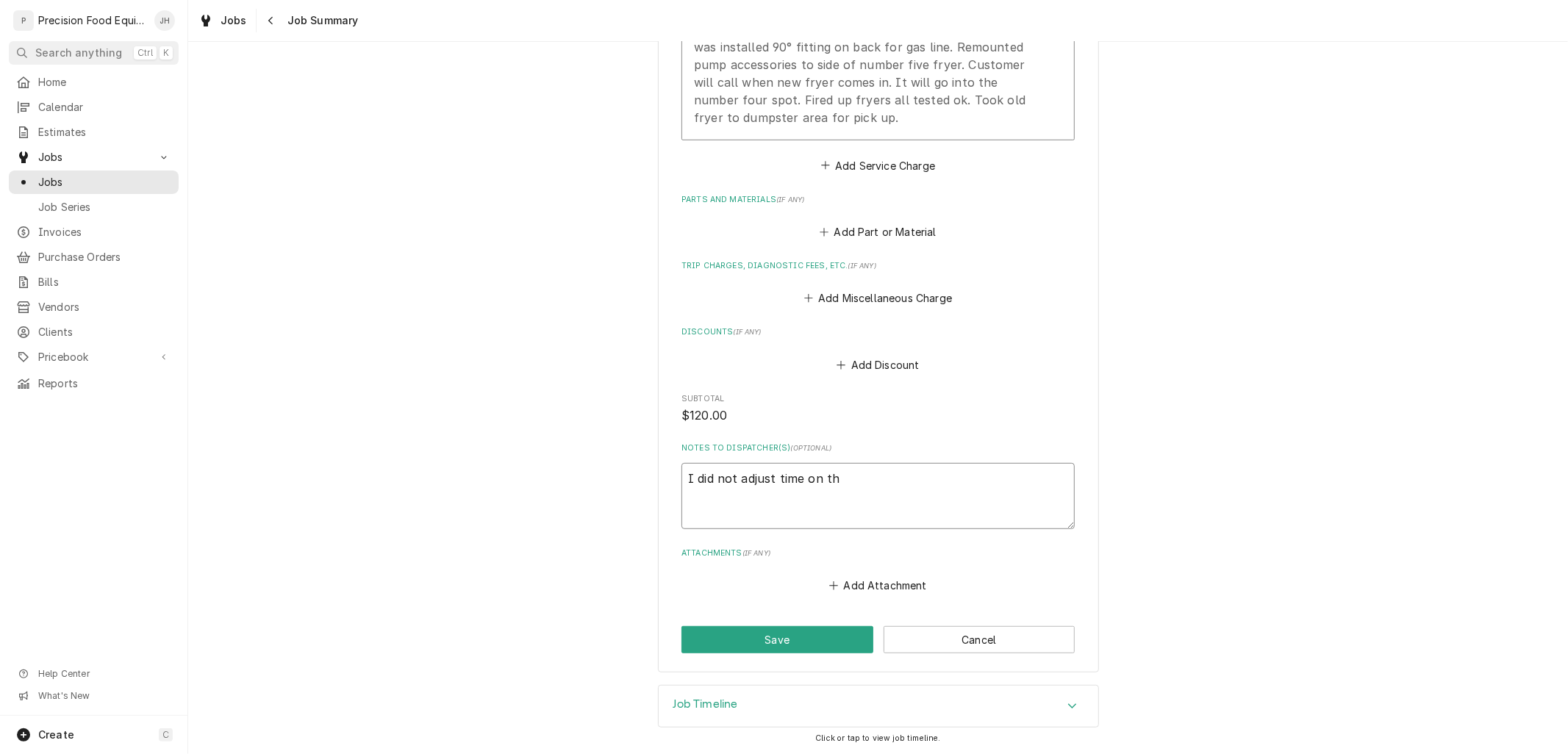
type textarea "I did not adjust time on thi"
type textarea "x"
type textarea "I did not adjust time on this"
type textarea "x"
type textarea "I did not adjust time on thi"
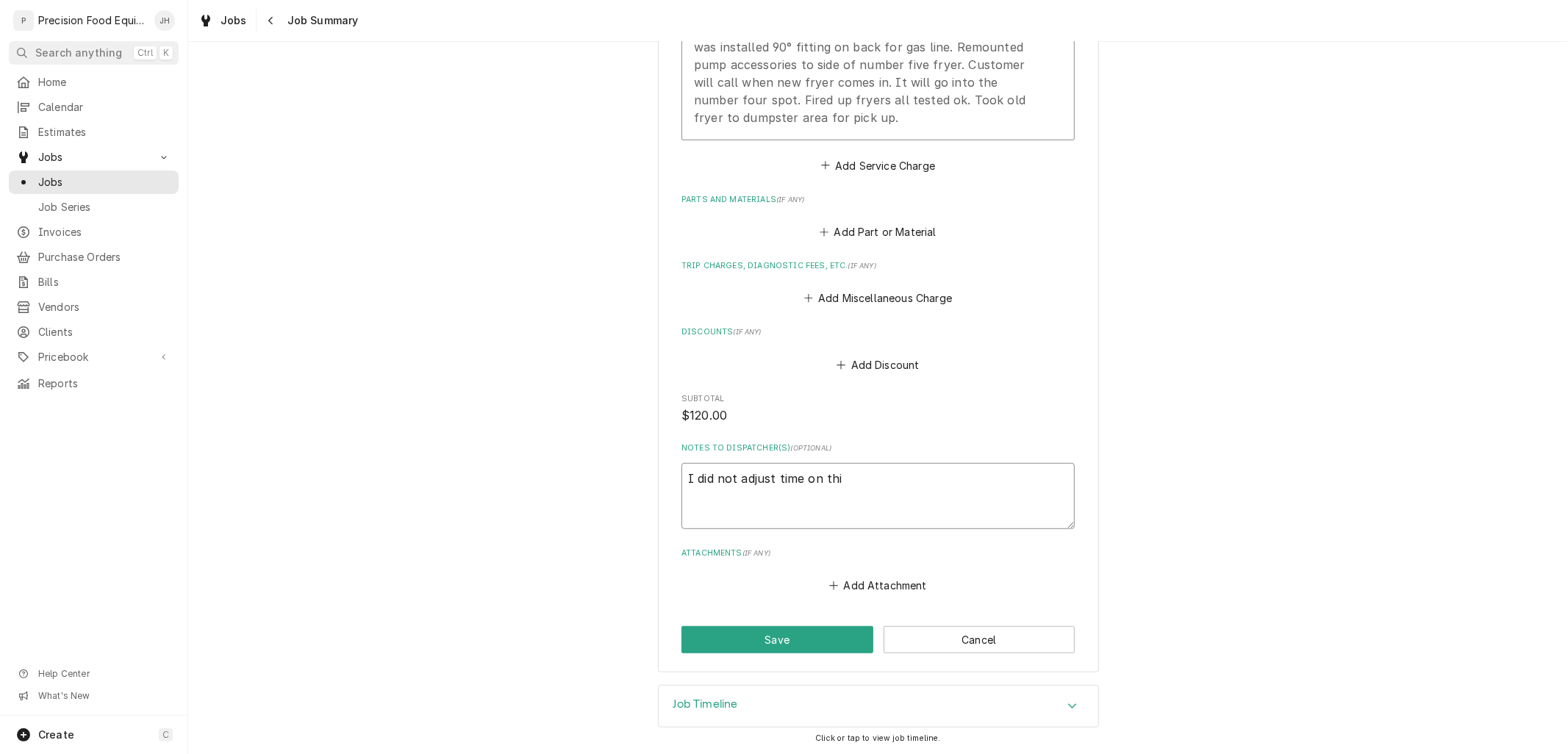
type textarea "x"
type textarea "I did not adjust time on th"
type textarea "x"
type textarea "I did not adjust time on t"
type textarea "x"
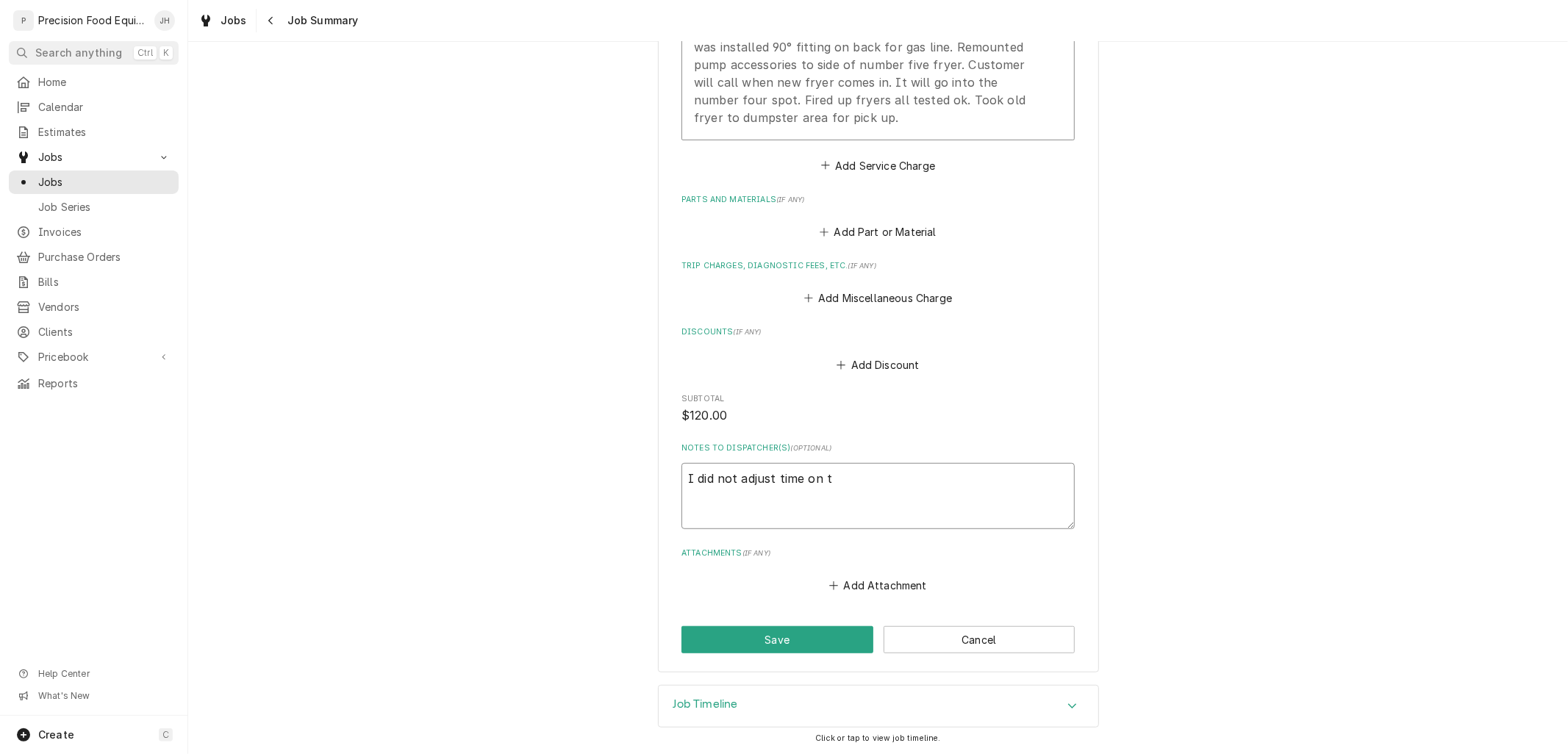
type textarea "I did not adjust time on"
type textarea "x"
type textarea "I did not adjust time on"
type textarea "x"
type textarea "I did not adjust time o"
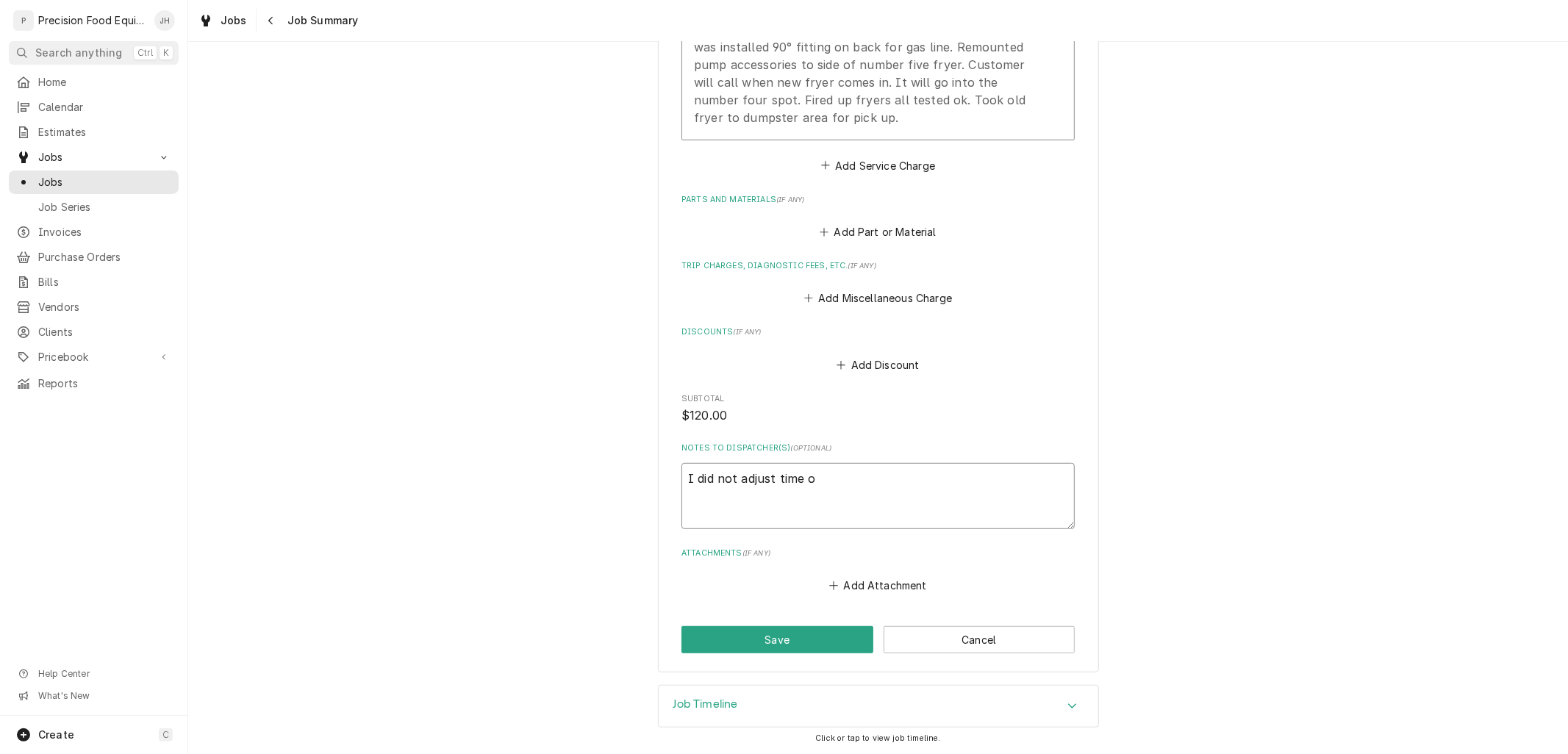
type textarea "x"
type textarea "I did not adjust time"
type textarea "x"
type textarea "I did not adjust time"
type textarea "x"
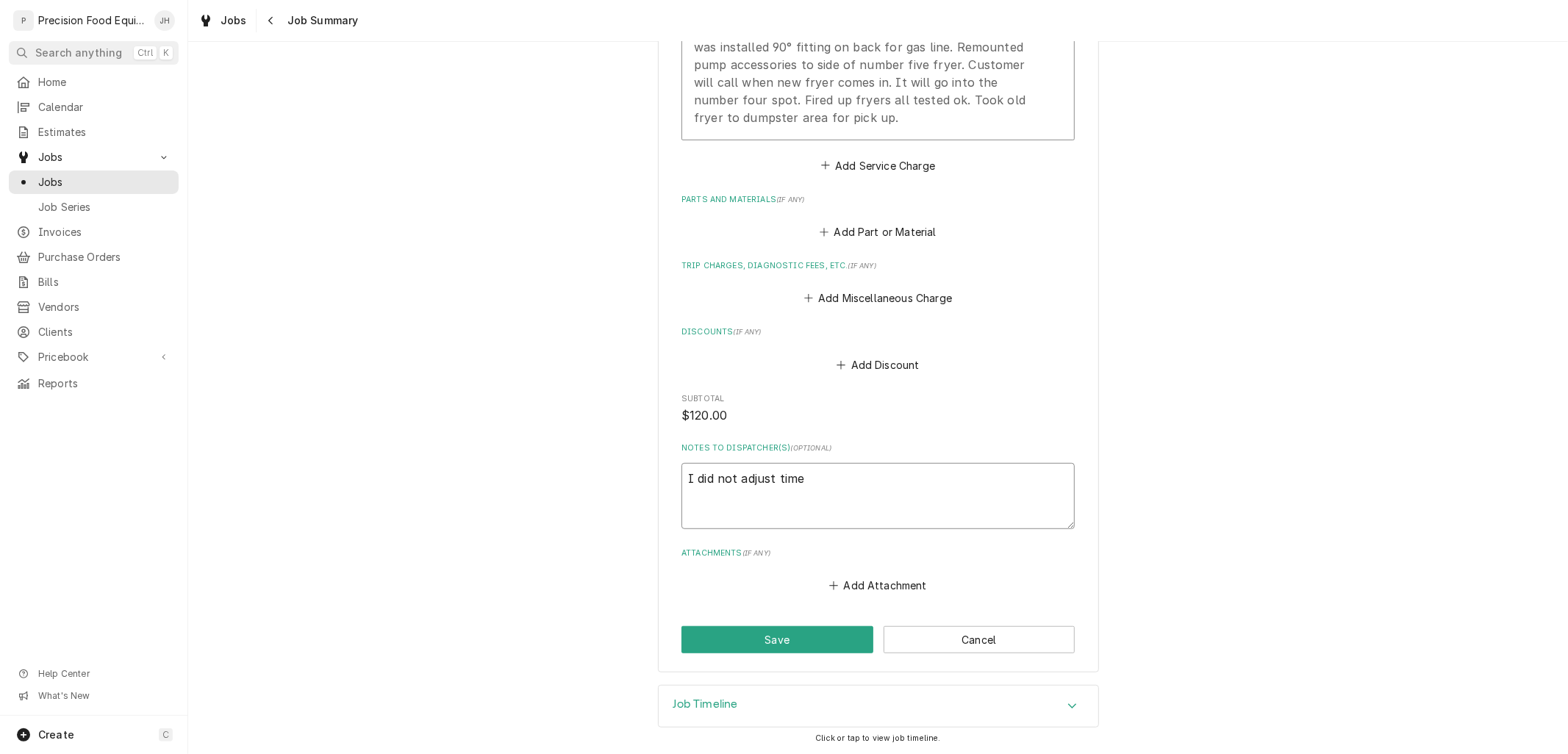
type textarea "I did not adjust tim"
type textarea "x"
type textarea "I did not adjust ti"
type textarea "x"
type textarea "I did not adjust t"
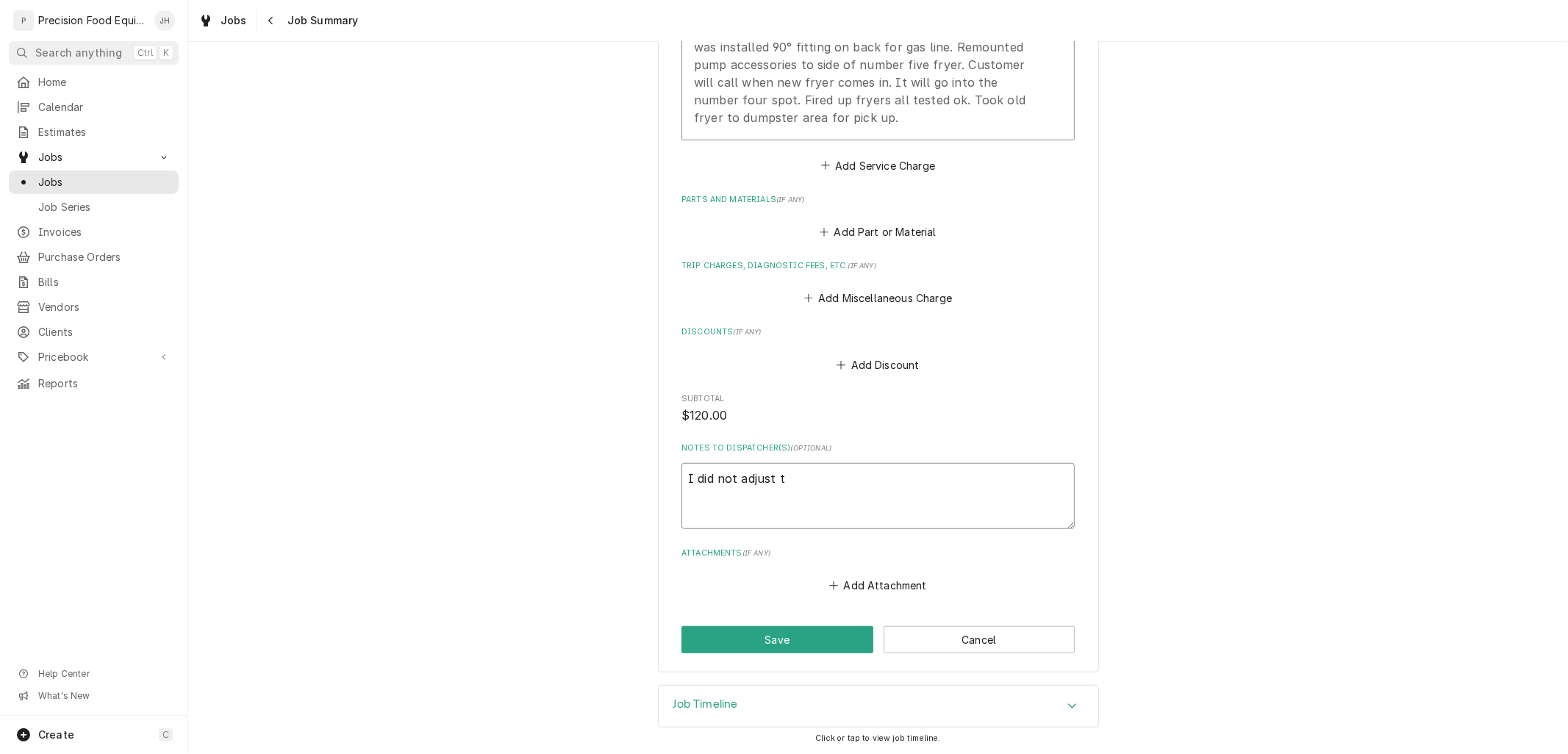
type textarea "x"
type textarea "I did not adjust"
type textarea "x"
type textarea "I did not adjust"
type textarea "x"
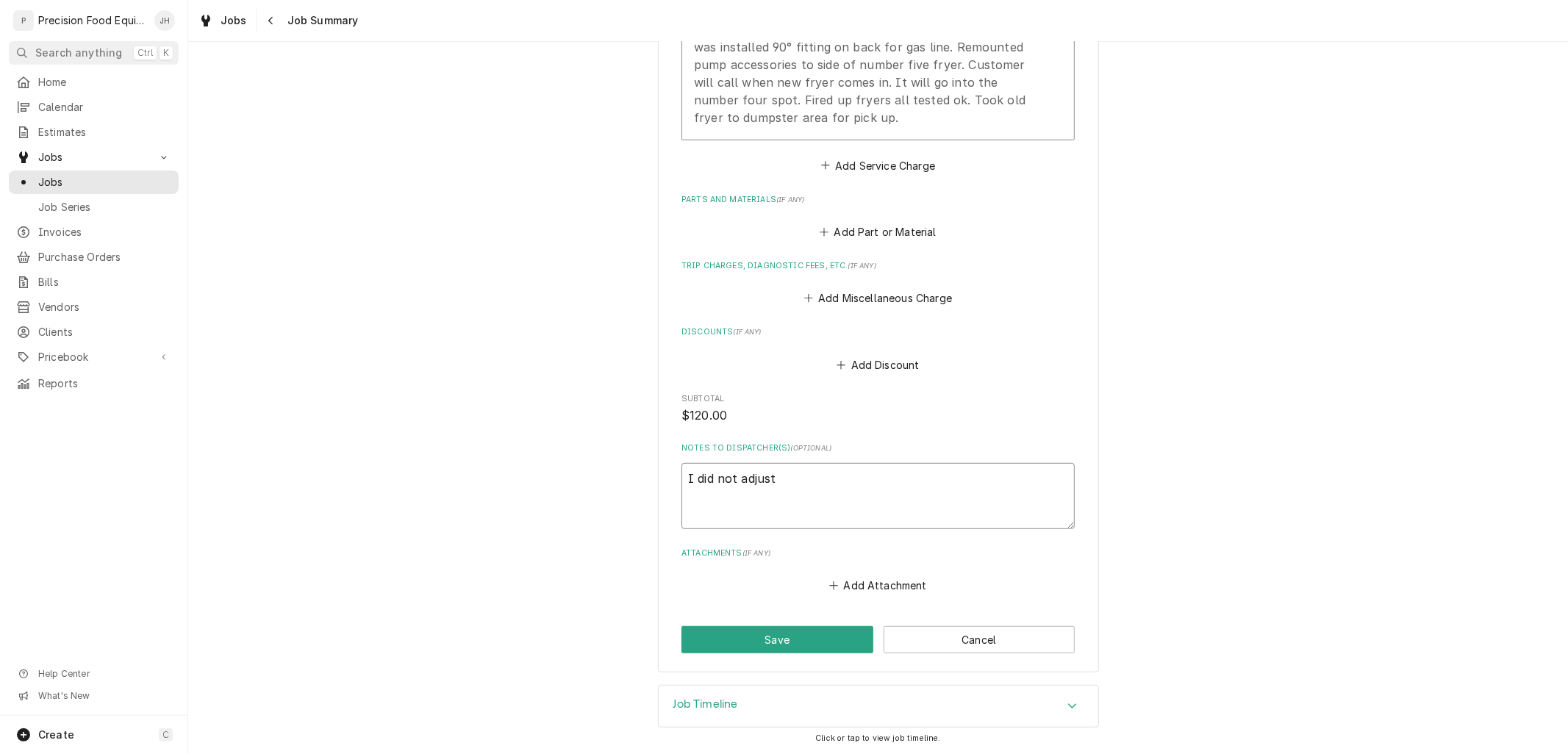
type textarea "I did not adjus"
type textarea "x"
type textarea "I did not adju"
type textarea "x"
type textarea "I did not adj"
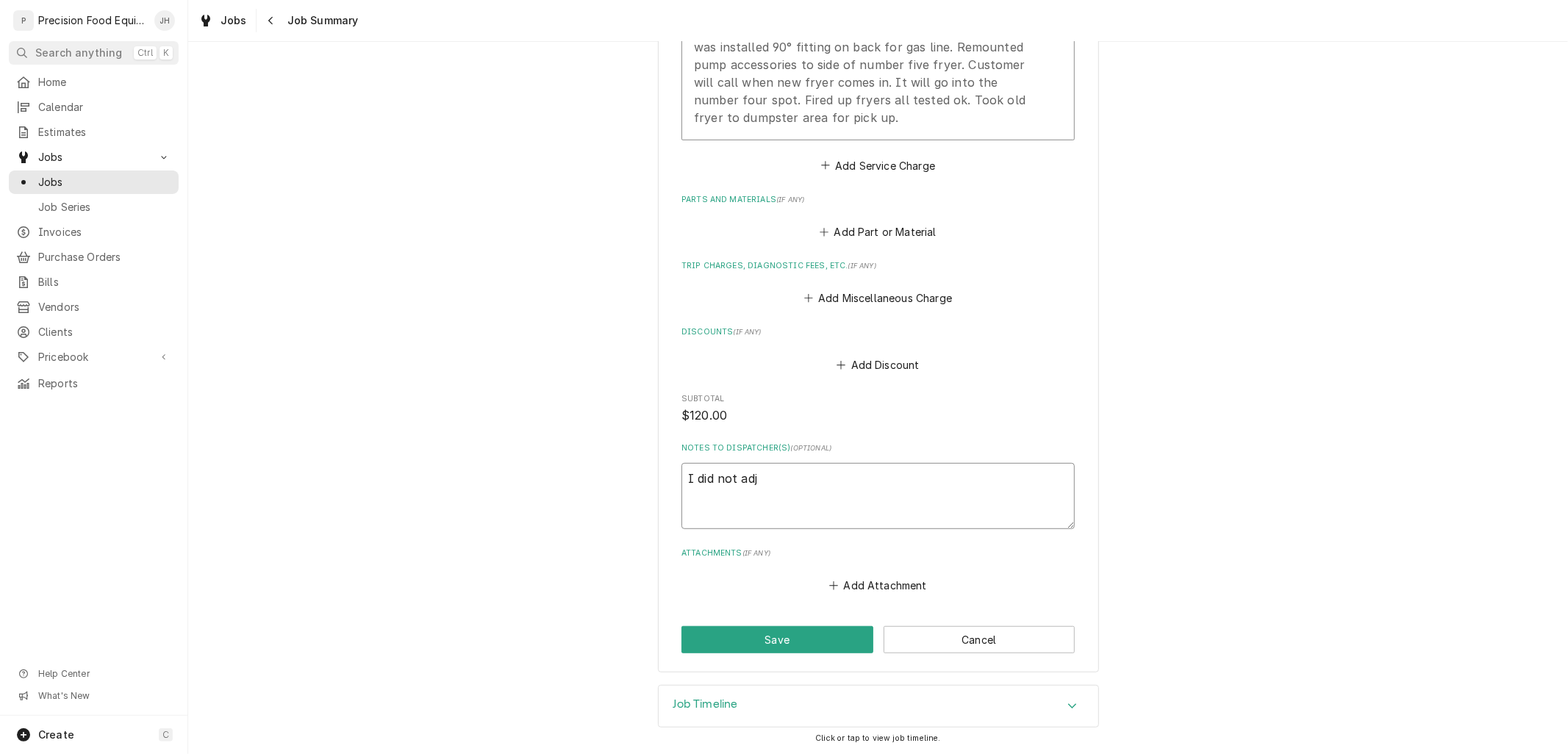
type textarea "x"
type textarea "I did not ad"
type textarea "x"
type textarea "I did not a"
type textarea "x"
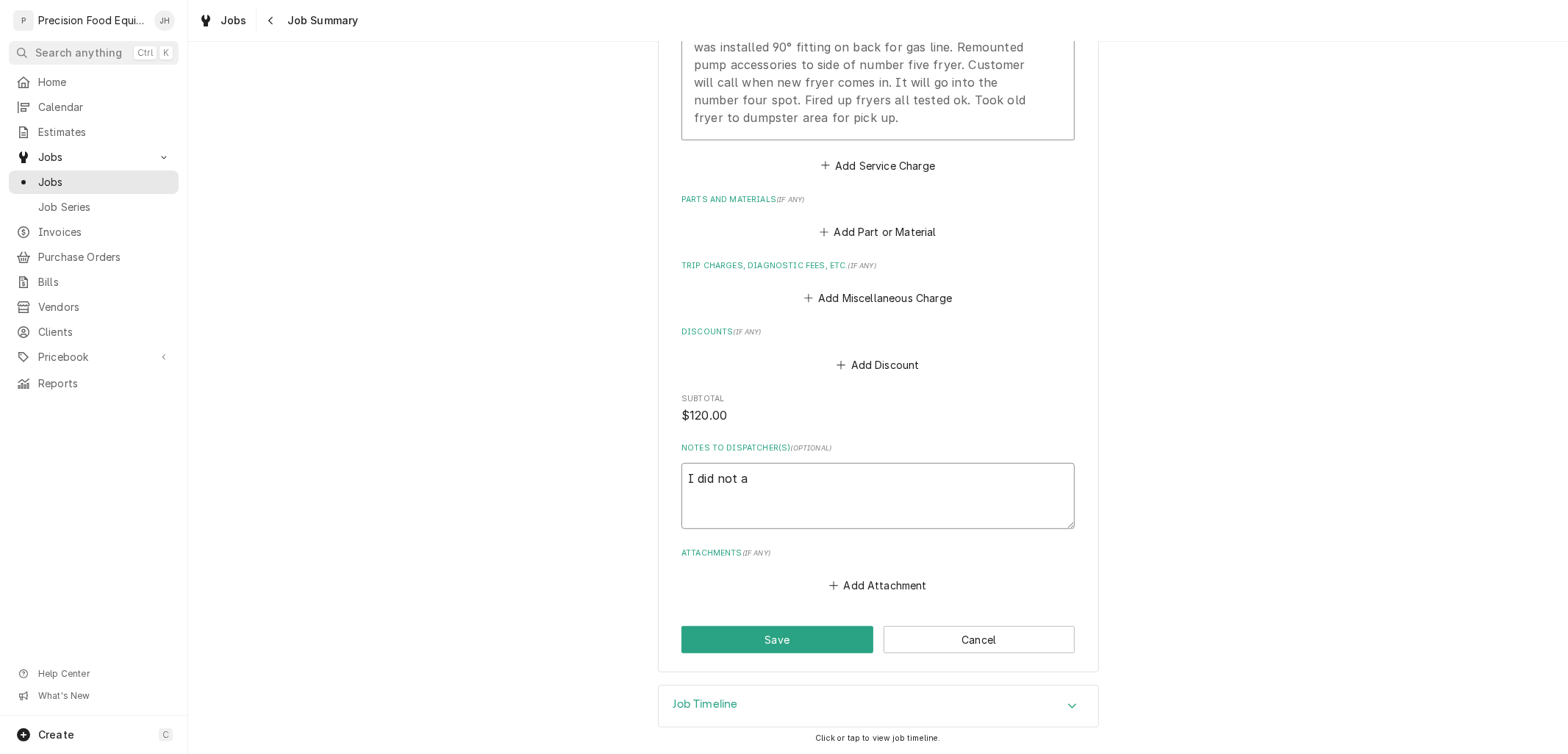
type textarea "I did not"
type textarea "x"
type textarea "I did not"
type textarea "x"
type textarea "I did no"
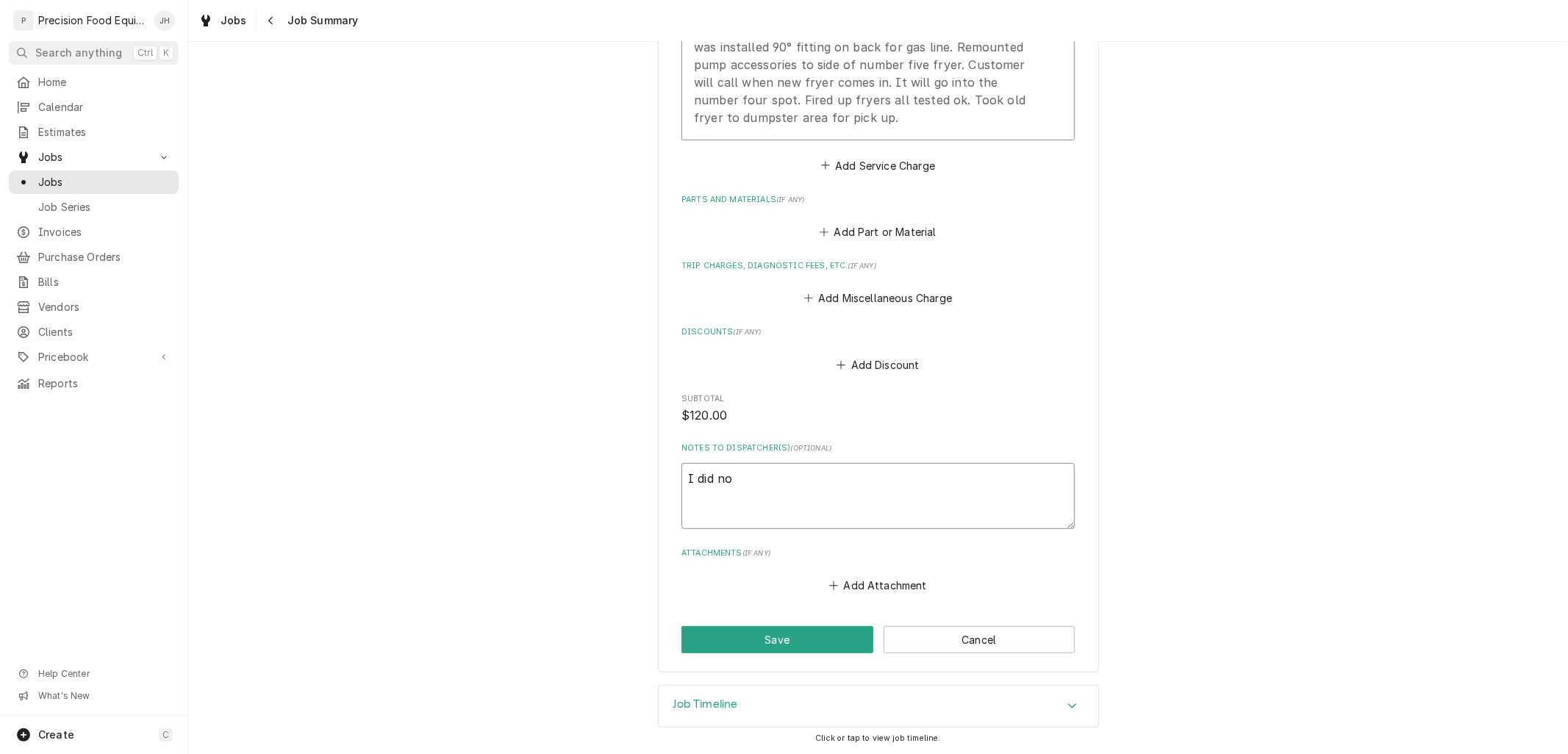
type textarea "x"
type textarea "I did n"
type textarea "x"
type textarea "I did"
type textarea "x"
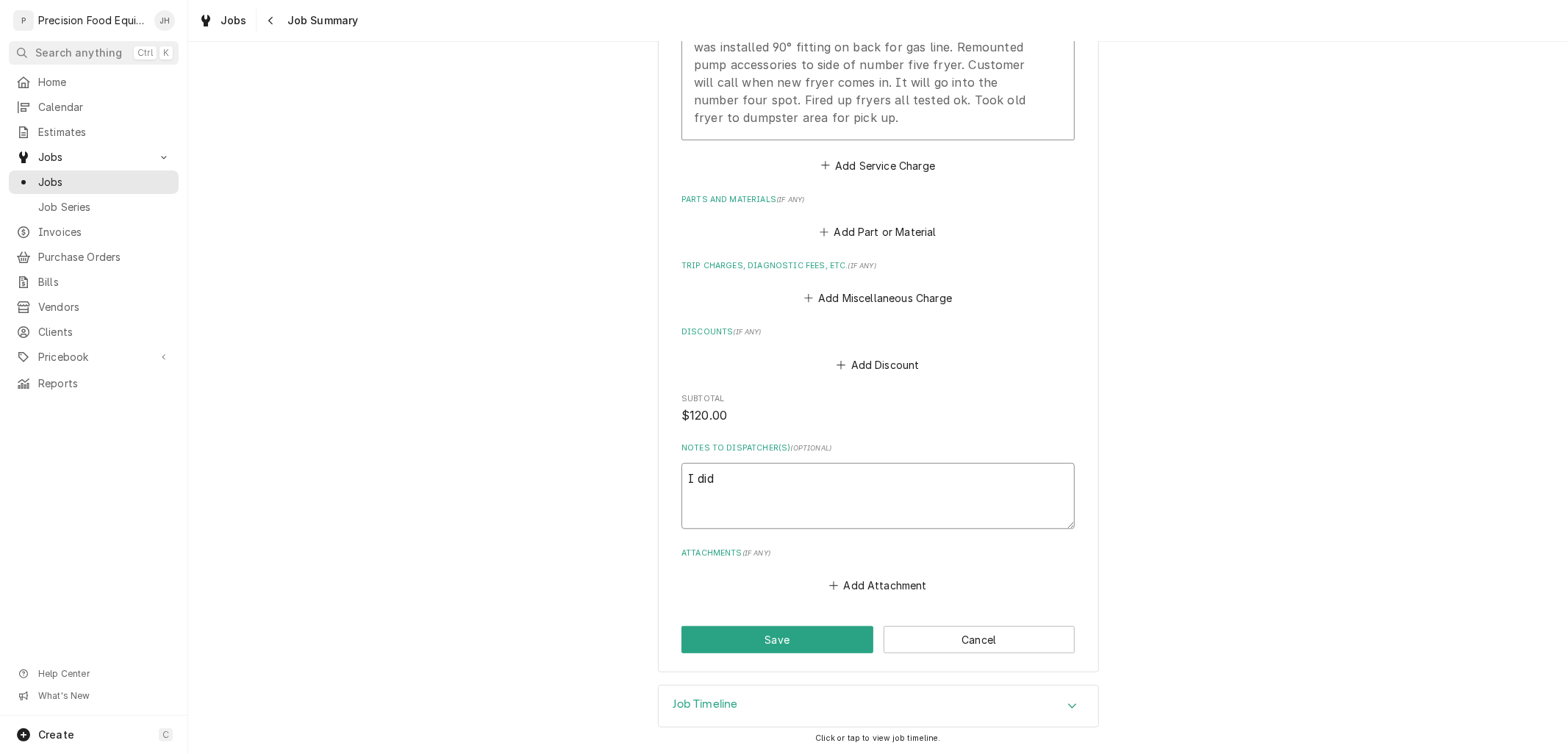
type textarea "I did"
type textarea "x"
type textarea "I di"
type textarea "x"
type textarea "I d"
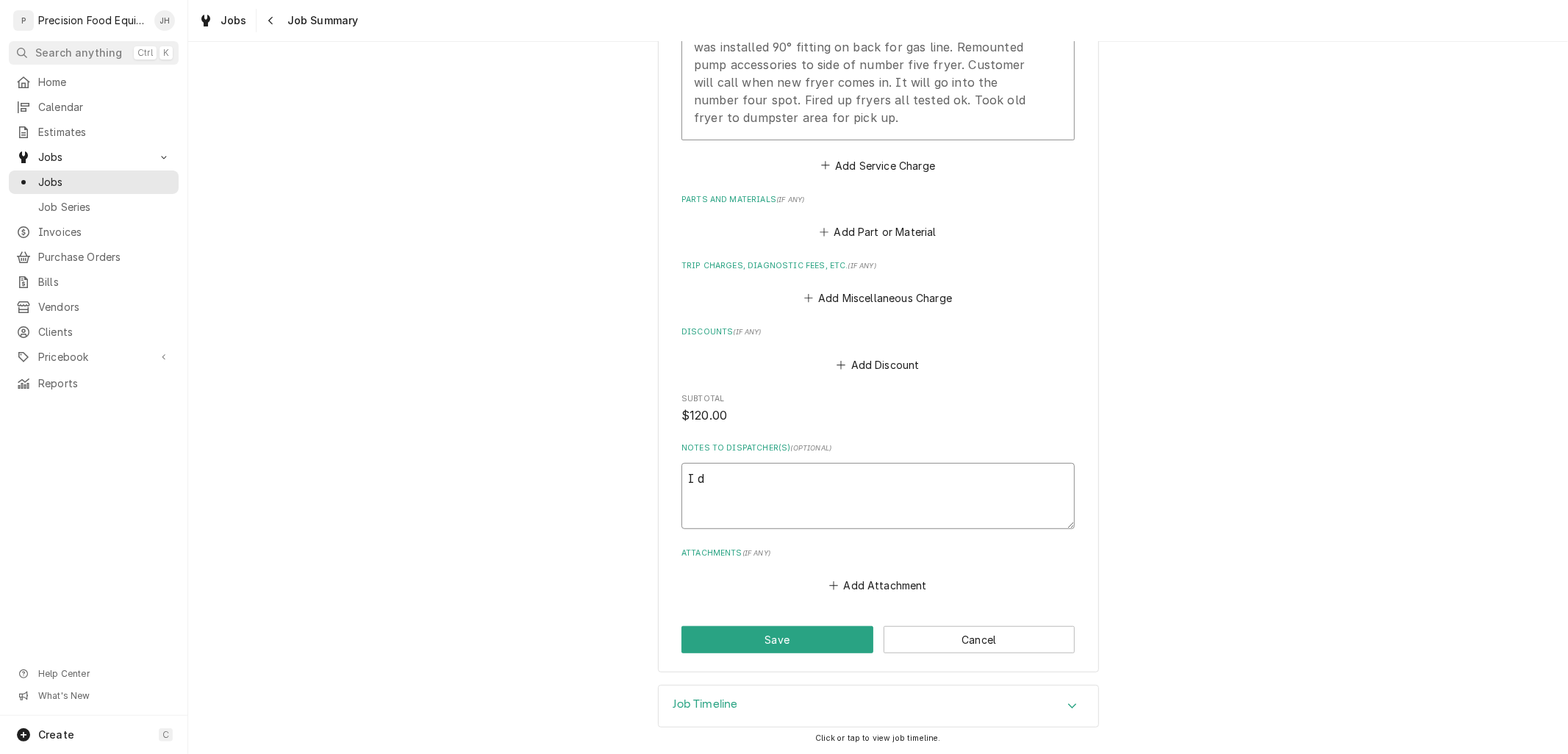
type textarea "x"
type textarea "I"
type textarea "x"
type textarea "I"
type textarea "x"
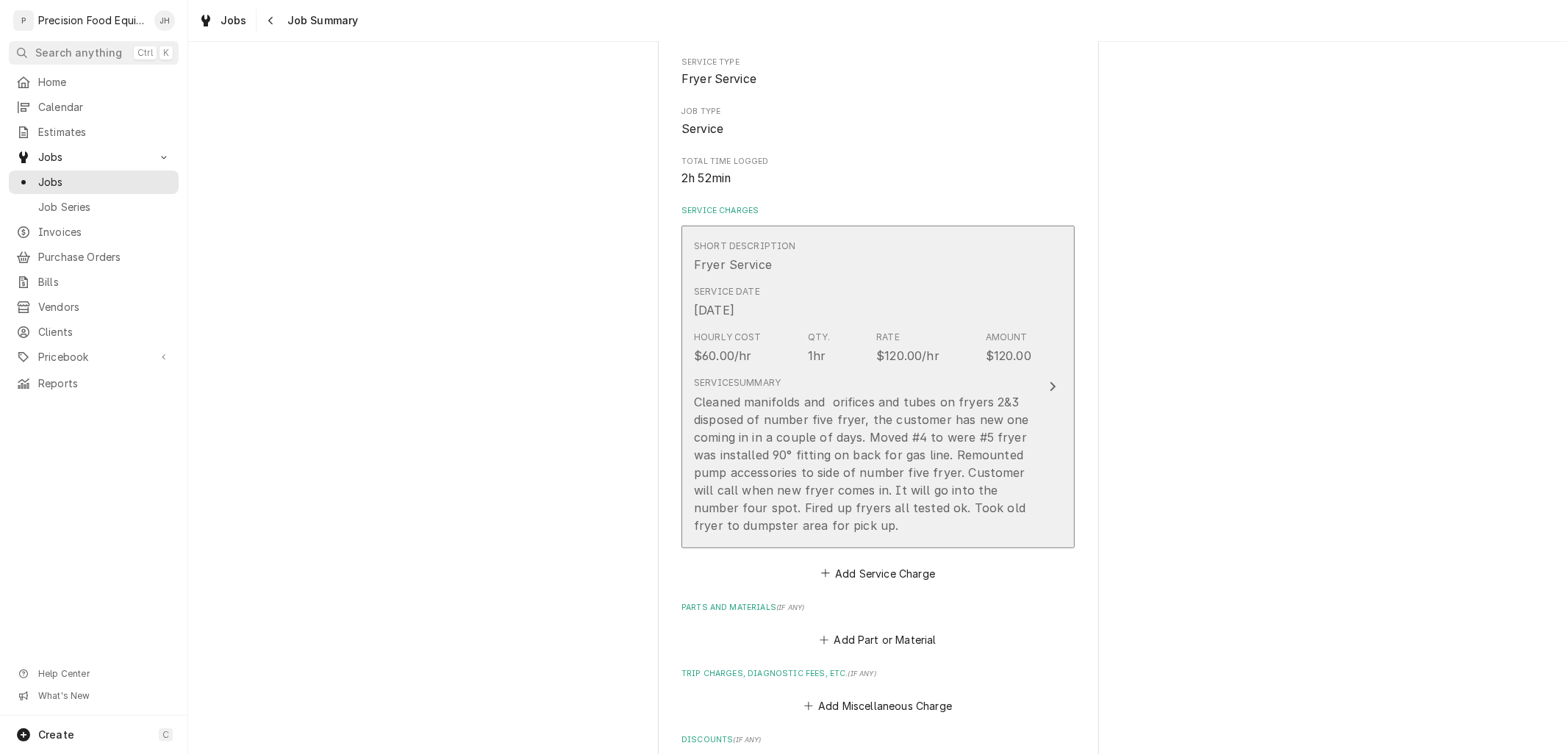
scroll to position [194, 0]
click at [810, 442] on div "Cleaned manifolds and orifices and tubes on fryers 2&3 disposed of number five …" at bounding box center [863, 465] width 337 height 141
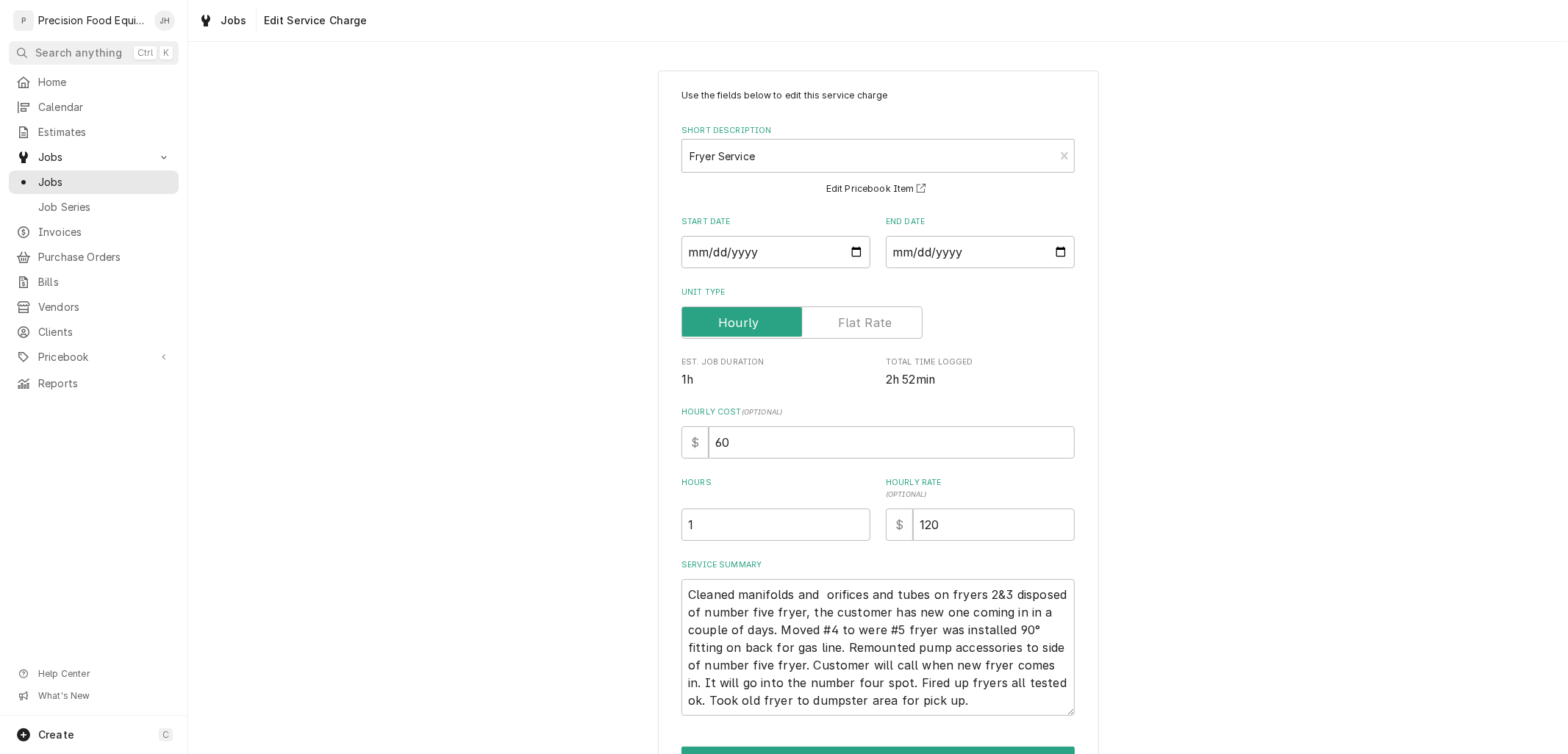
scroll to position [17, 0]
drag, startPoint x: 738, startPoint y: 505, endPoint x: 244, endPoint y: 520, distance: 494.2
click at [244, 520] on div "Use the fields below to edit this service charge Short Description Fryer Servic…" at bounding box center [878, 450] width 1380 height 786
type textarea "x"
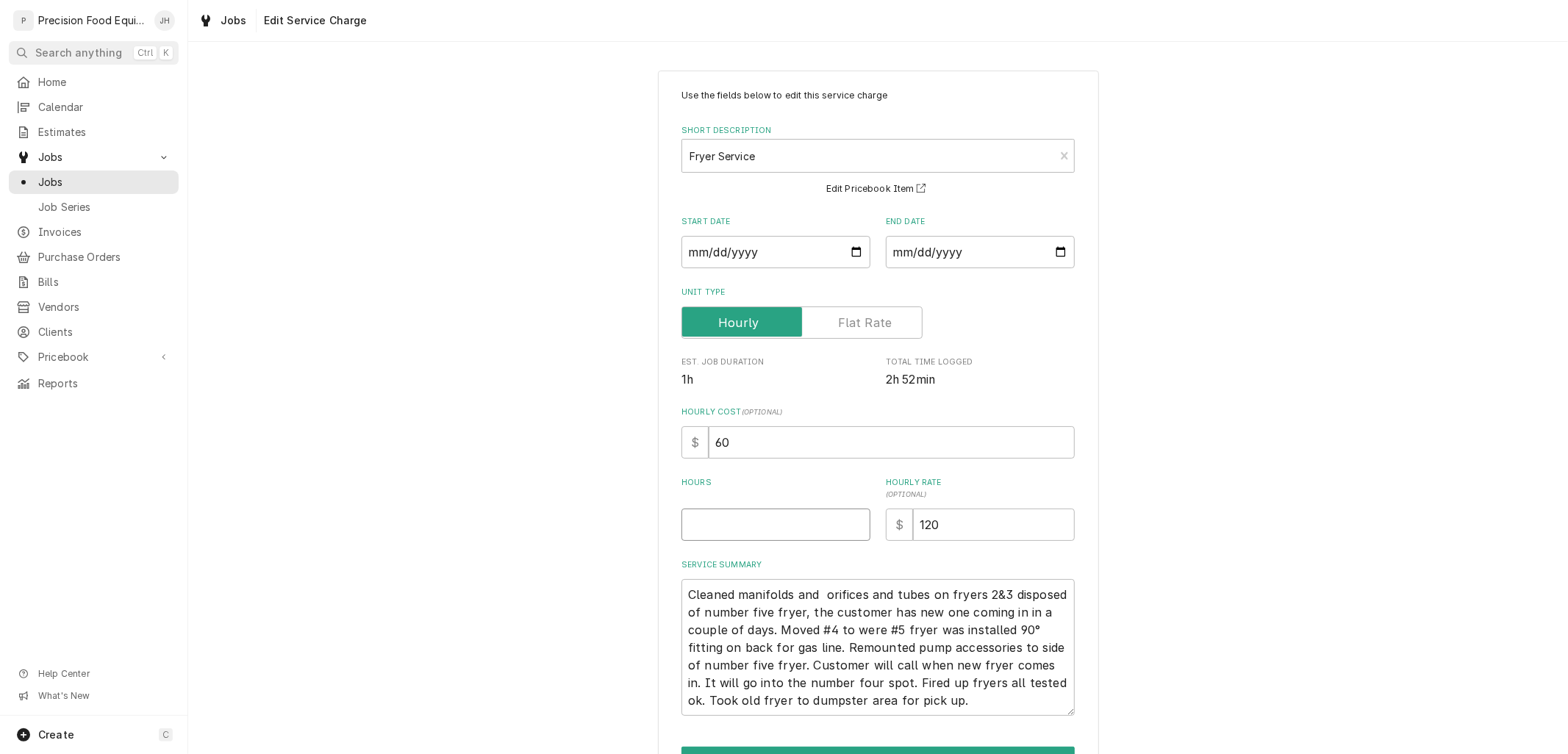
type input "3"
type textarea "x"
type input "2"
type textarea "x"
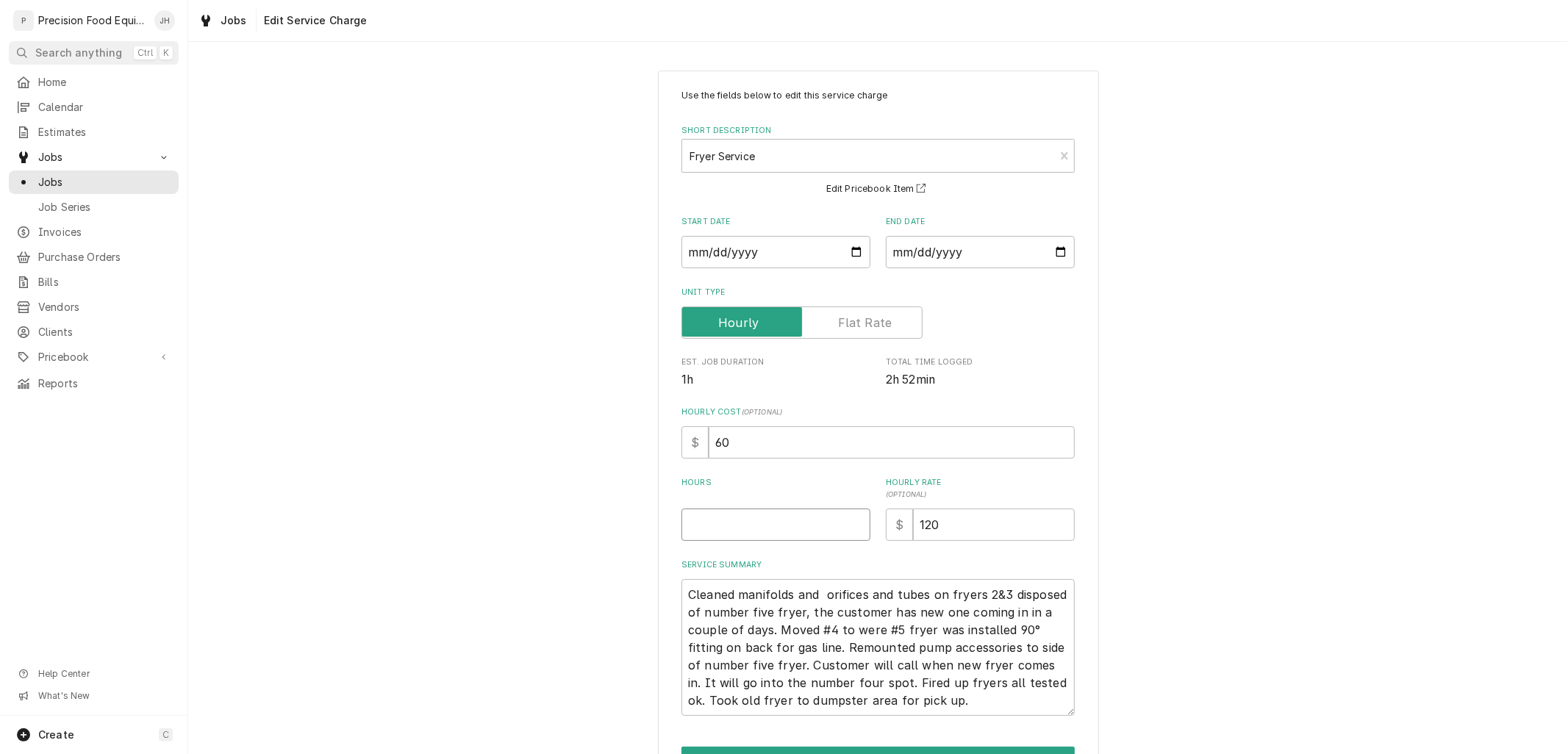
type textarea "x"
type input "3"
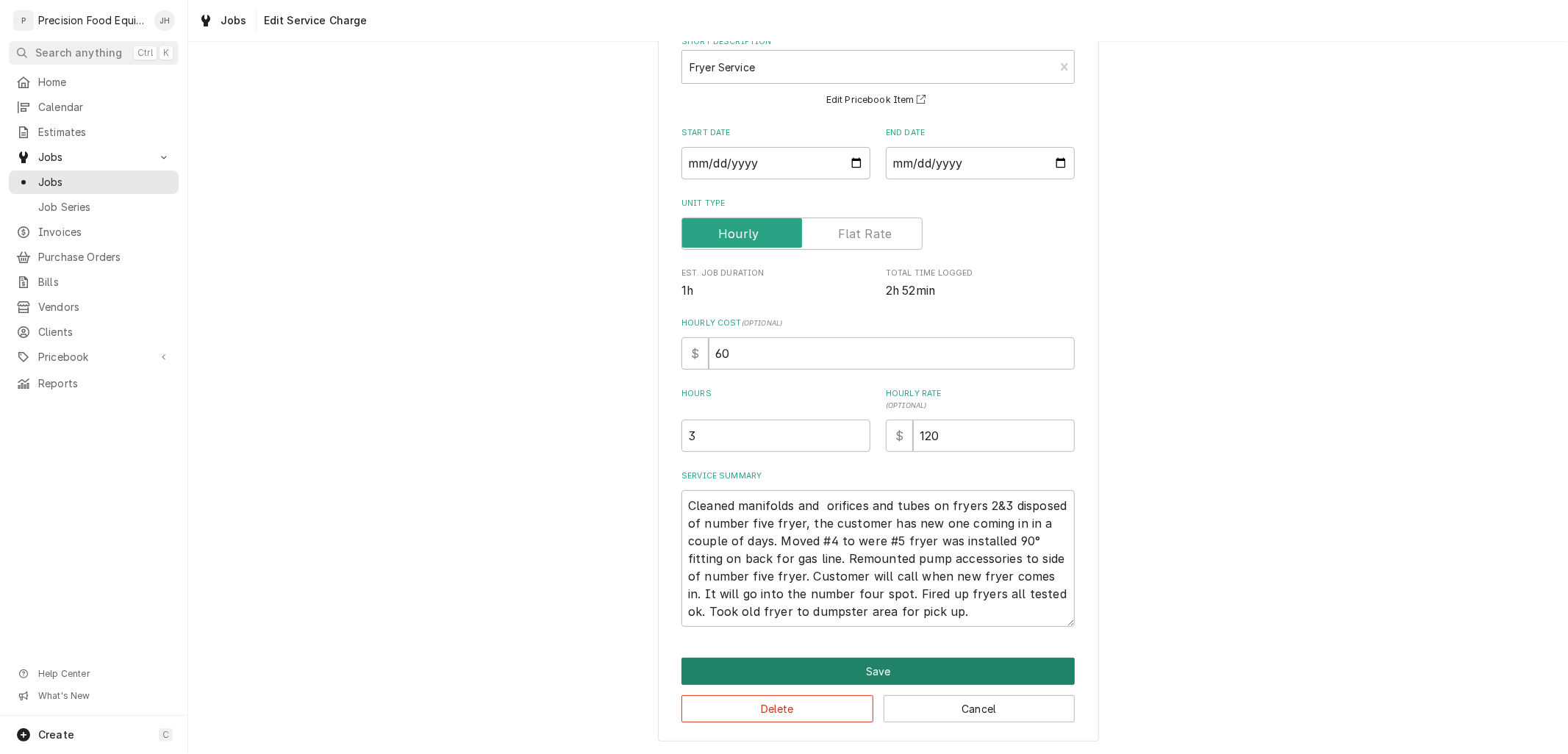
click at [877, 661] on button "Save" at bounding box center [878, 671] width 393 height 27
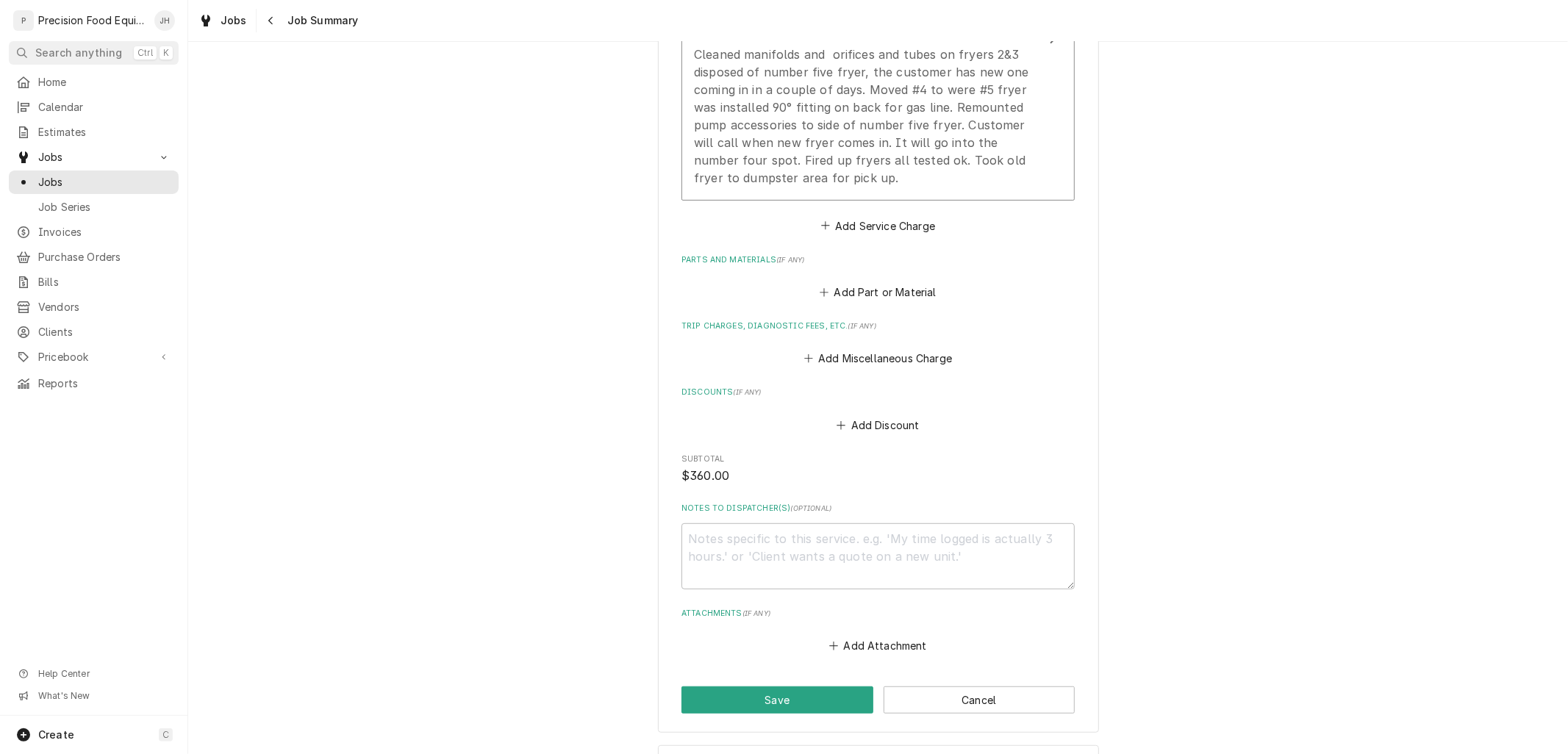
scroll to position [602, 0]
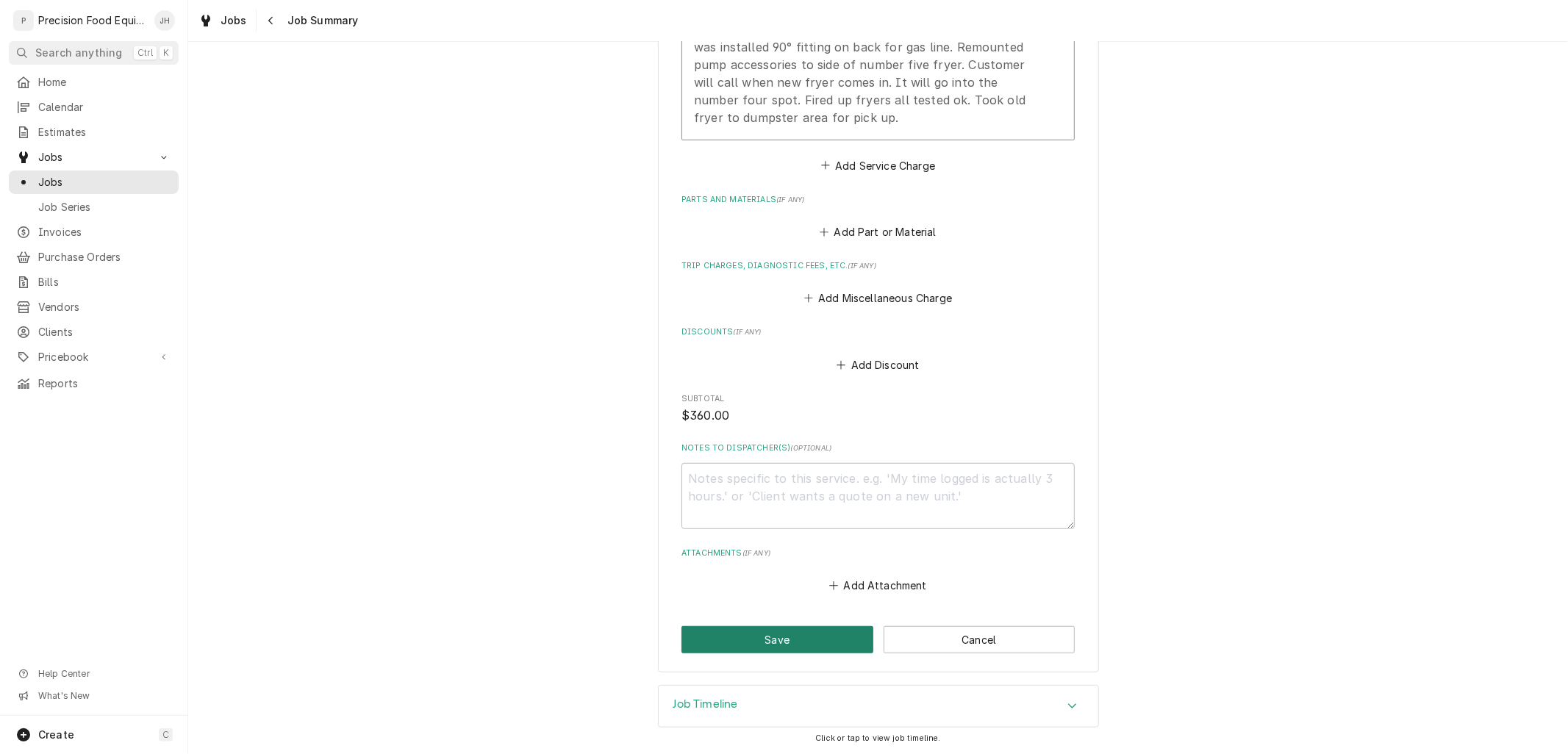
click at [773, 630] on button "Save" at bounding box center [777, 640] width 192 height 27
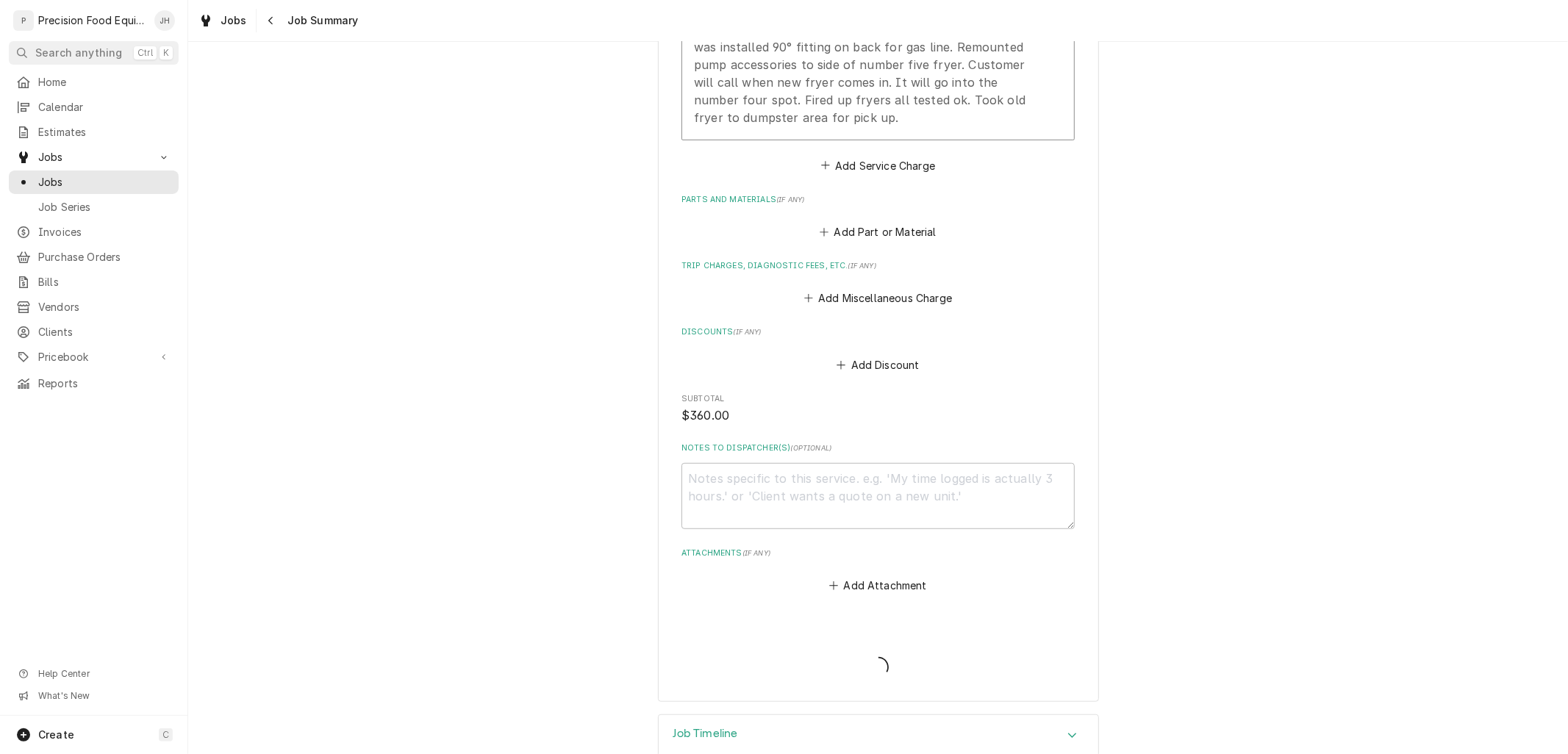
type textarea "x"
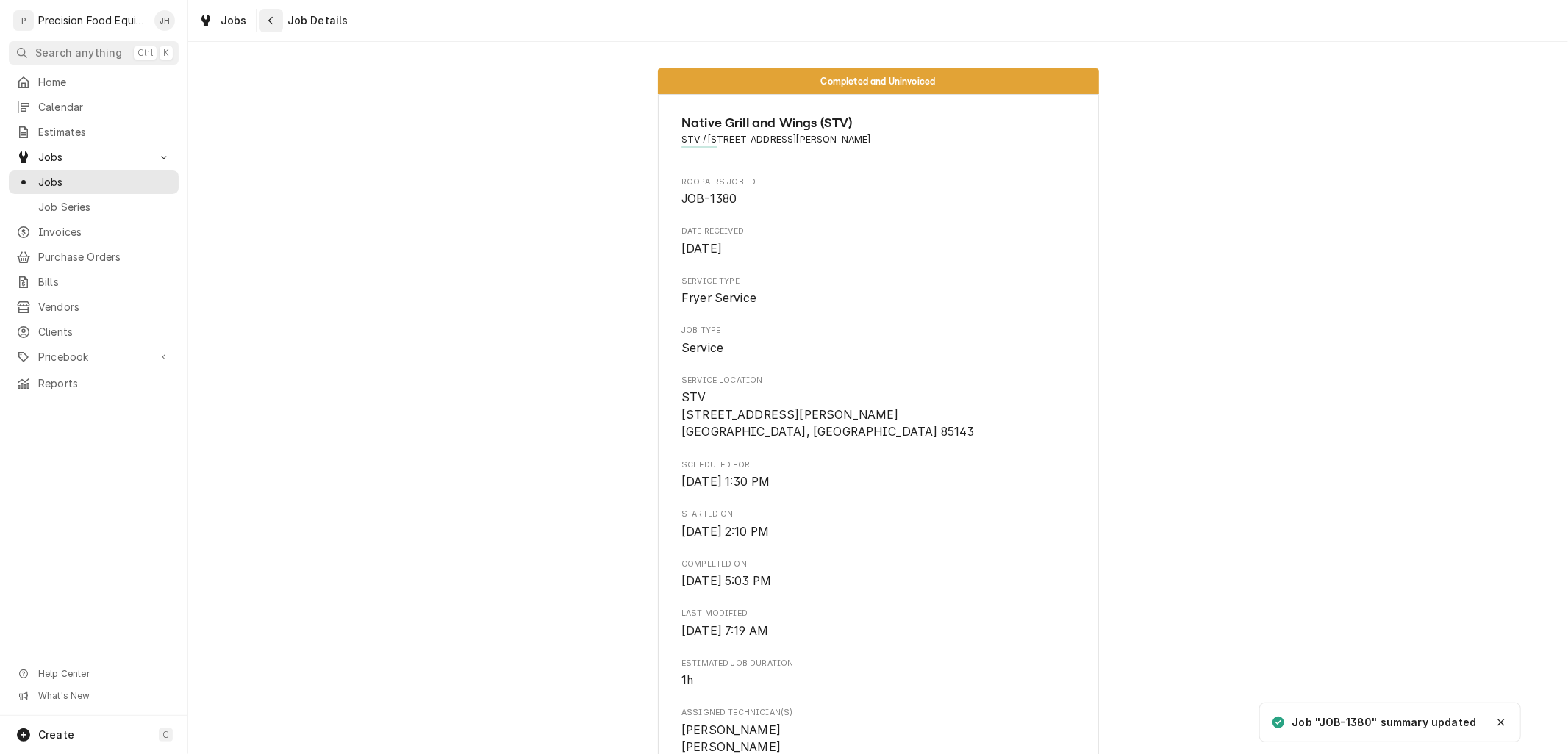
click at [268, 24] on icon "Navigate back" at bounding box center [271, 20] width 7 height 10
